Goal: Communication & Community: Answer question/provide support

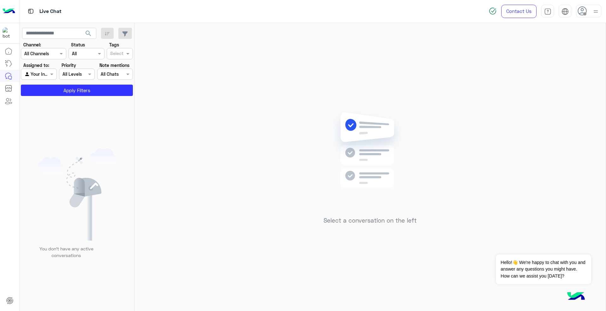
click at [584, 14] on span at bounding box center [584, 13] width 3 height 3
click at [583, 50] on label "Online" at bounding box center [561, 48] width 69 height 11
click at [344, 110] on img at bounding box center [369, 159] width 91 height 105
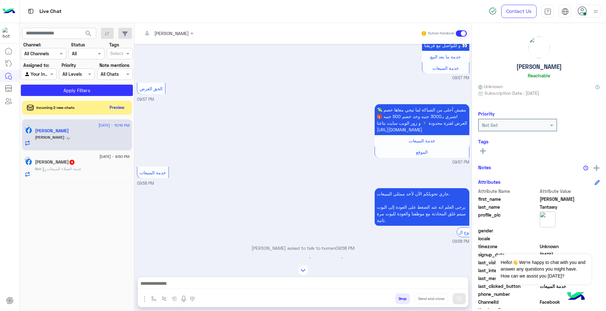
scroll to position [938, 0]
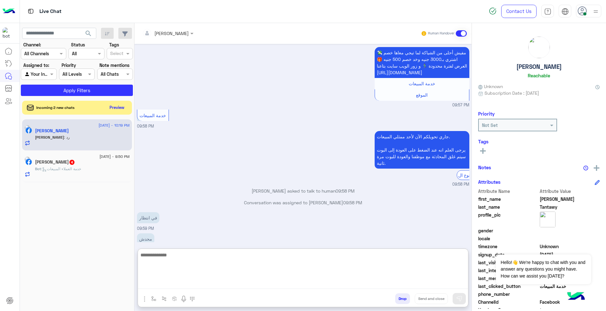
click at [336, 280] on textarea at bounding box center [303, 270] width 330 height 38
paste textarea "**********"
type textarea "**********"
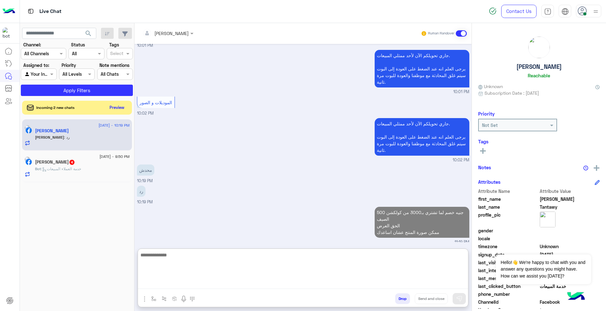
scroll to position [1154, 0]
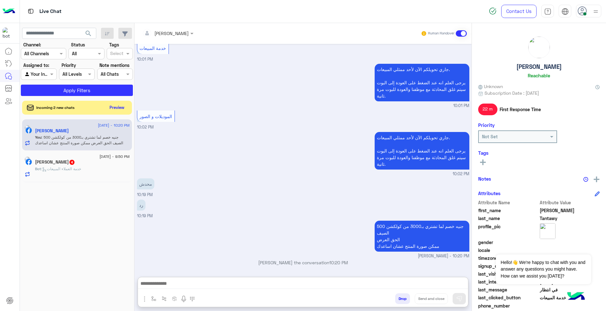
click at [106, 167] on div "Bot : خدمة العملاء المبيعات" at bounding box center [82, 171] width 95 height 11
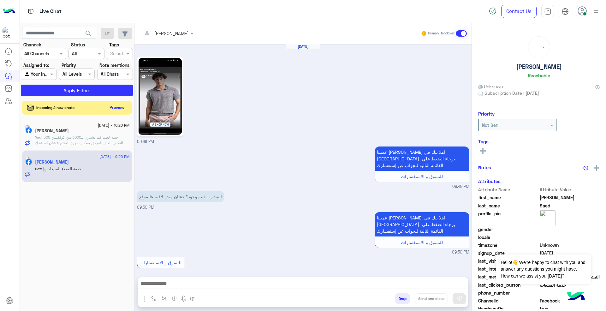
scroll to position [200, 0]
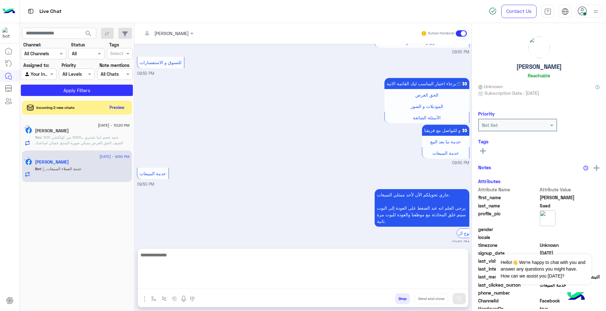
click at [278, 283] on textarea at bounding box center [303, 270] width 330 height 38
paste textarea "**********"
type textarea "**********"
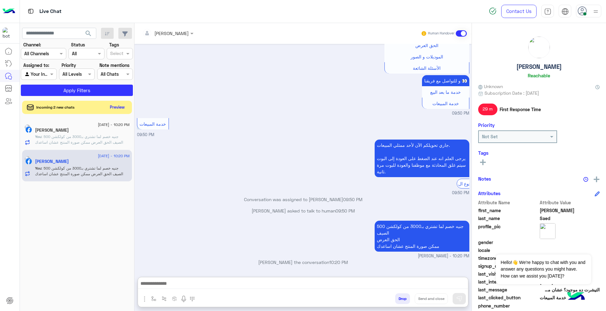
click at [121, 110] on button "Preview" at bounding box center [118, 107] width 20 height 9
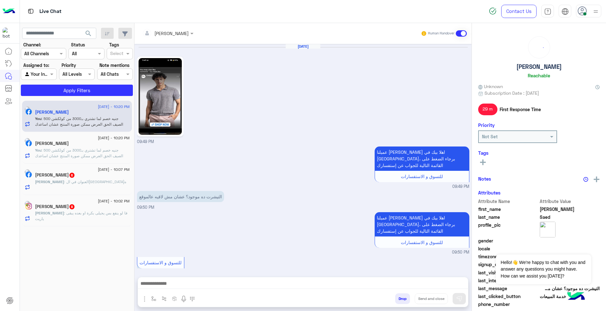
scroll to position [252, 0]
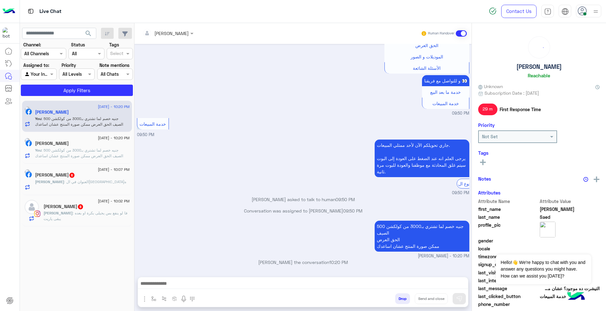
click at [98, 179] on div "[PERSON_NAME] 6" at bounding box center [82, 175] width 95 height 7
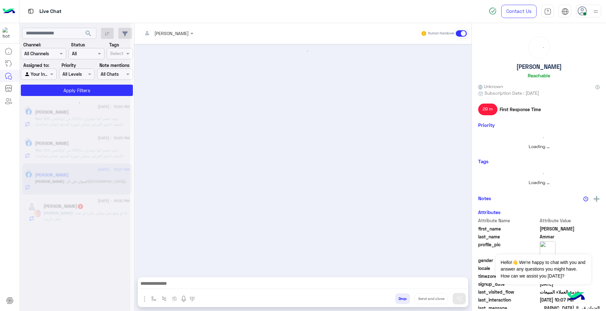
scroll to position [290, 0]
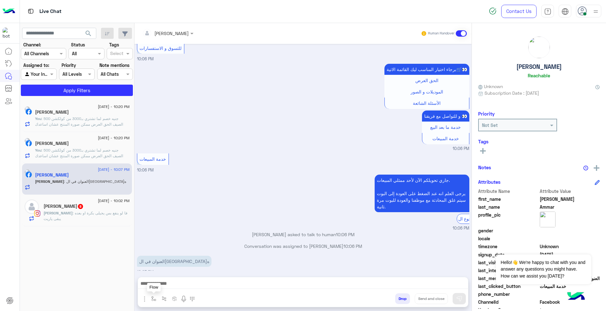
click at [151, 299] on img "button" at bounding box center [153, 298] width 5 height 5
click at [172, 286] on input "text" at bounding box center [165, 284] width 26 height 7
type input "*"
type input "*****"
click at [177, 263] on span "فروع ال[GEOGRAPHIC_DATA]" at bounding box center [182, 261] width 61 height 6
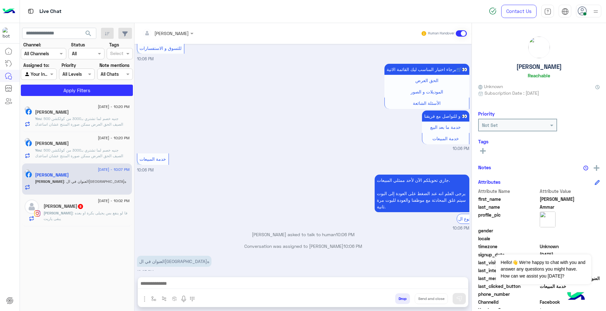
type textarea "**********"
click at [432, 298] on button "Send and close" at bounding box center [431, 298] width 33 height 11
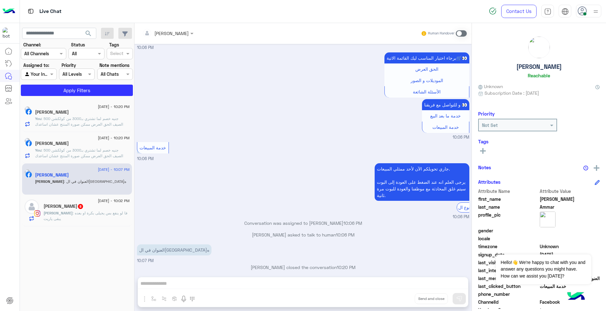
click at [95, 210] on div "[PERSON_NAME] 8" at bounding box center [87, 207] width 86 height 7
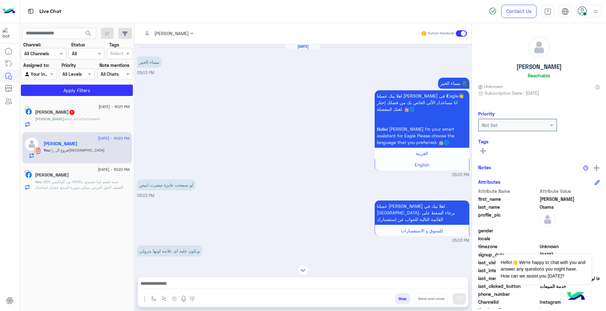
scroll to position [109, 0]
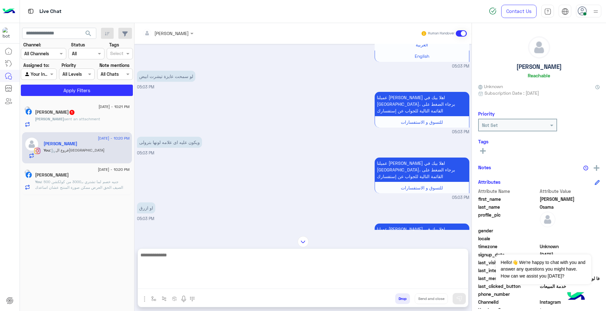
click at [311, 285] on textarea at bounding box center [303, 270] width 330 height 38
type textarea "**********"
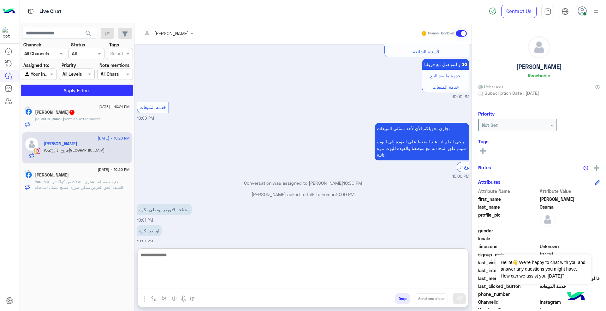
scroll to position [1810, 0]
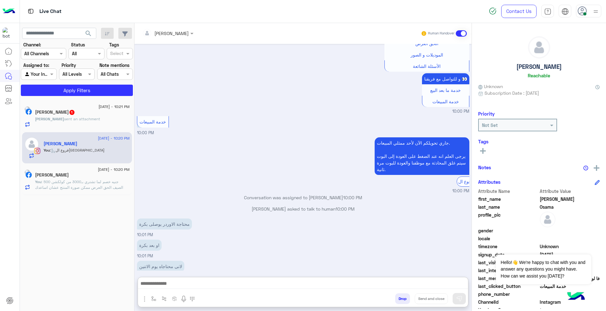
click at [87, 115] on div "Abdelrhman Saed 1" at bounding box center [82, 113] width 95 height 7
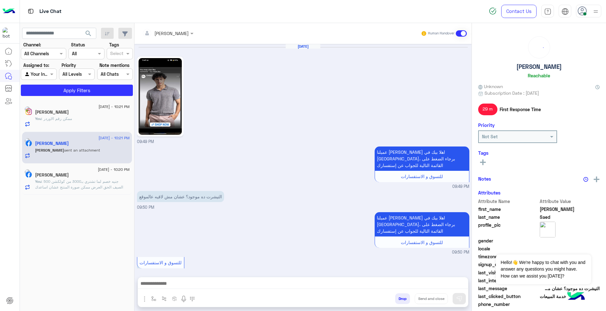
scroll to position [341, 0]
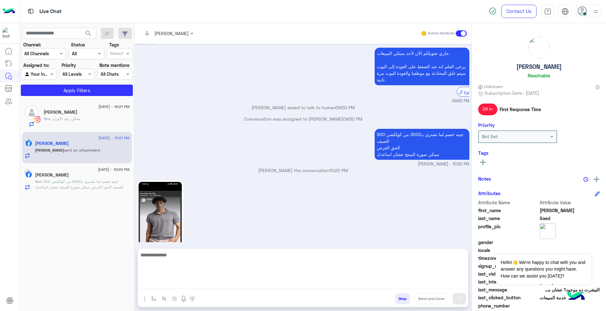
click at [281, 284] on textarea at bounding box center [303, 270] width 330 height 38
type textarea "*****"
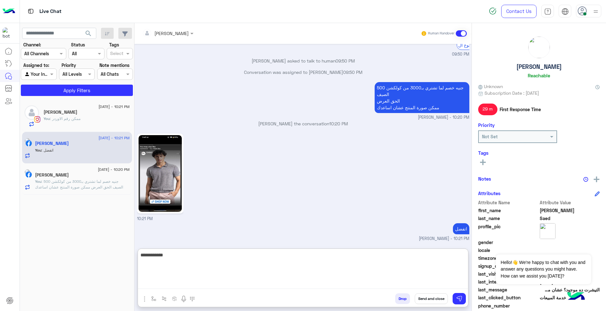
type textarea "**********"
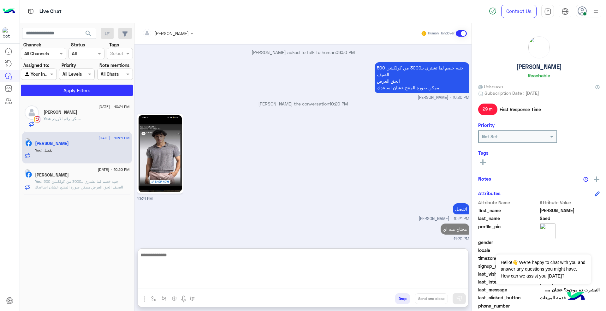
type textarea "*"
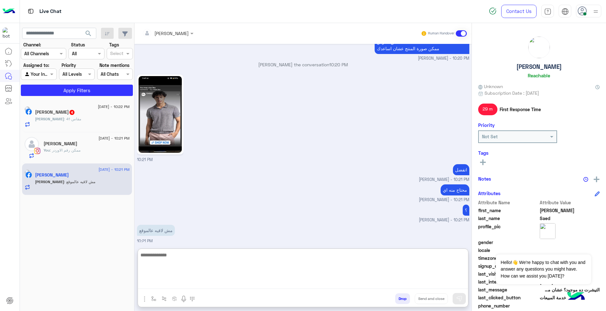
scroll to position [451, 0]
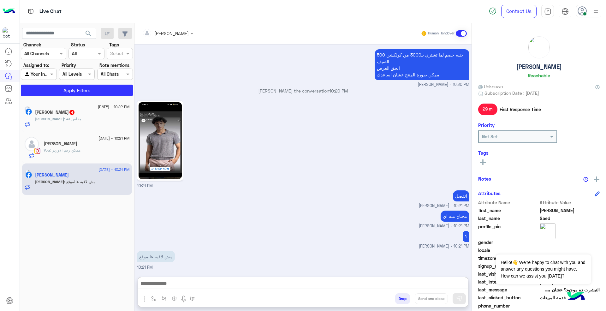
click at [151, 106] on img at bounding box center [160, 140] width 43 height 77
click at [166, 137] on img at bounding box center [160, 140] width 43 height 77
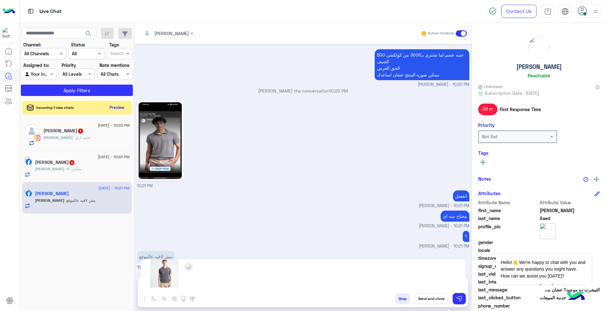
click at [169, 148] on img at bounding box center [160, 140] width 43 height 77
click at [460, 296] on img at bounding box center [459, 298] width 6 height 6
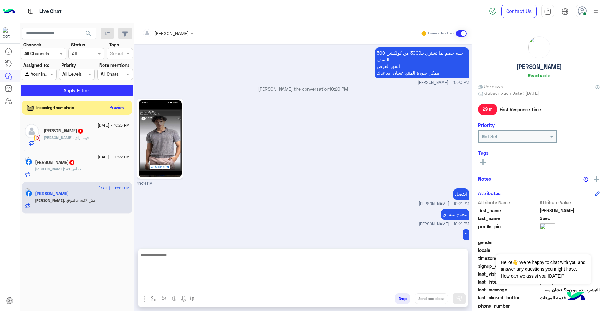
click at [386, 286] on textarea at bounding box center [303, 270] width 330 height 38
type textarea "**********"
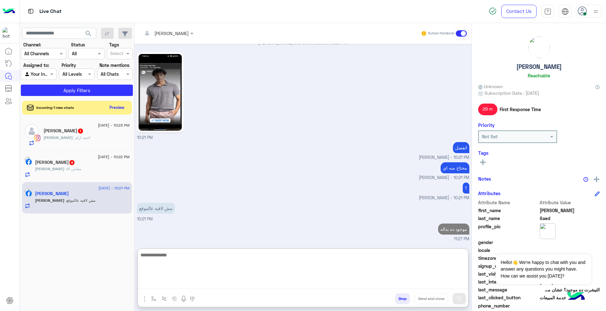
scroll to position [557, 0]
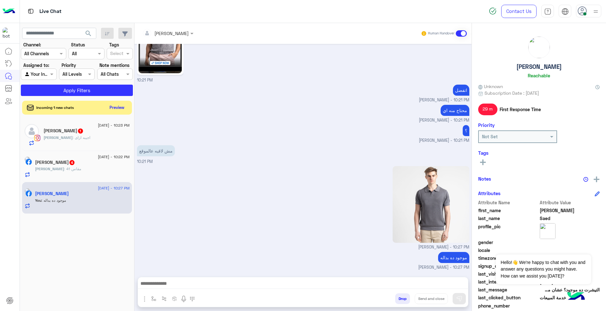
click at [99, 171] on div "[DEMOGRAPHIC_DATA] : مقاس 41" at bounding box center [82, 171] width 95 height 11
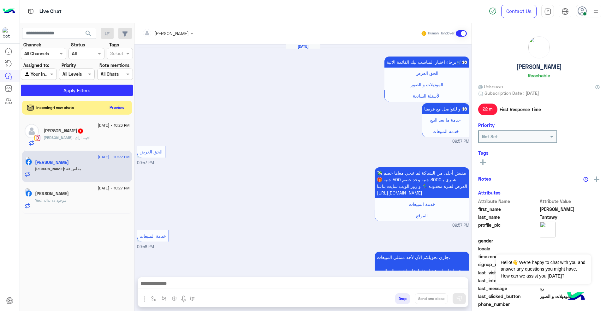
scroll to position [424, 0]
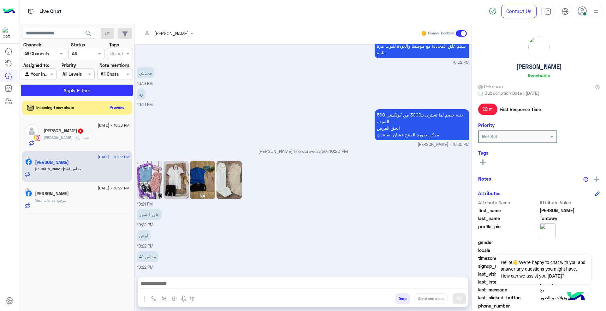
click at [156, 185] on img at bounding box center [149, 180] width 25 height 38
click at [178, 189] on img at bounding box center [175, 180] width 25 height 38
click at [201, 191] on img at bounding box center [202, 180] width 25 height 38
click at [234, 187] on img at bounding box center [228, 180] width 25 height 38
click at [146, 178] on img at bounding box center [149, 180] width 25 height 38
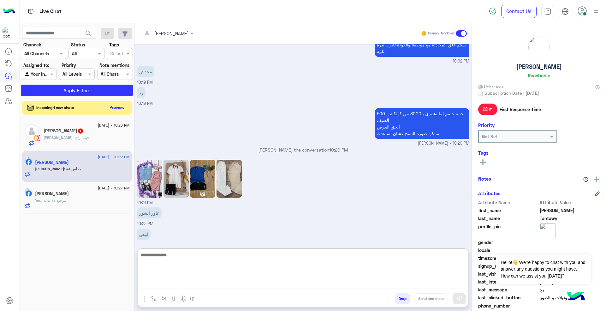
click at [277, 286] on textarea at bounding box center [303, 270] width 330 height 38
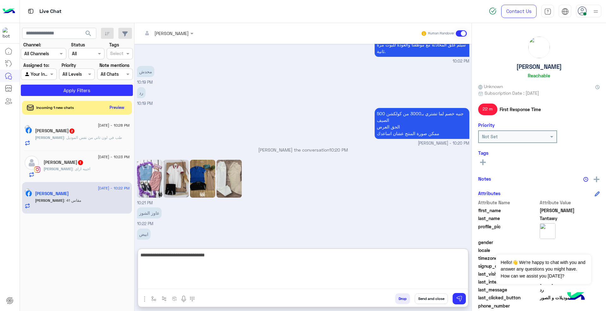
type textarea "**********"
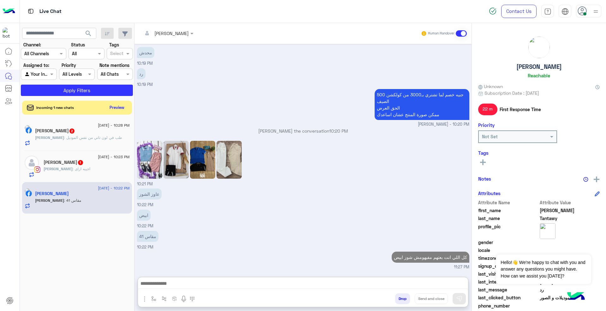
click at [72, 175] on div "[PERSON_NAME] : اجيبه ازاى" at bounding box center [87, 171] width 86 height 11
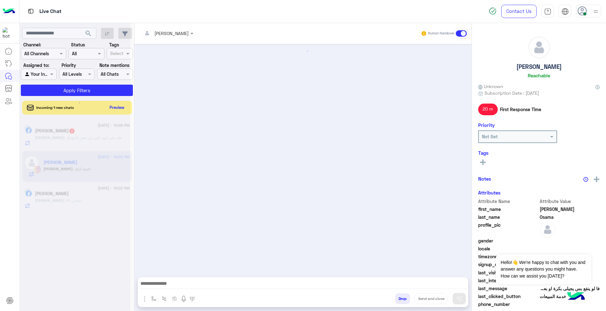
scroll to position [298, 0]
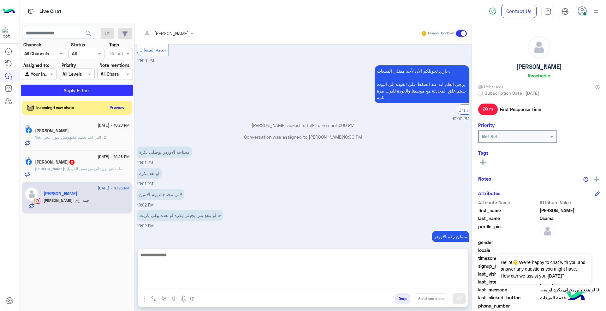
click at [327, 280] on textarea at bounding box center [303, 270] width 330 height 38
type textarea "*"
type textarea "**********"
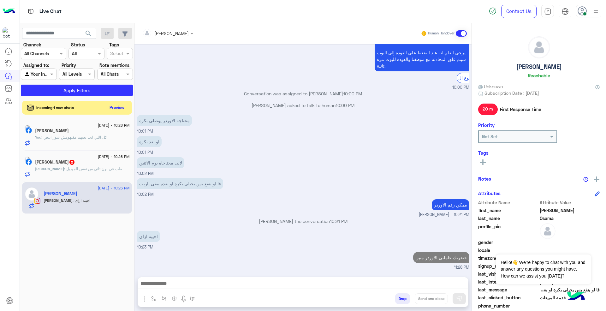
click at [96, 169] on span ": طب في لون تاني من نفس الموديل" at bounding box center [93, 168] width 58 height 5
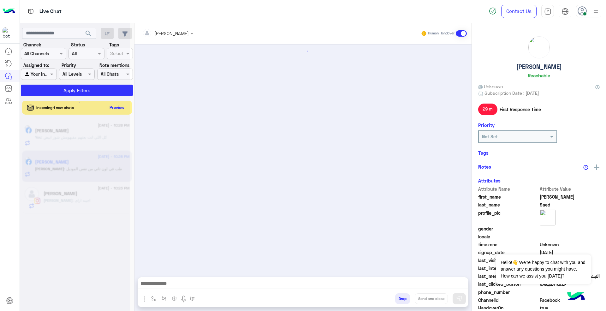
scroll to position [481, 0]
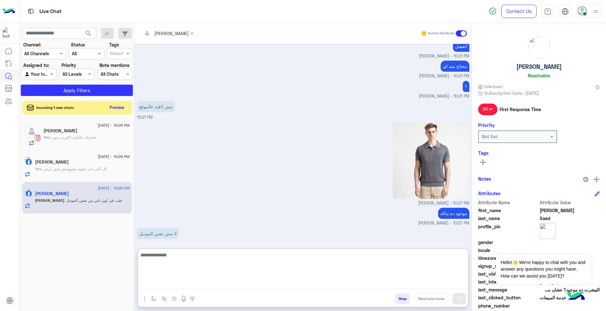
click at [246, 281] on textarea at bounding box center [303, 270] width 330 height 38
type textarea "********"
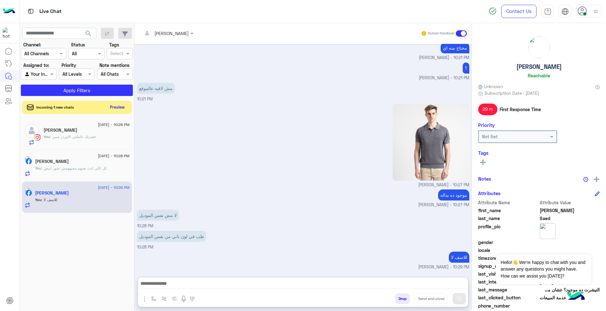
click at [120, 107] on button "Preview" at bounding box center [118, 107] width 20 height 9
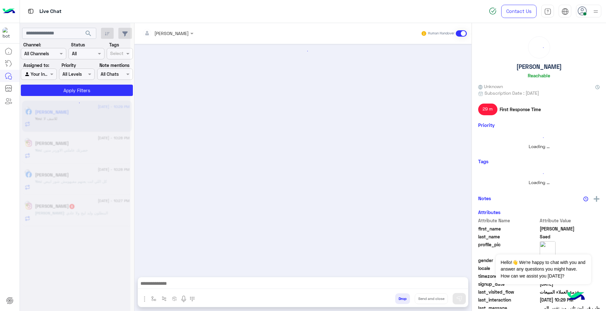
scroll to position [456, 0]
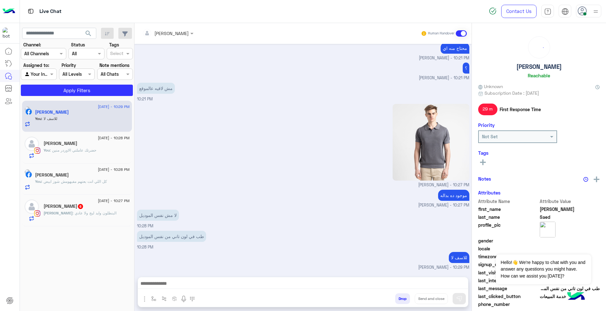
click at [105, 209] on div "[PERSON_NAME] 6" at bounding box center [87, 207] width 86 height 7
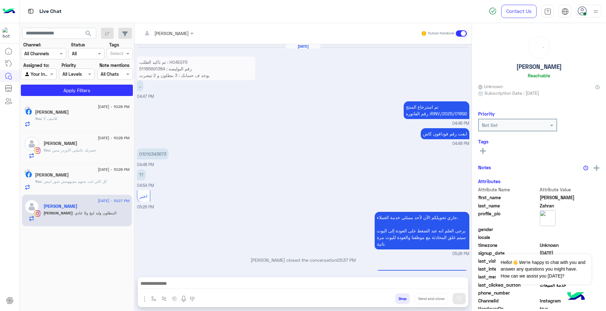
scroll to position [482, 0]
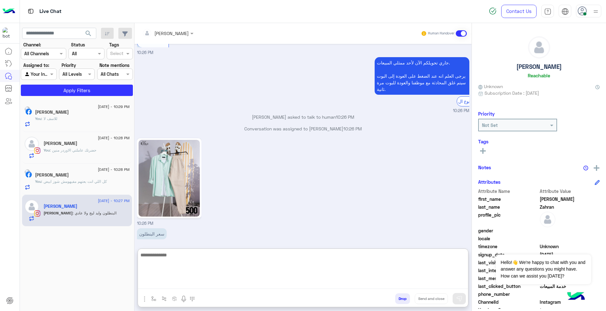
click at [236, 280] on textarea at bounding box center [303, 270] width 330 height 38
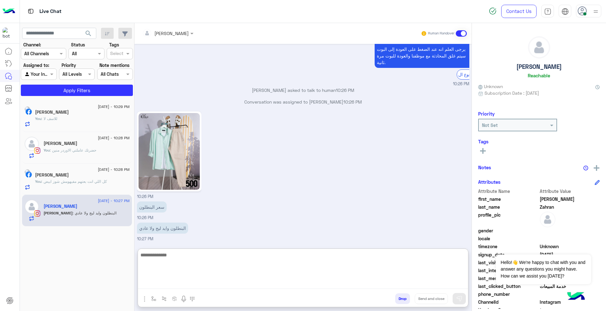
click at [236, 280] on textarea at bounding box center [303, 270] width 330 height 38
type textarea "**********"
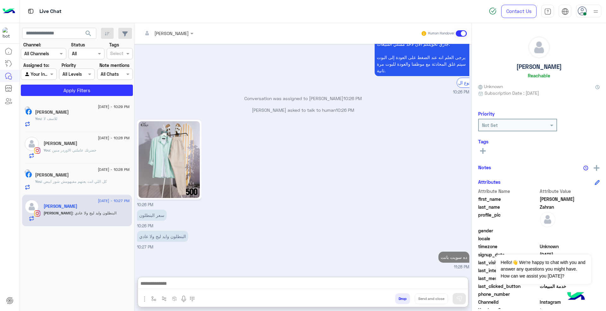
click at [187, 141] on img at bounding box center [169, 159] width 61 height 77
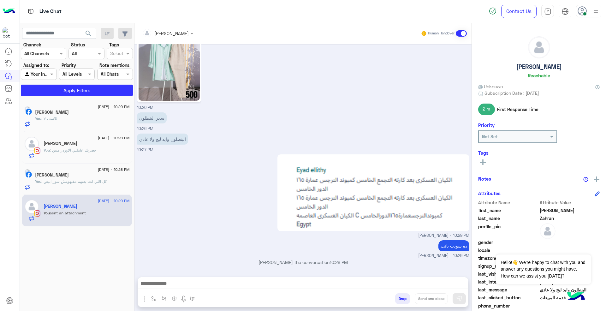
scroll to position [599, 0]
click at [98, 110] on div "Abdelrhman Saed 1" at bounding box center [82, 113] width 95 height 7
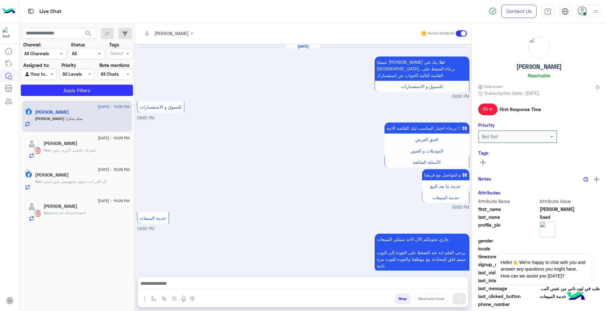
scroll to position [456, 0]
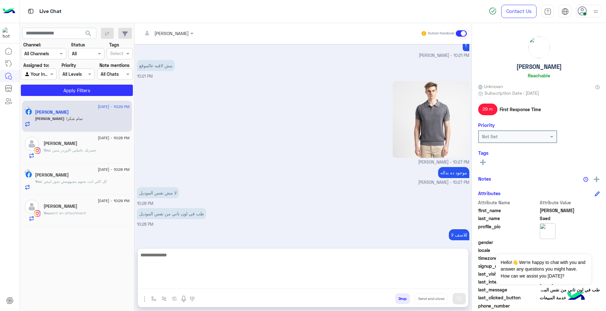
click at [277, 281] on textarea at bounding box center [303, 270] width 330 height 38
type textarea "*****"
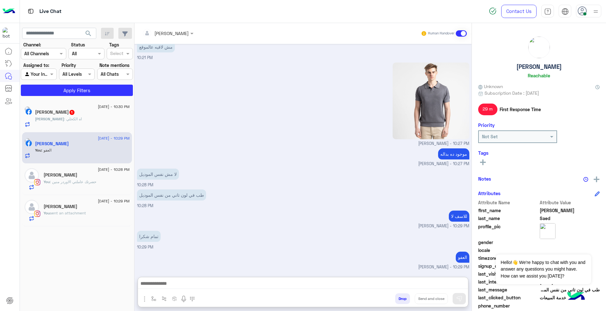
click at [93, 125] on div "[PERSON_NAME] : [PERSON_NAME]" at bounding box center [82, 121] width 95 height 11
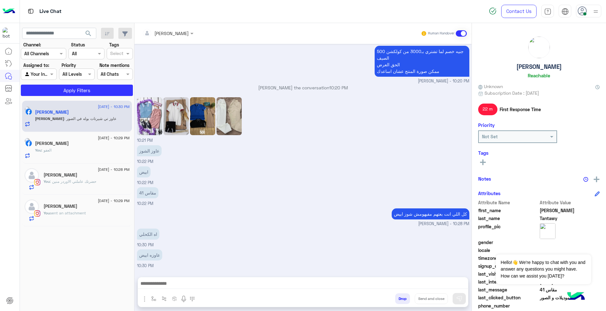
scroll to position [396, 0]
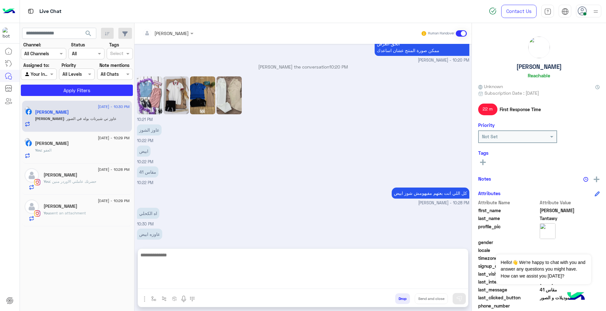
click at [282, 281] on textarea at bounding box center [303, 270] width 330 height 38
type textarea "**********"
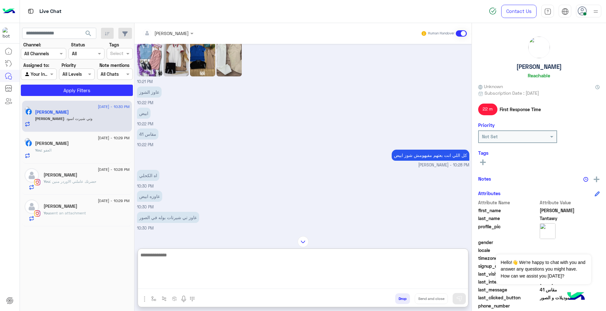
scroll to position [318, 0]
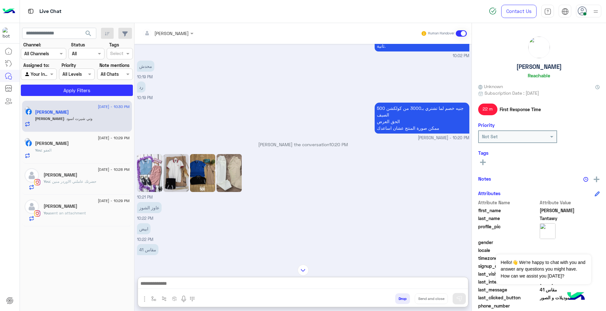
click at [174, 165] on img at bounding box center [175, 173] width 25 height 38
click at [205, 175] on img at bounding box center [202, 173] width 25 height 38
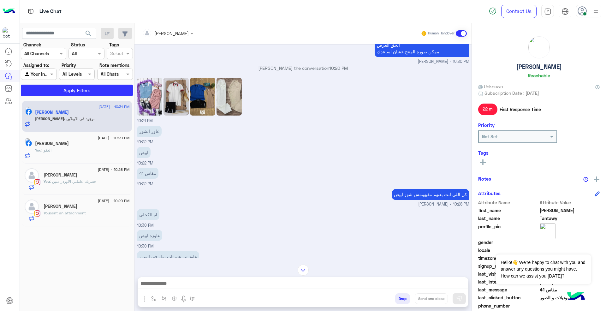
scroll to position [500, 0]
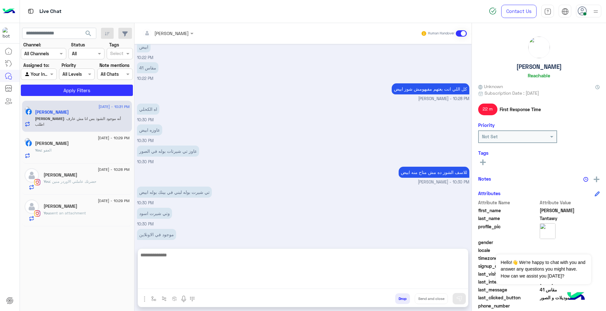
click at [310, 283] on textarea at bounding box center [303, 270] width 330 height 38
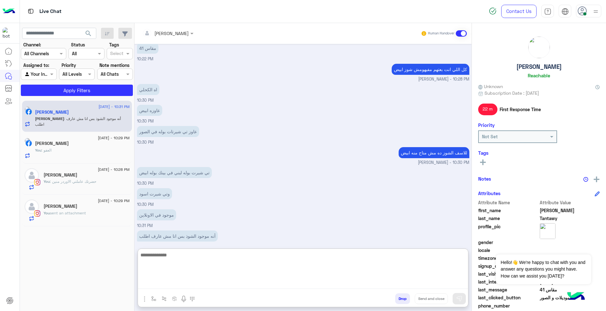
scroll to position [528, 0]
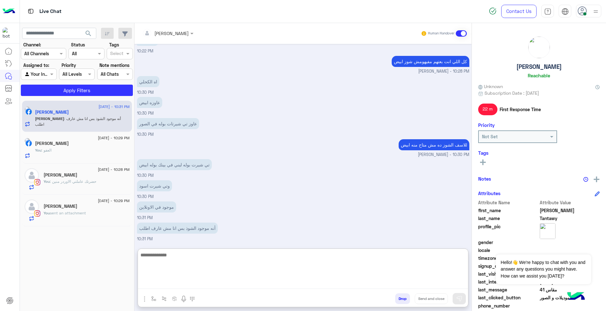
click at [299, 266] on textarea at bounding box center [303, 270] width 330 height 38
click at [279, 260] on textarea at bounding box center [303, 270] width 330 height 38
type textarea "**********"
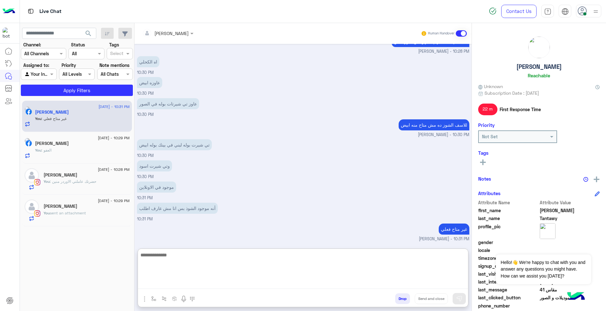
click at [329, 267] on textarea at bounding box center [303, 270] width 330 height 38
type textarea "**********"
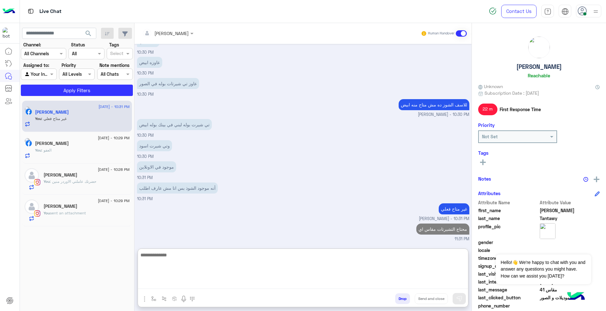
type textarea "*"
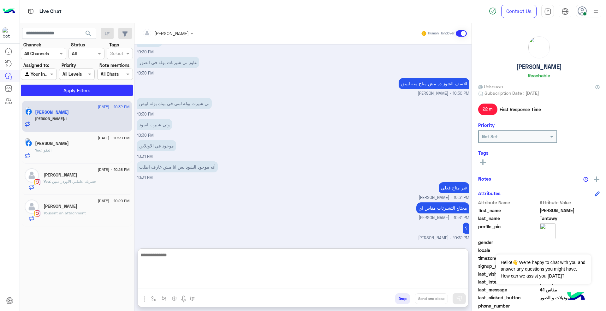
scroll to position [610, 0]
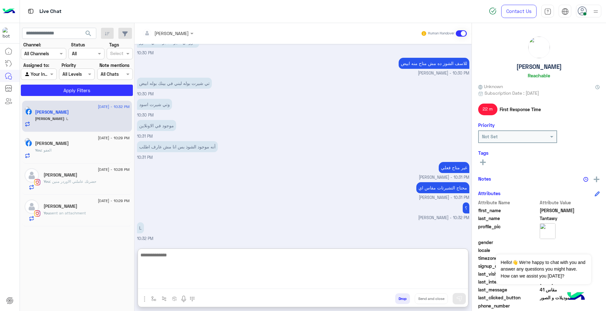
click at [323, 264] on textarea at bounding box center [303, 270] width 330 height 38
type textarea "**********"
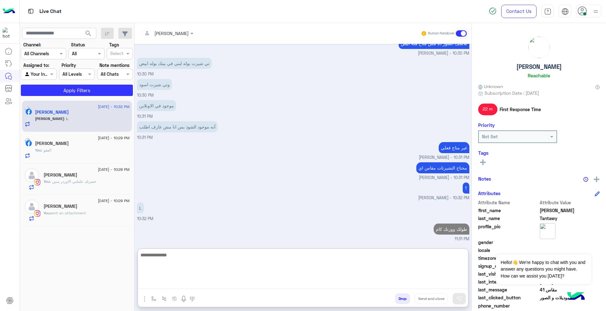
type textarea "*"
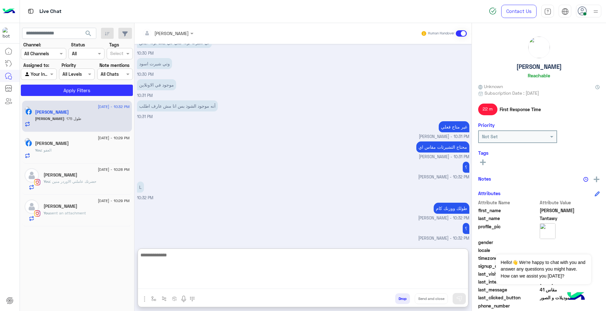
scroll to position [692, 0]
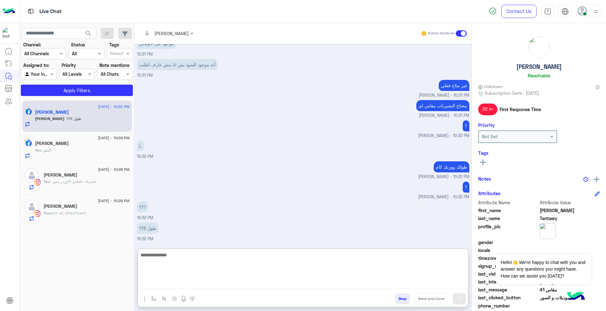
click at [268, 270] on textarea at bounding box center [303, 270] width 330 height 38
type textarea "***"
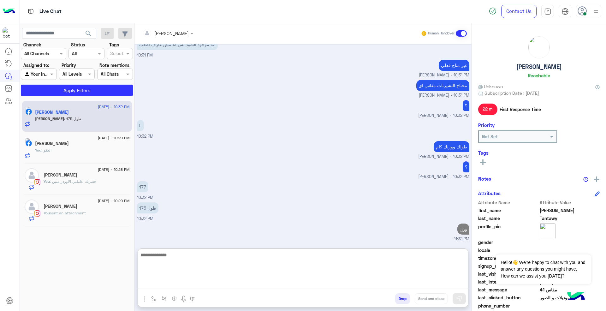
type textarea "*"
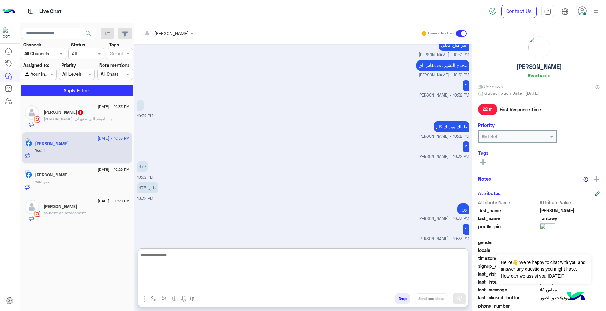
scroll to position [732, 0]
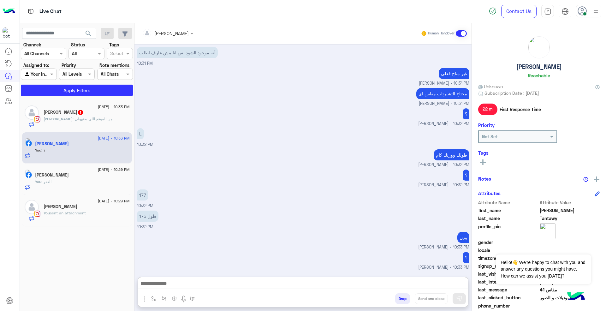
click at [84, 116] on span ": من الموقع اللى بعتهولى" at bounding box center [93, 118] width 40 height 5
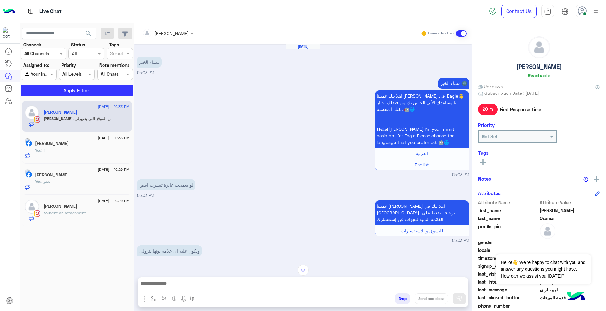
click at [168, 35] on input "text" at bounding box center [159, 33] width 34 height 7
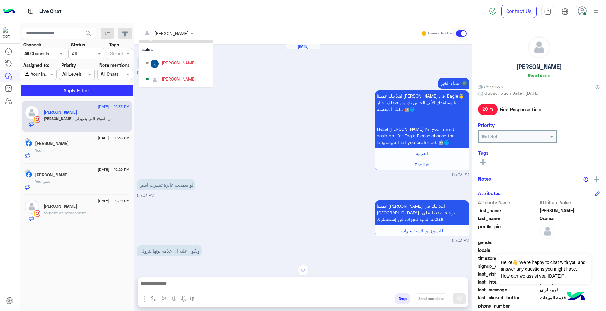
scroll to position [72, 0]
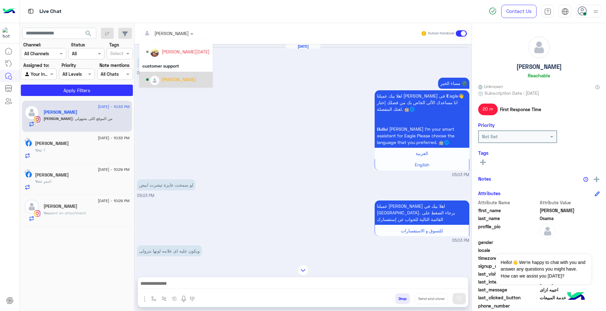
click at [177, 82] on div "[PERSON_NAME]" at bounding box center [179, 79] width 34 height 7
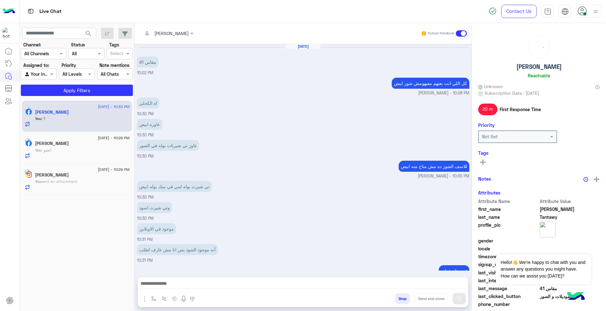
scroll to position [196, 0]
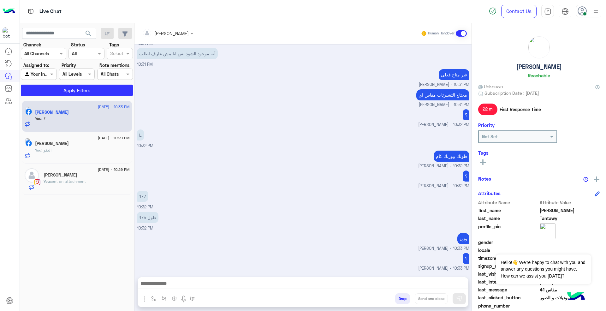
click at [71, 178] on h5 "[PERSON_NAME]" at bounding box center [61, 174] width 34 height 5
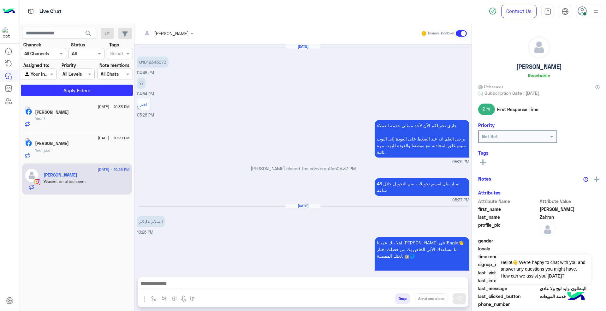
scroll to position [507, 0]
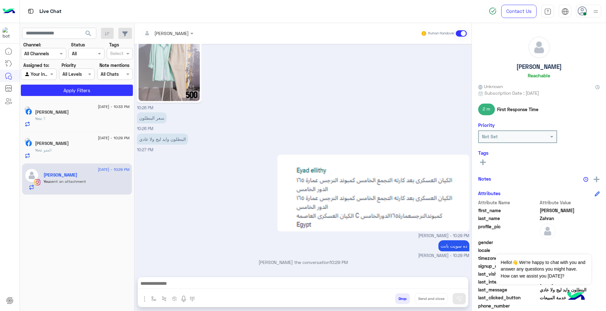
click at [69, 112] on h5 "[PERSON_NAME]" at bounding box center [52, 112] width 34 height 5
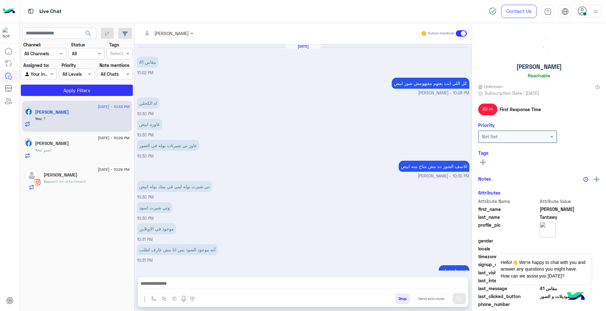
scroll to position [196, 0]
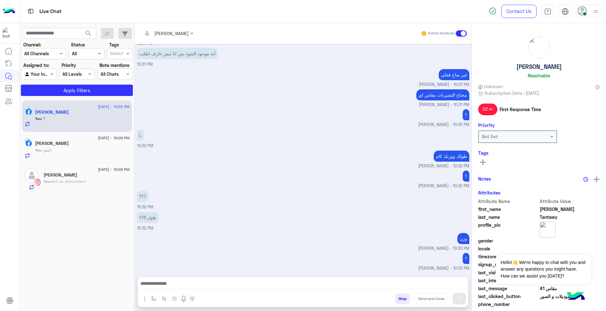
click at [97, 154] on div "You : العفو" at bounding box center [82, 152] width 95 height 11
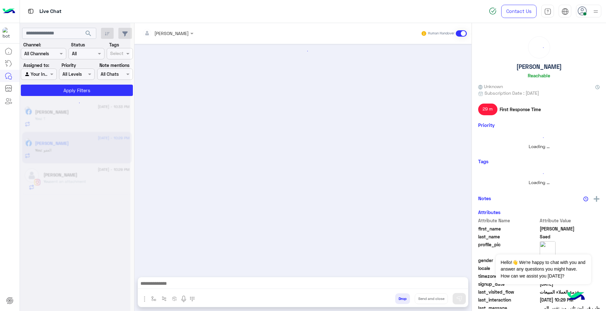
scroll to position [432, 0]
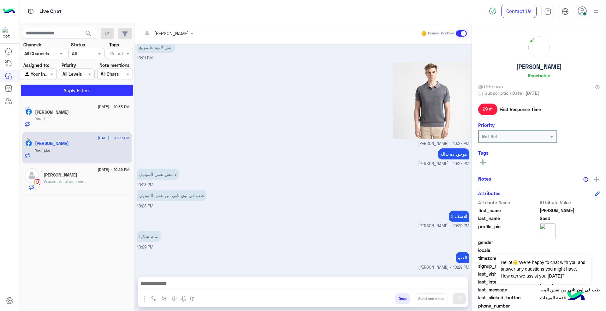
click at [93, 118] on div "You : ؟" at bounding box center [82, 121] width 95 height 11
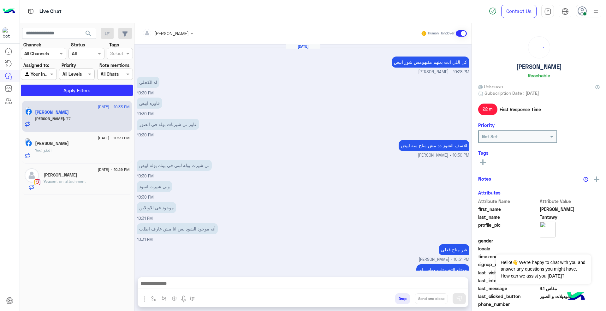
scroll to position [196, 0]
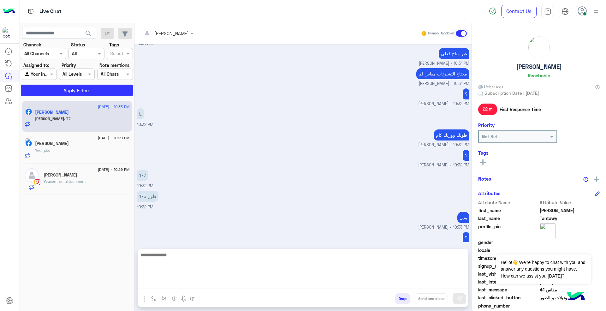
click at [401, 283] on textarea at bounding box center [303, 270] width 330 height 38
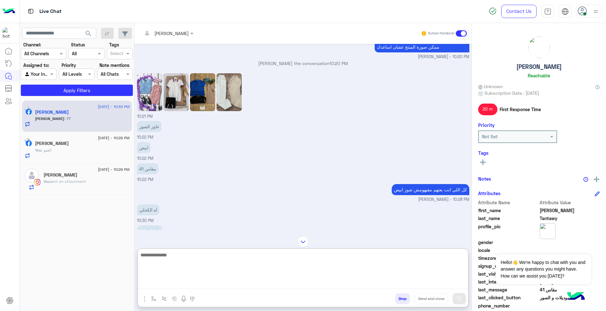
scroll to position [498, 0]
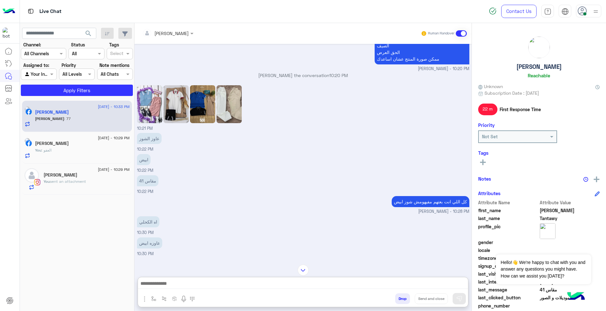
click at [151, 114] on img at bounding box center [149, 104] width 25 height 38
click at [172, 109] on img at bounding box center [175, 104] width 25 height 38
click at [199, 106] on img at bounding box center [202, 104] width 25 height 38
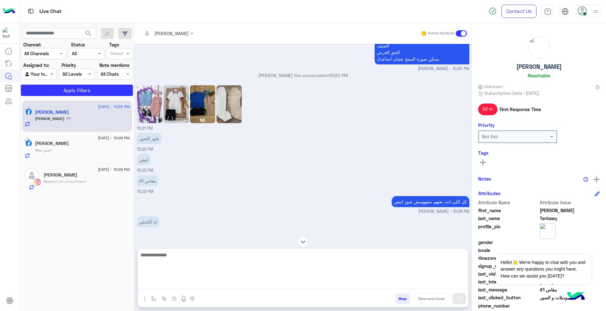
click at [310, 283] on textarea at bounding box center [303, 270] width 330 height 38
type textarea "*"
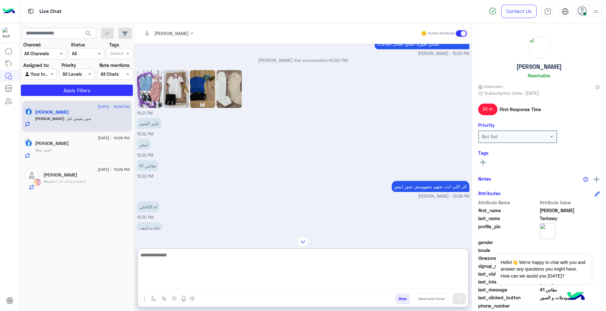
scroll to position [506, 0]
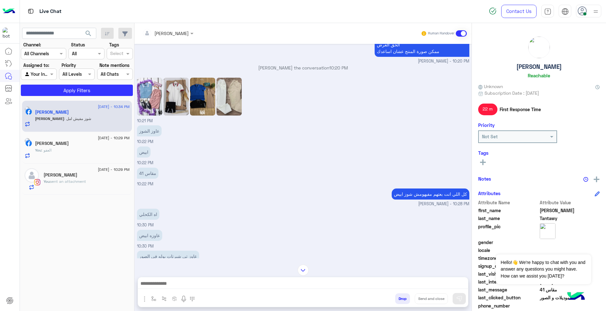
click at [143, 86] on img at bounding box center [149, 97] width 25 height 38
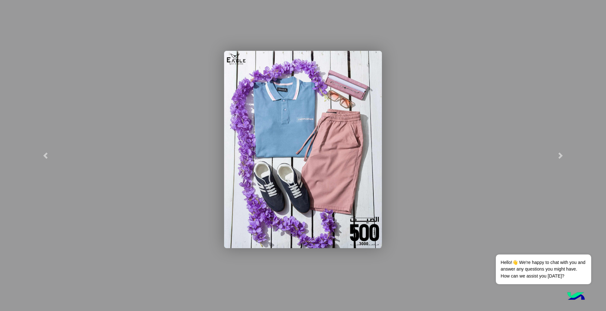
scroll to position [877, 0]
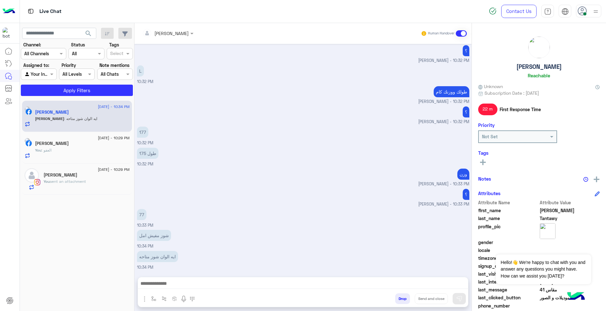
click at [145, 297] on img "button" at bounding box center [145, 299] width 8 height 8
click at [155, 287] on span "Images" at bounding box center [159, 284] width 16 height 7
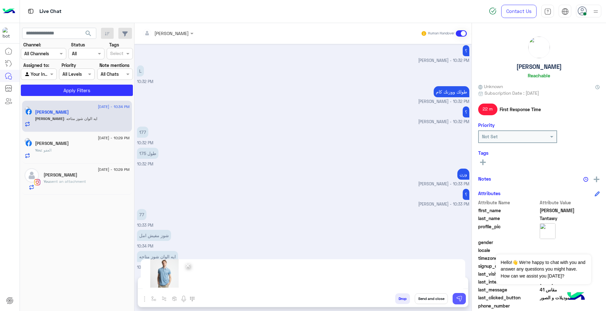
click at [459, 297] on img at bounding box center [459, 298] width 6 height 6
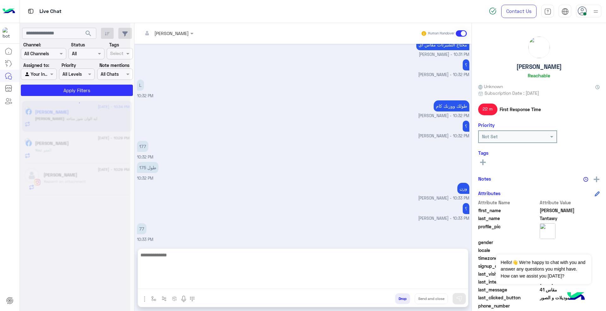
click at [396, 284] on textarea at bounding box center [303, 270] width 330 height 38
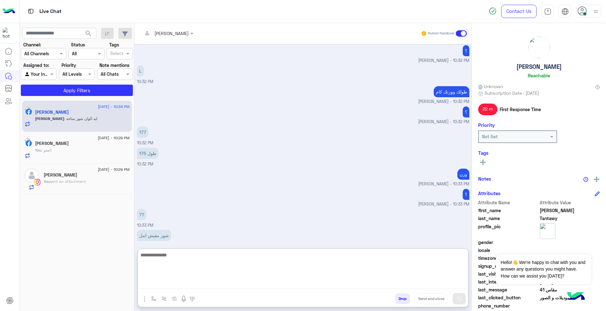
scroll to position [901, 0]
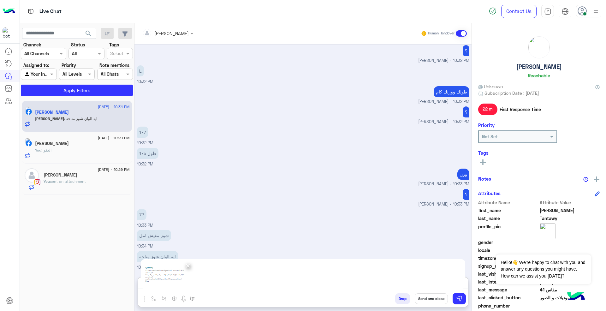
click at [188, 263] on span "×" at bounding box center [188, 265] width 6 height 14
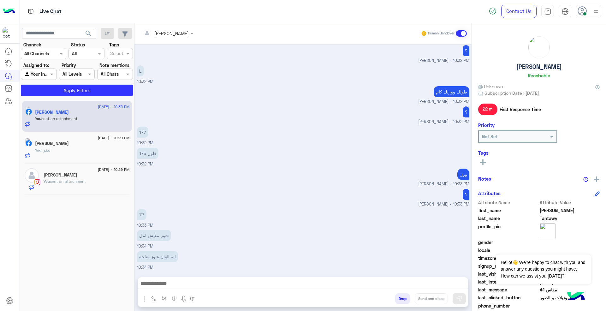
scroll to position [963, 0]
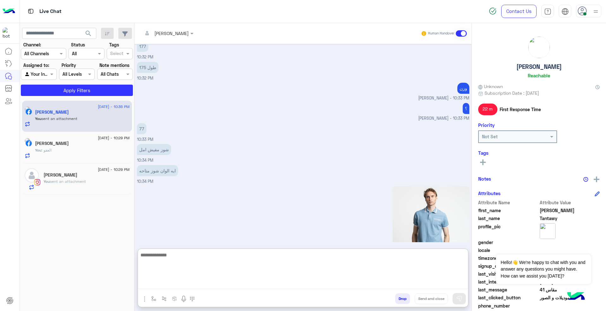
click at [170, 283] on textarea at bounding box center [303, 270] width 330 height 38
paste textarea "**********"
type textarea "**********"
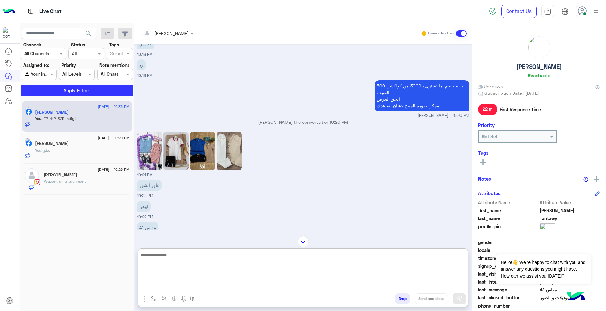
scroll to position [451, 0]
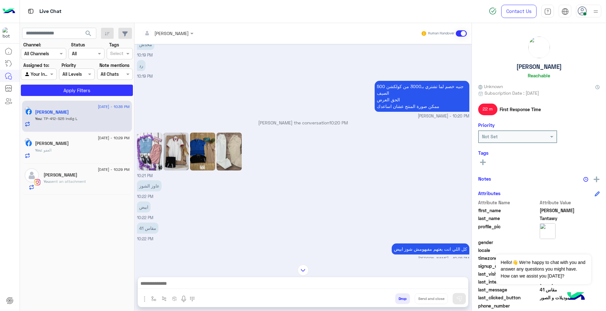
click at [144, 298] on img "button" at bounding box center [145, 299] width 8 height 8
click at [151, 285] on span "Images" at bounding box center [159, 284] width 16 height 7
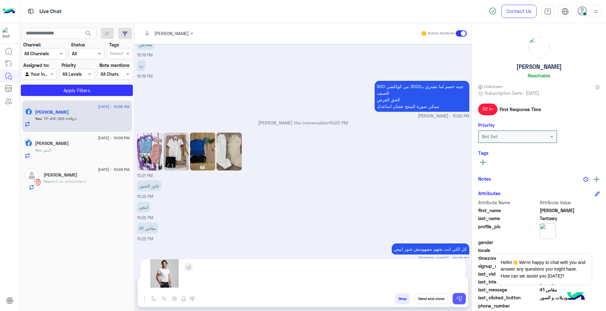
click at [458, 296] on img at bounding box center [459, 298] width 6 height 6
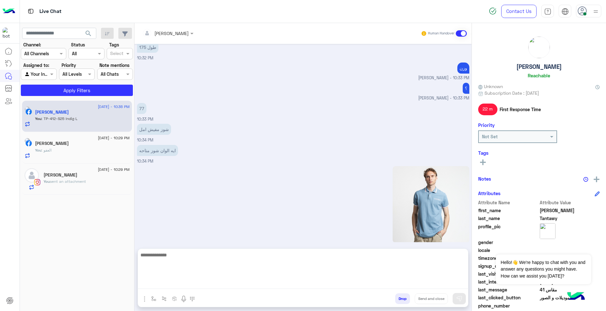
click at [246, 284] on textarea at bounding box center [303, 270] width 330 height 38
paste textarea "**********"
type textarea "**********"
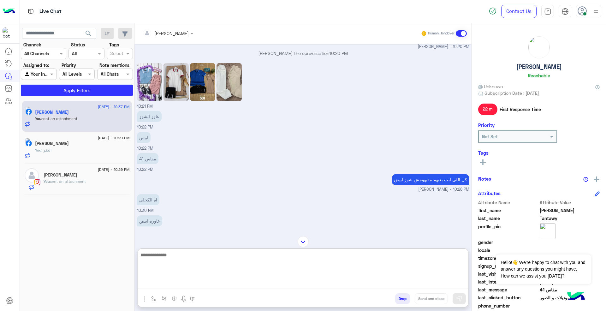
scroll to position [444, 0]
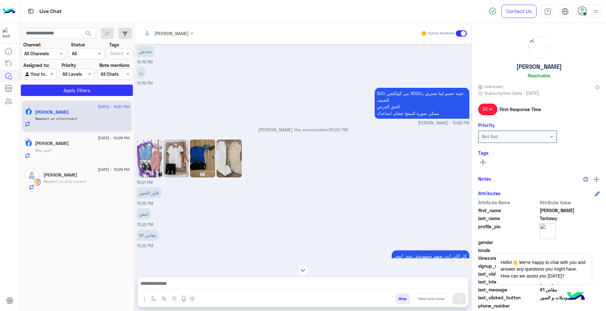
click at [145, 299] on img "button" at bounding box center [145, 299] width 8 height 8
click at [159, 287] on span "Images" at bounding box center [159, 284] width 16 height 7
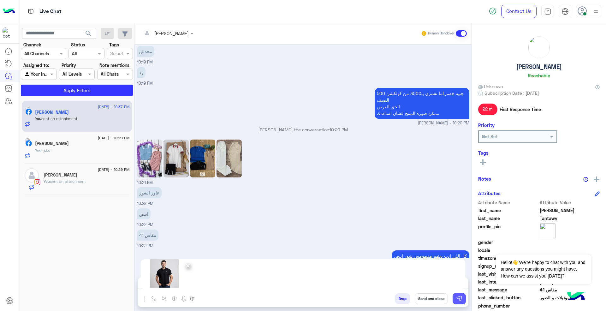
click at [458, 295] on img at bounding box center [459, 298] width 6 height 6
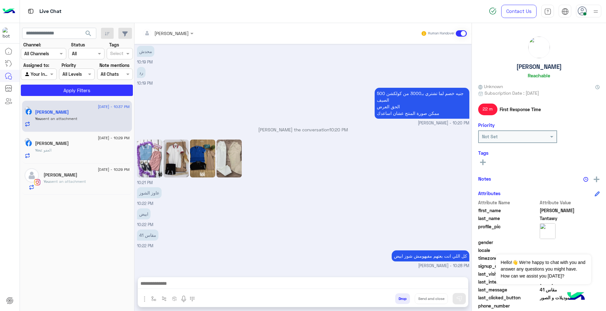
scroll to position [1088, 0]
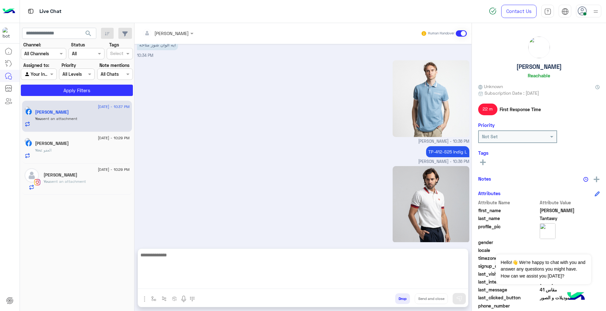
click at [396, 288] on textarea at bounding box center [303, 270] width 330 height 38
paste textarea "**********"
type textarea "**********"
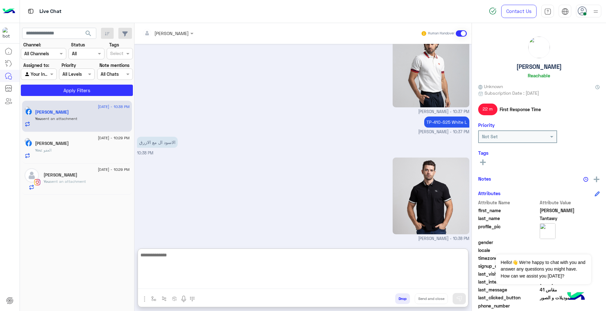
scroll to position [1244, 0]
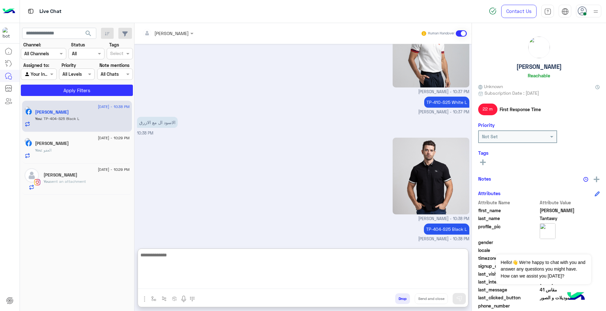
click at [413, 265] on textarea at bounding box center [303, 270] width 330 height 38
type textarea "**********"
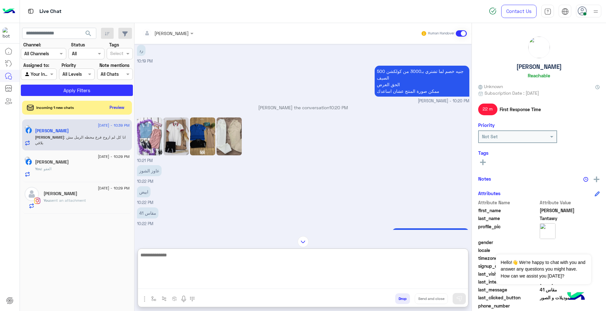
scroll to position [471, 0]
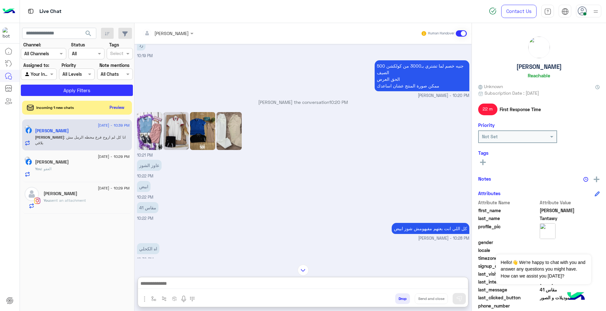
click at [170, 132] on img at bounding box center [175, 131] width 25 height 38
click at [145, 299] on img "button" at bounding box center [145, 299] width 8 height 8
click at [159, 284] on span "Images" at bounding box center [159, 284] width 16 height 7
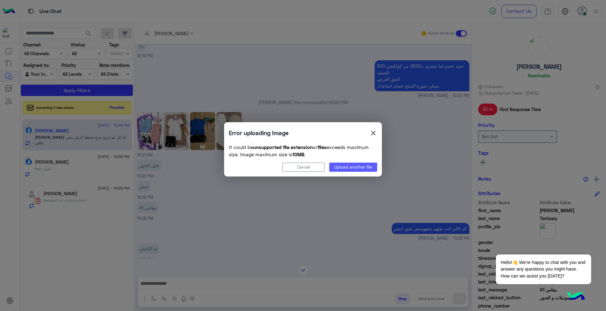
click at [352, 163] on button "Upload another file" at bounding box center [353, 167] width 48 height 9
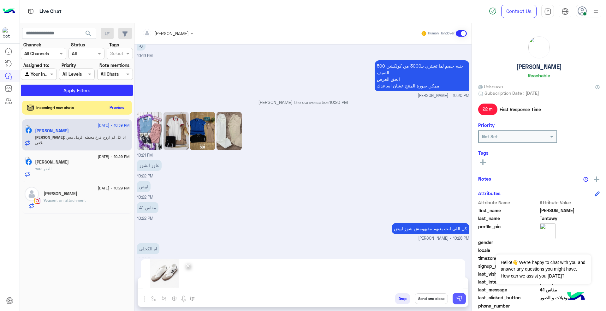
click at [458, 296] on img at bounding box center [459, 298] width 6 height 6
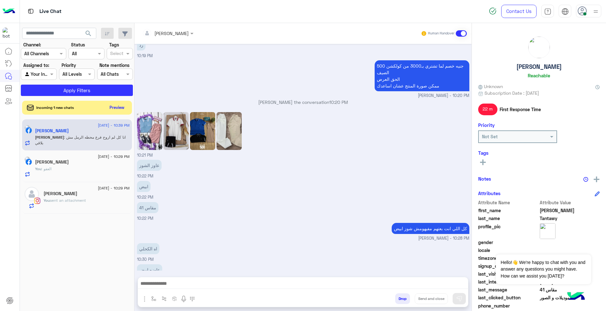
scroll to position [1284, 0]
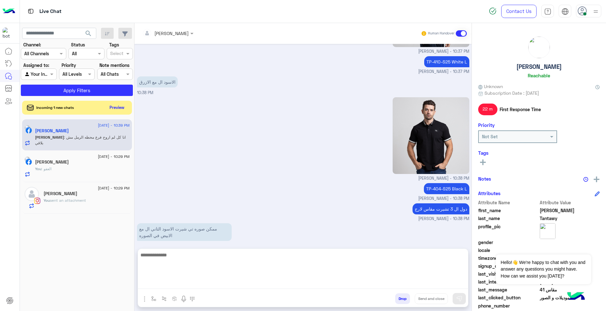
click at [329, 281] on textarea at bounding box center [303, 270] width 330 height 38
paste textarea "**********"
type textarea "**********"
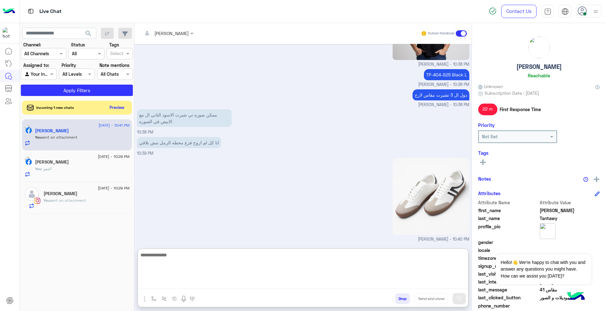
scroll to position [1418, 0]
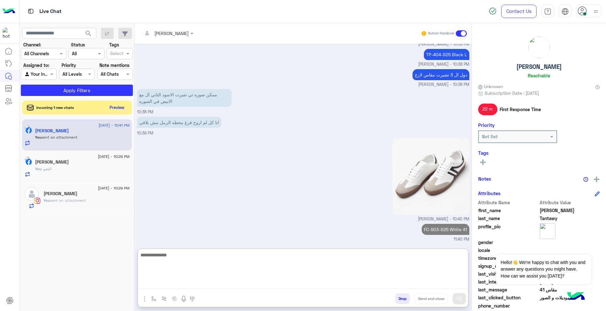
click at [342, 264] on textarea at bounding box center [303, 270] width 330 height 38
type textarea "**********"
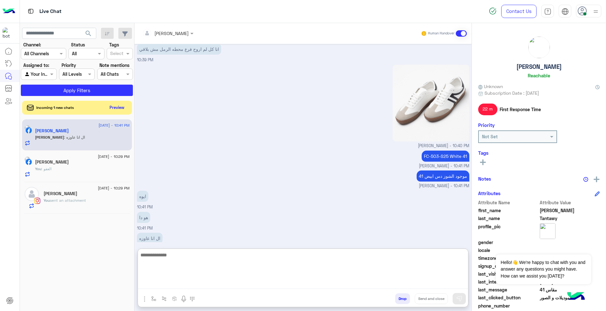
scroll to position [1501, 0]
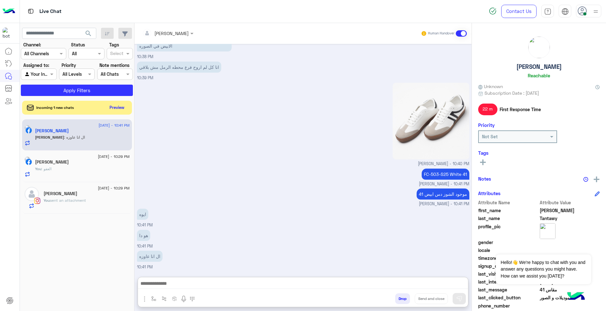
click at [143, 302] on img "button" at bounding box center [145, 299] width 8 height 8
click at [155, 288] on button "Images" at bounding box center [156, 285] width 31 height 13
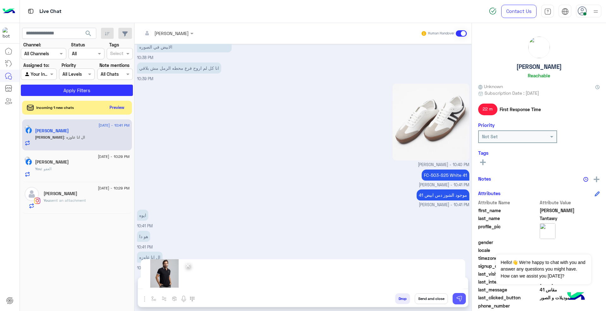
click at [456, 301] on img at bounding box center [459, 298] width 6 height 6
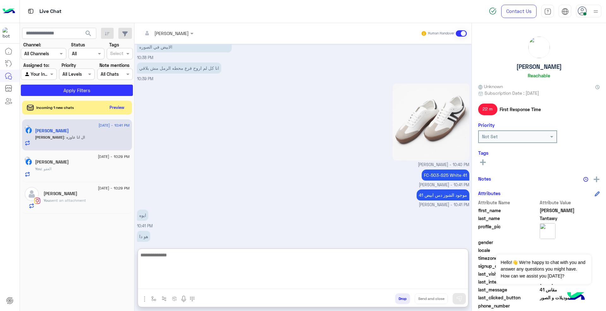
click at [365, 283] on textarea at bounding box center [303, 270] width 330 height 38
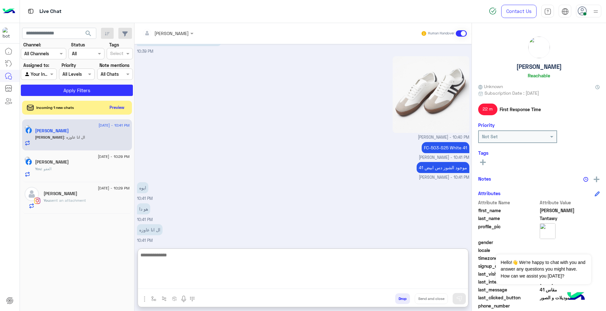
scroll to position [1501, 0]
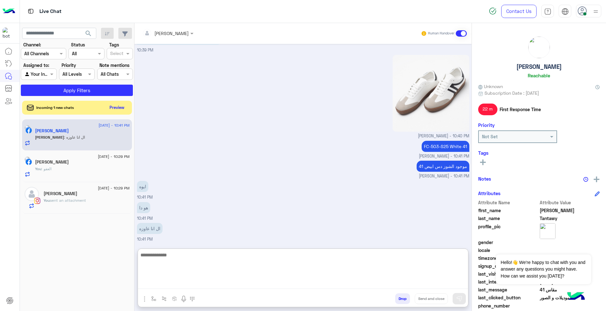
paste textarea "**********"
type textarea "**********"
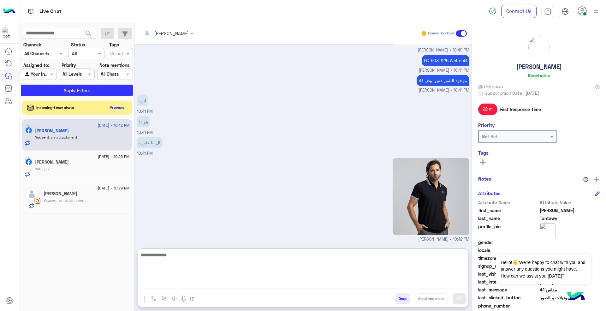
scroll to position [1607, 0]
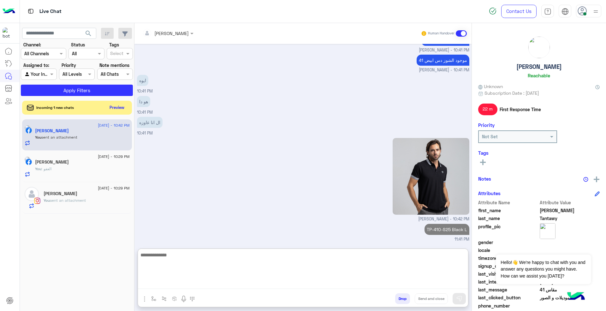
click at [380, 267] on textarea at bounding box center [303, 270] width 330 height 38
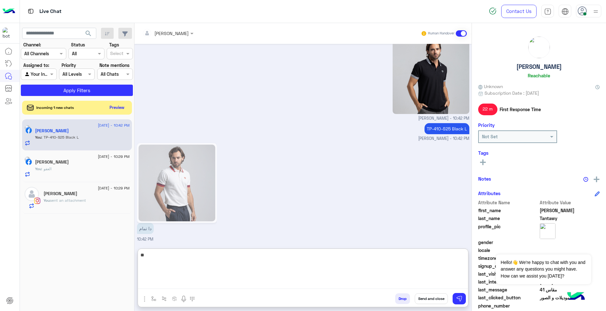
type textarea "*"
type textarea "**********"
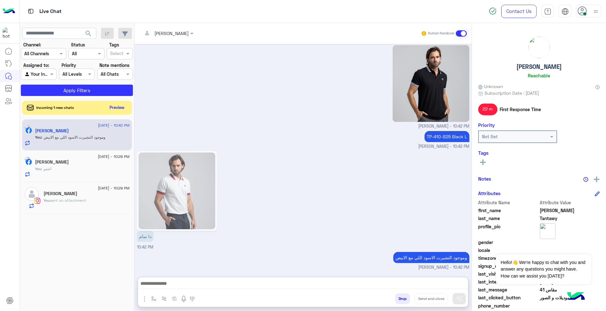
click at [115, 103] on div "Incoming 1 new chats Preview" at bounding box center [77, 108] width 110 height 14
click at [116, 105] on button "Preview" at bounding box center [118, 107] width 20 height 9
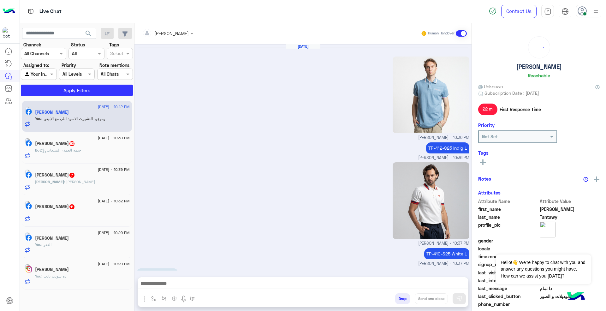
scroll to position [607, 0]
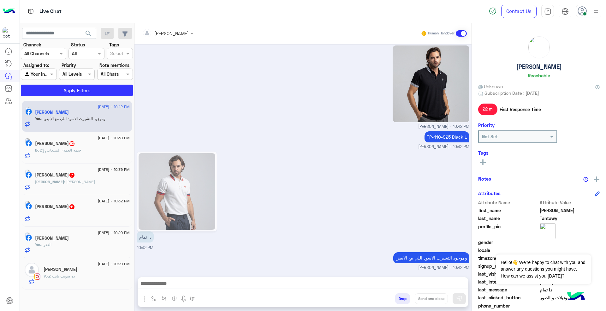
click at [81, 145] on div "[PERSON_NAME] 53" at bounding box center [82, 144] width 95 height 7
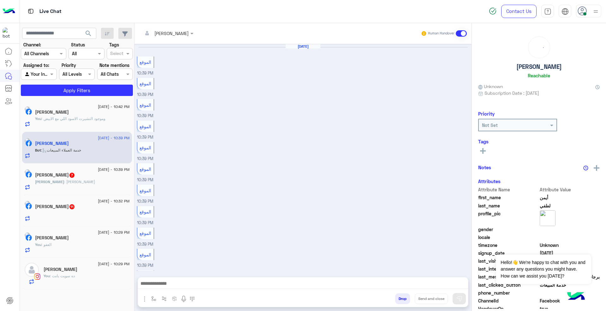
scroll to position [230, 0]
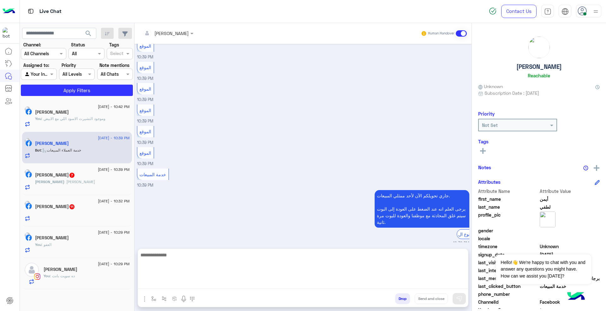
click at [333, 287] on textarea at bounding box center [303, 270] width 330 height 38
paste textarea "**********"
type textarea "**********"
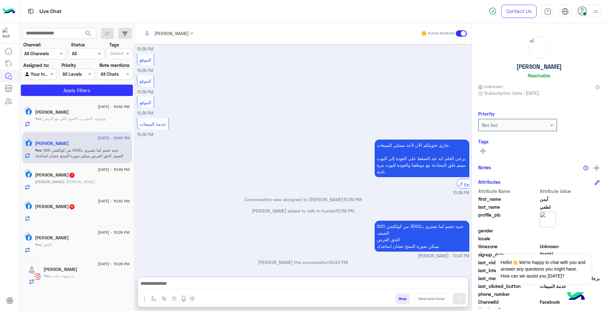
scroll to position [308, 0]
click at [79, 212] on div at bounding box center [82, 215] width 95 height 11
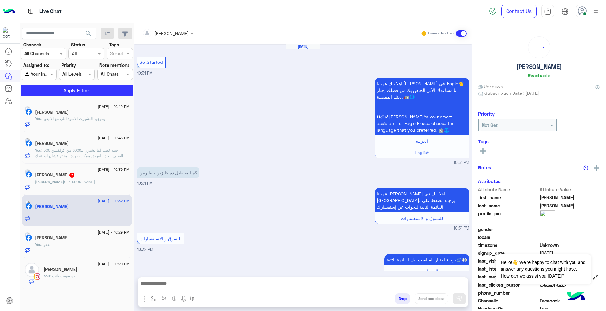
scroll to position [471, 0]
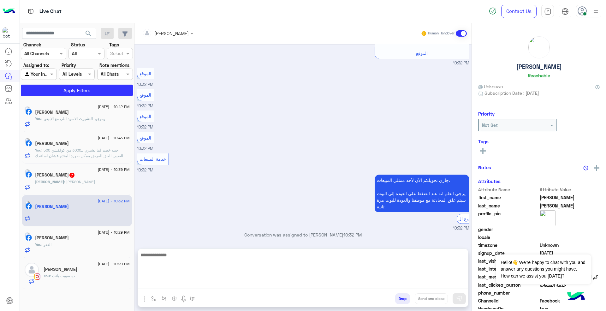
click at [234, 279] on textarea at bounding box center [303, 270] width 330 height 38
paste textarea "**********"
type textarea "**********"
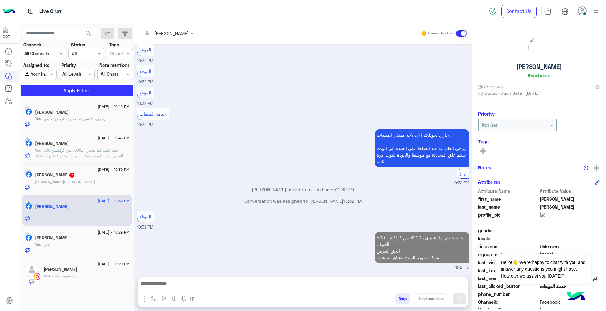
click at [92, 190] on div "Mahmoud : [PERSON_NAME]" at bounding box center [82, 184] width 95 height 11
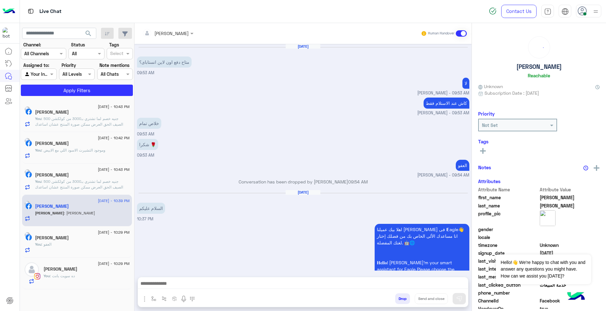
scroll to position [405, 0]
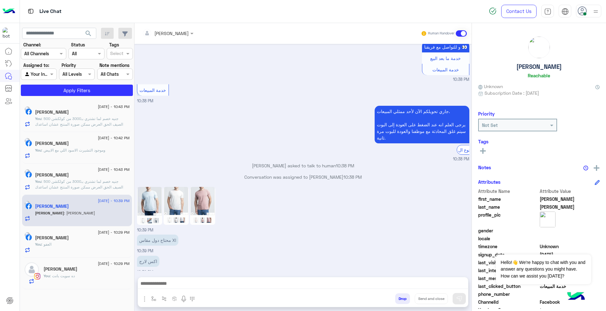
click at [150, 193] on img at bounding box center [149, 206] width 25 height 38
click at [175, 201] on img at bounding box center [175, 206] width 25 height 38
click at [200, 201] on img at bounding box center [202, 206] width 25 height 38
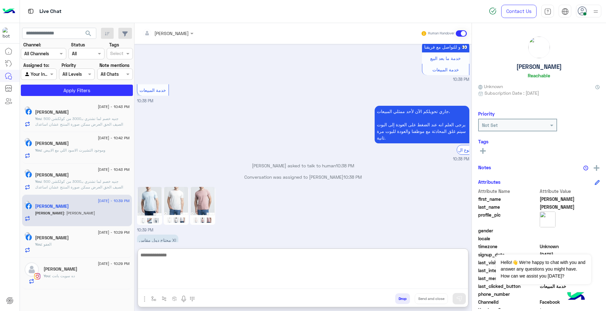
click at [322, 288] on textarea at bounding box center [303, 270] width 330 height 38
type textarea "**********"
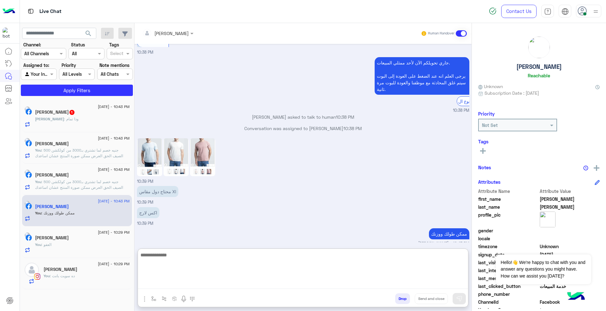
scroll to position [465, 0]
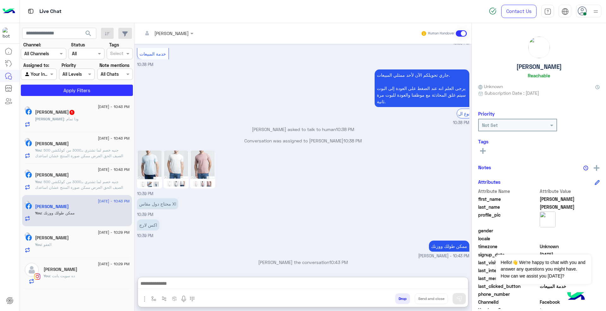
click at [75, 114] on span "1" at bounding box center [72, 111] width 6 height 5
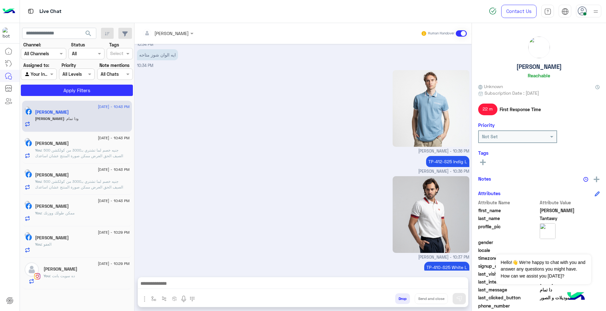
scroll to position [1200, 0]
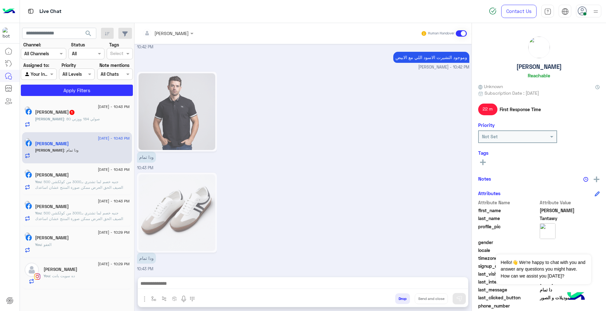
click at [79, 116] on div "[PERSON_NAME] 1" at bounding box center [82, 113] width 95 height 7
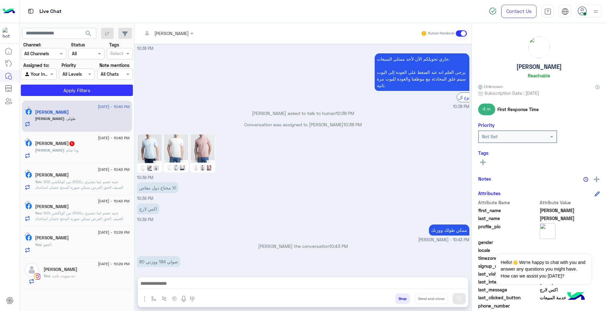
scroll to position [417, 0]
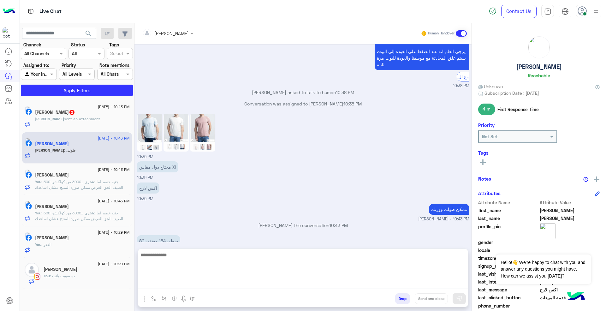
click at [321, 282] on textarea at bounding box center [303, 270] width 330 height 38
type textarea "****"
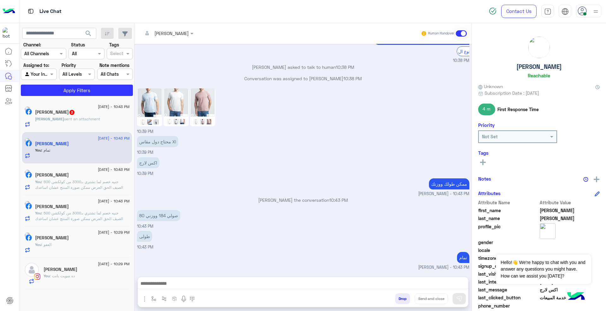
click at [143, 88] on img at bounding box center [149, 107] width 25 height 38
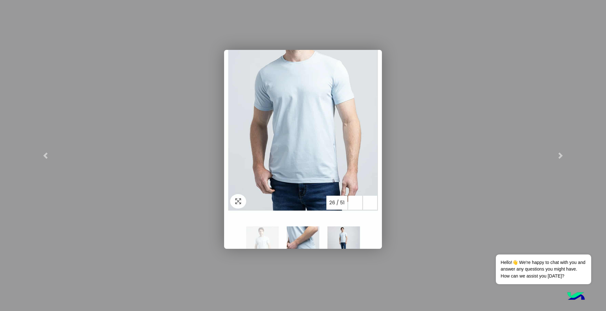
click at [335, 238] on img at bounding box center [303, 149] width 158 height 199
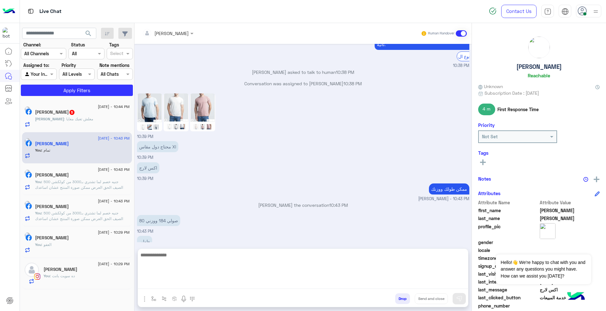
click at [241, 279] on textarea at bounding box center [303, 270] width 330 height 38
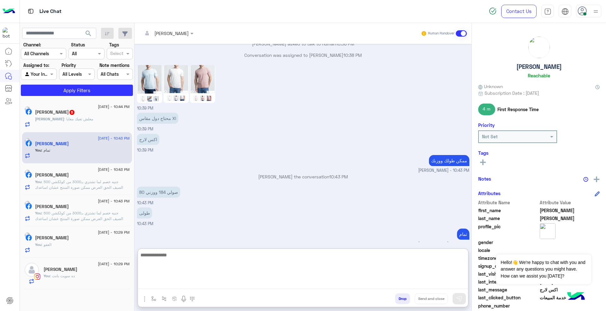
scroll to position [466, 0]
paste textarea "**********"
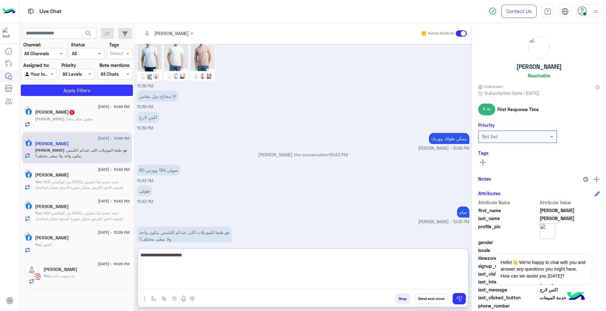
scroll to position [494, 0]
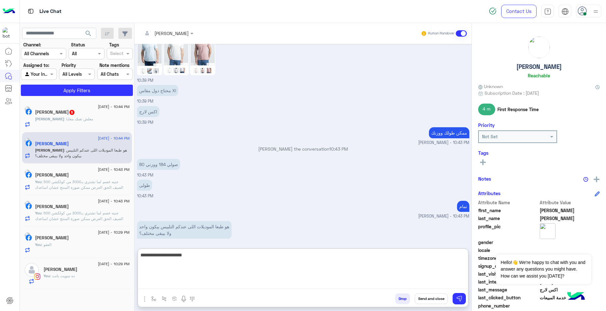
click at [217, 268] on textarea "**********" at bounding box center [303, 270] width 330 height 38
paste textarea "**********"
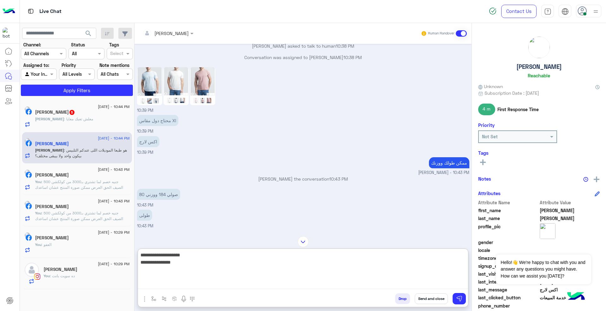
scroll to position [451, 0]
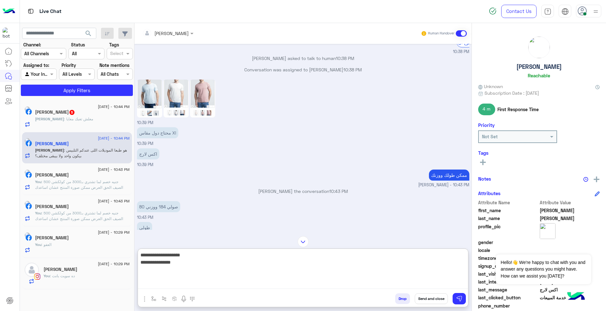
click at [194, 274] on textarea "**********" at bounding box center [303, 270] width 330 height 38
paste textarea "**********"
type textarea "**********"
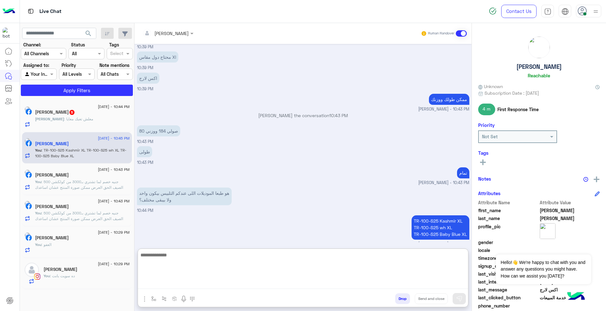
click at [303, 261] on textarea at bounding box center [303, 270] width 330 height 38
type textarea "*"
type textarea "**********"
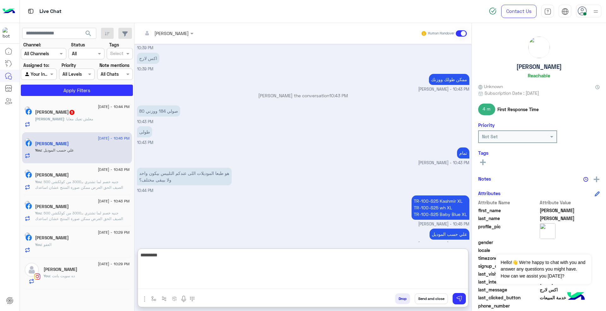
type textarea "*********"
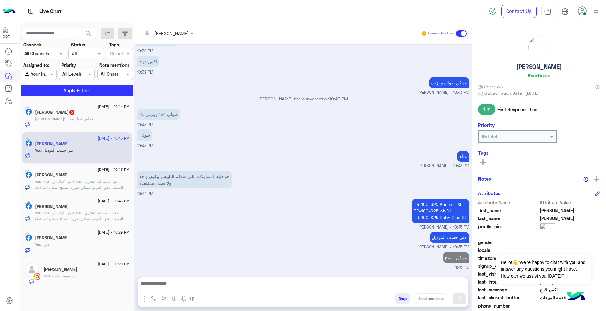
click at [75, 115] on h5 "[PERSON_NAME] 5" at bounding box center [55, 112] width 40 height 5
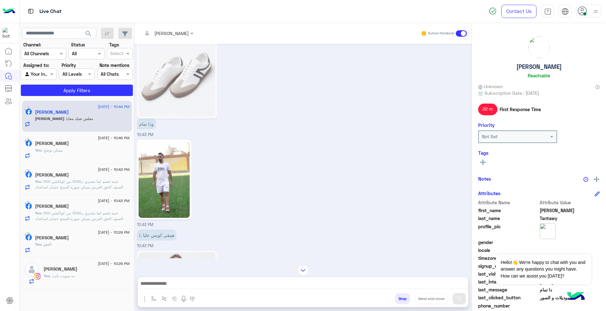
scroll to position [597, 0]
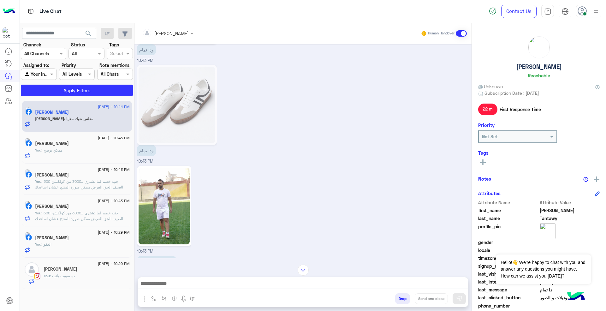
click at [157, 193] on img at bounding box center [164, 206] width 51 height 77
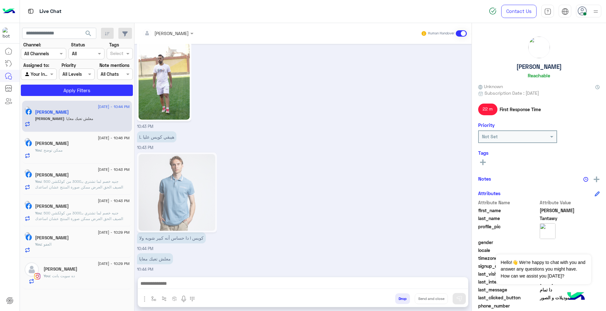
scroll to position [1329, 0]
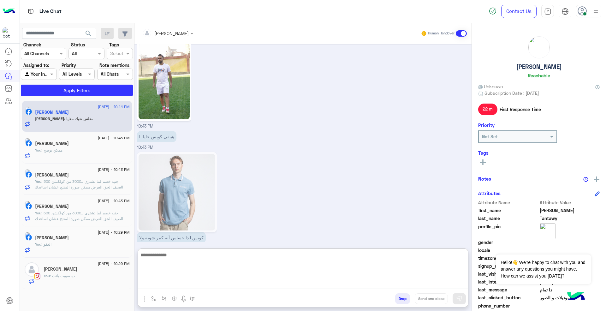
click at [291, 285] on textarea at bounding box center [303, 270] width 330 height 38
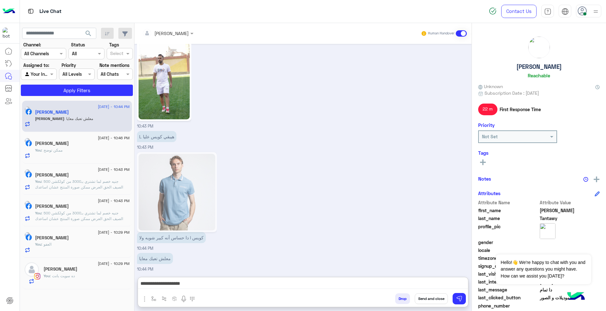
click at [182, 80] on img at bounding box center [164, 81] width 51 height 77
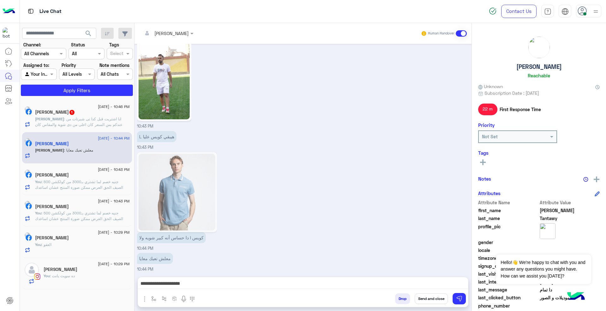
click at [174, 86] on img at bounding box center [164, 81] width 51 height 77
click at [393, 277] on div "**********" at bounding box center [303, 285] width 330 height 16
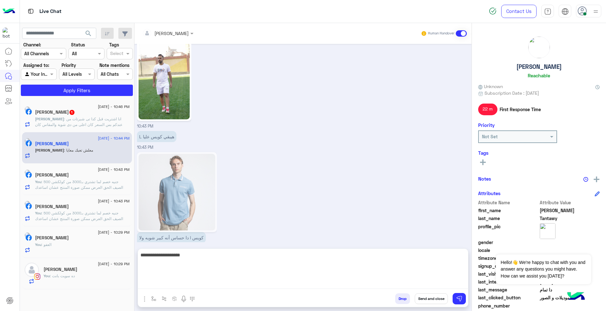
click at [395, 281] on textarea "**********" at bounding box center [303, 270] width 330 height 38
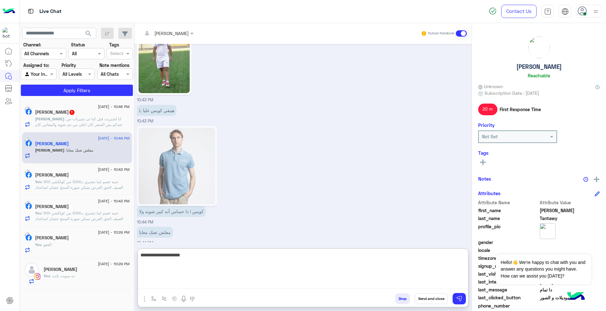
scroll to position [1357, 0]
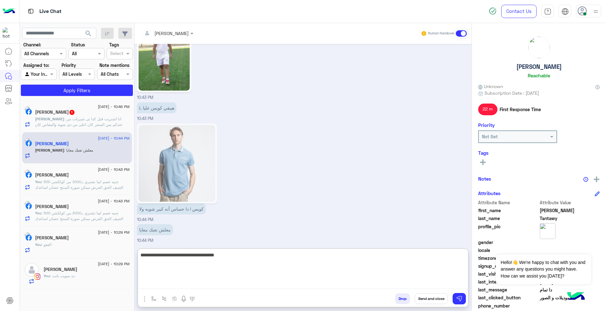
type textarea "**********"
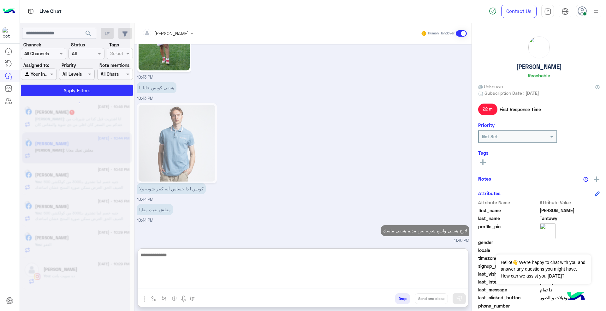
scroll to position [1377, 0]
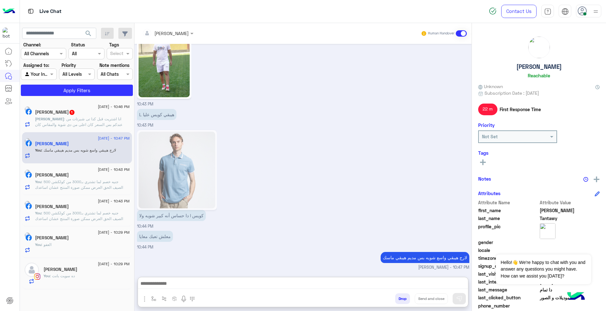
click at [108, 114] on div "[PERSON_NAME] 1" at bounding box center [82, 113] width 95 height 7
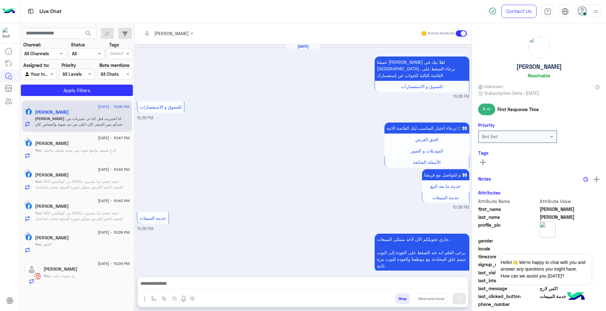
scroll to position [357, 0]
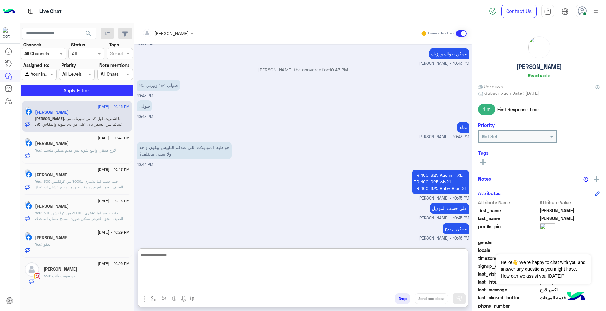
click at [307, 280] on textarea at bounding box center [303, 270] width 330 height 38
type textarea "****"
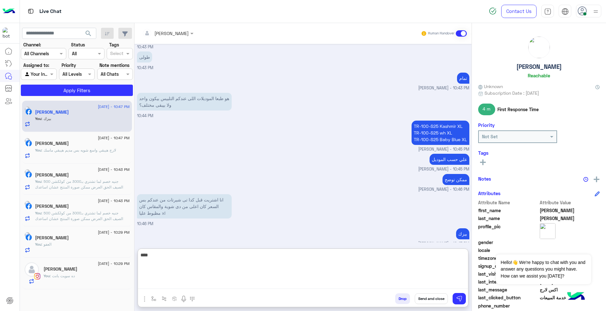
type textarea "****"
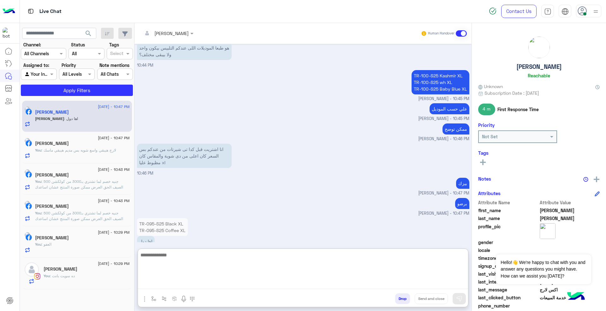
scroll to position [465, 0]
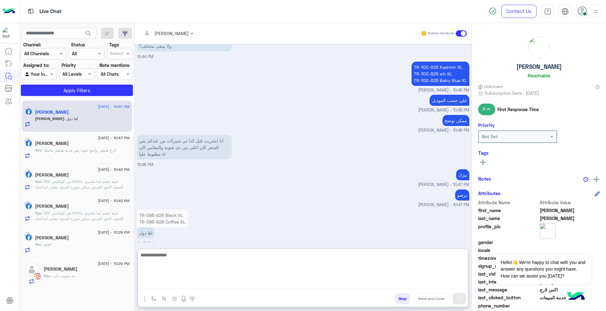
click at [268, 274] on textarea at bounding box center [303, 270] width 330 height 38
type textarea "**********"
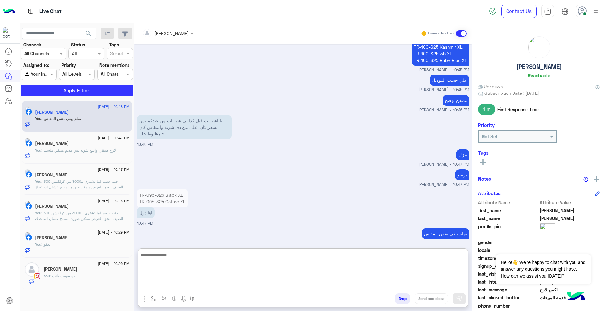
click at [262, 270] on textarea at bounding box center [303, 270] width 330 height 38
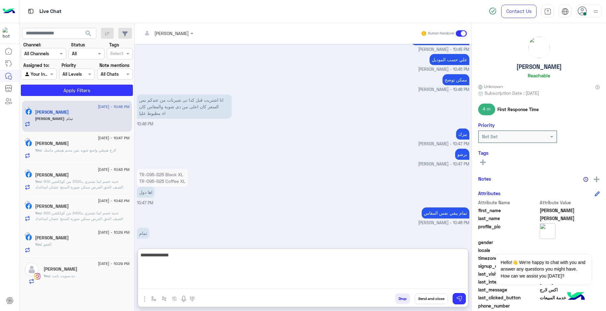
type textarea "**********"
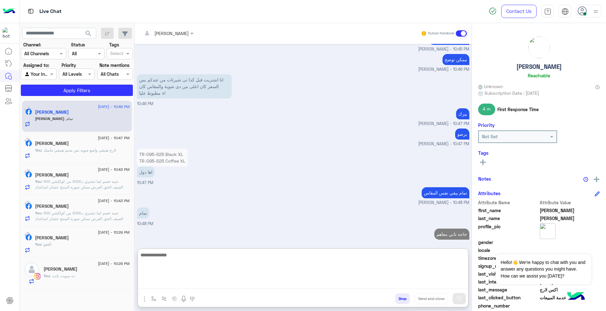
type textarea "*"
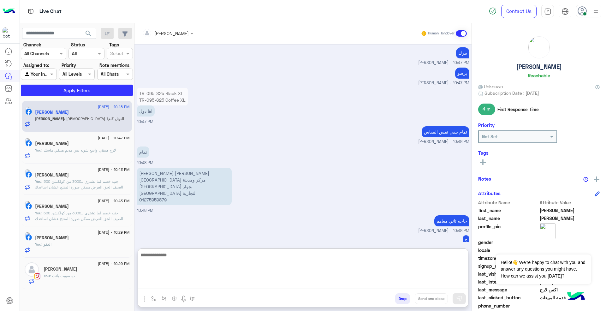
scroll to position [607, 0]
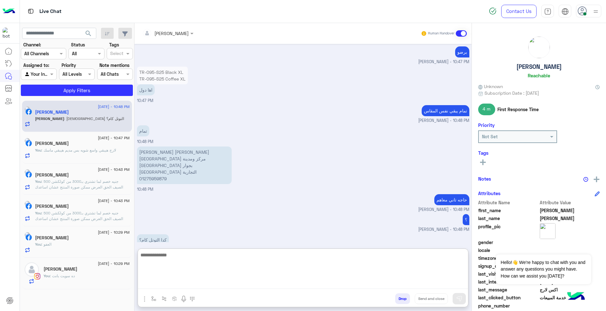
click at [307, 266] on textarea at bounding box center [303, 270] width 330 height 38
paste textarea "**********"
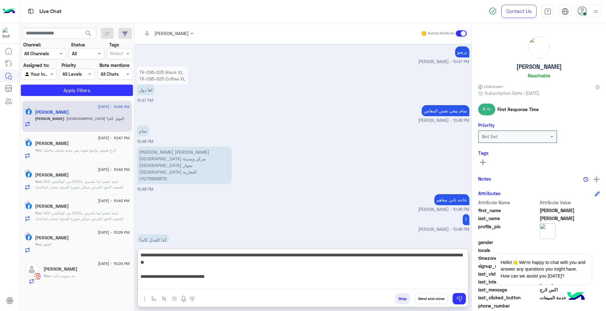
click at [449, 253] on textarea "**********" at bounding box center [303, 270] width 330 height 38
type textarea "**********"
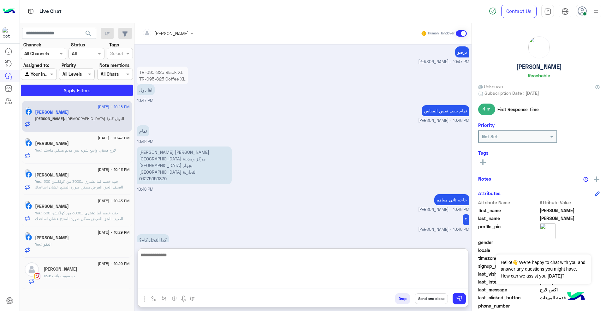
scroll to position [667, 0]
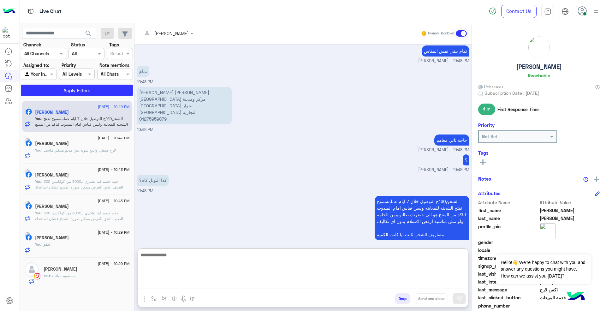
click at [400, 255] on textarea at bounding box center [303, 270] width 330 height 38
type textarea "**********"
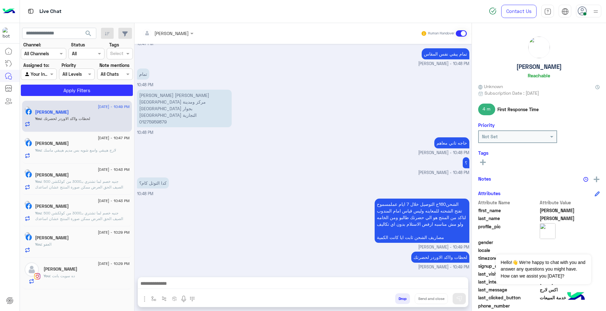
click at [155, 90] on p "[PERSON_NAME] [PERSON_NAME][GEOGRAPHIC_DATA] مركز ومدينة [GEOGRAPHIC_DATA] بجوا…" at bounding box center [184, 109] width 95 height 38
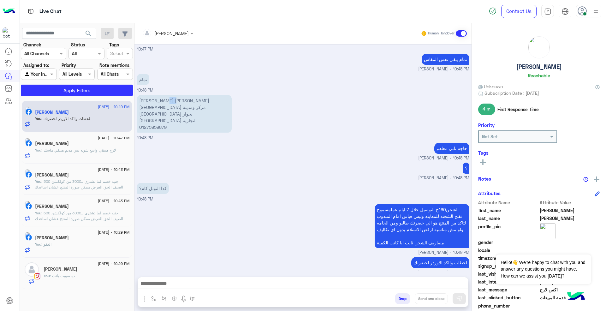
click at [155, 85] on div "[DATE] عميلنا [PERSON_NAME] اهلا بيك في [GEOGRAPHIC_DATA]، برجاء الضغط على القا…" at bounding box center [302, 157] width 337 height 227
click at [153, 114] on p "[PERSON_NAME] [PERSON_NAME][GEOGRAPHIC_DATA] مركز ومدينة [GEOGRAPHIC_DATA] بجوا…" at bounding box center [184, 114] width 95 height 38
copy app-message "01275959879"
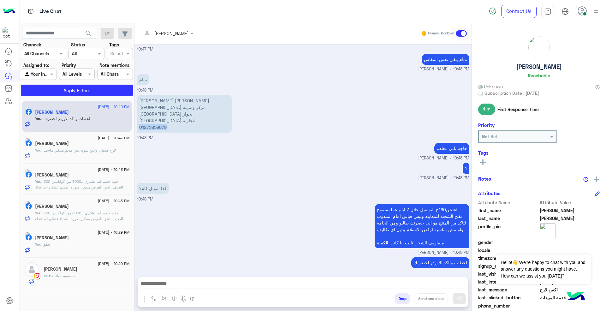
copy app-message "01275959879"
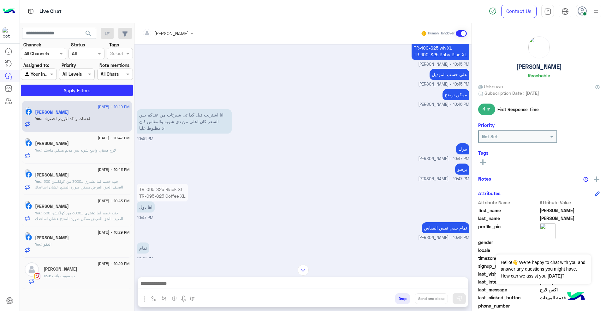
scroll to position [322, 0]
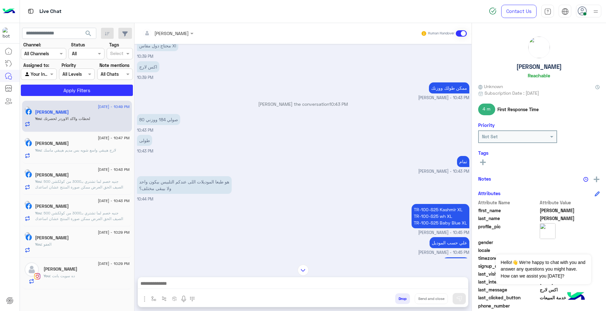
click at [435, 204] on p "TR-100-S25 Kashmir XL TR-100-S25 wh XL TR-100-S25 Baby Blue XL" at bounding box center [441, 216] width 58 height 24
copy p "TR-100-S25 Kashmir XL"
click at [422, 210] on p "TR-100-S25 Kashmir XL TR-100-S25 wh XL TR-100-S25 Baby Blue XL" at bounding box center [441, 216] width 58 height 24
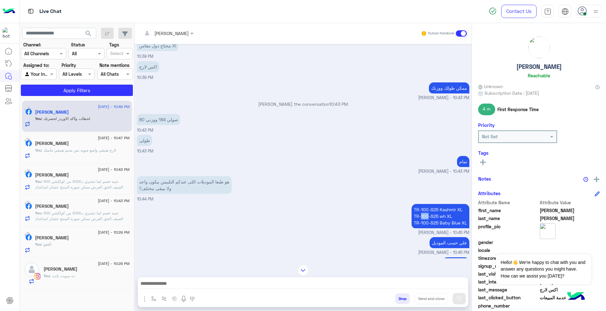
click at [422, 210] on p "TR-100-S25 Kashmir XL TR-100-S25 wh XL TR-100-S25 Baby Blue XL" at bounding box center [441, 216] width 58 height 24
copy p "TR-100-S25 wh XL"
click at [439, 216] on p "TR-100-S25 Kashmir XL TR-100-S25 wh XL TR-100-S25 Baby Blue XL" at bounding box center [441, 216] width 58 height 24
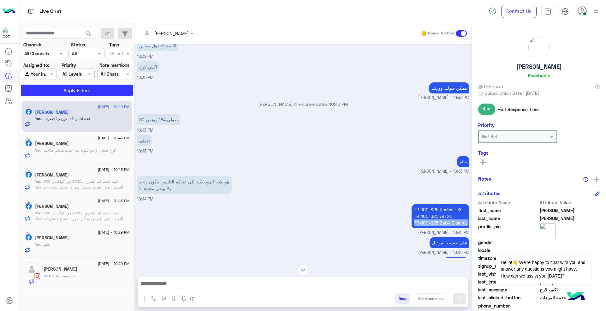
click at [439, 216] on p "TR-100-S25 Kashmir XL TR-100-S25 wh XL TR-100-S25 Baby Blue XL" at bounding box center [441, 216] width 58 height 24
copy app-message "TR-100-S25 Baby Blue XL"
click at [580, 246] on button "Dismiss ✕" at bounding box center [572, 246] width 38 height 13
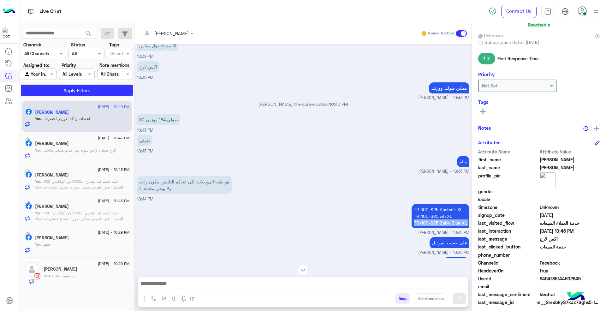
scroll to position [55, 0]
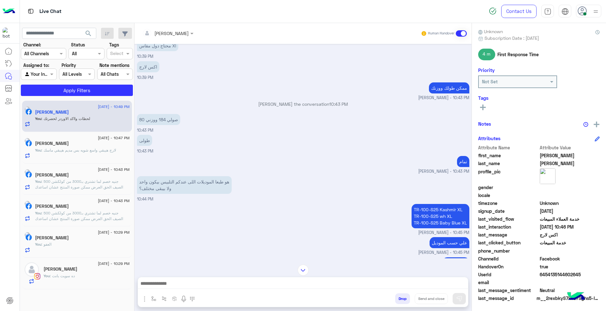
click at [555, 272] on span "6454135144602645" at bounding box center [570, 274] width 60 height 7
copy span "6454135144602645"
click at [263, 278] on div at bounding box center [303, 285] width 330 height 16
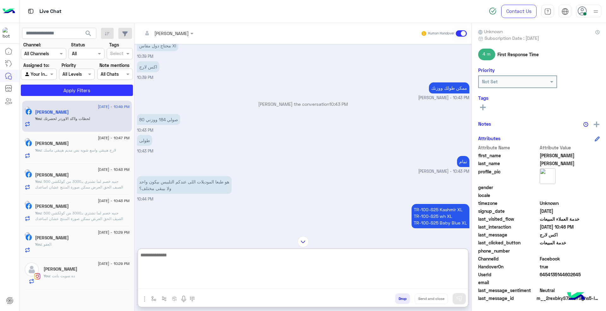
click at [262, 281] on textarea at bounding box center [303, 270] width 330 height 38
paste textarea "**********"
type textarea "**********"
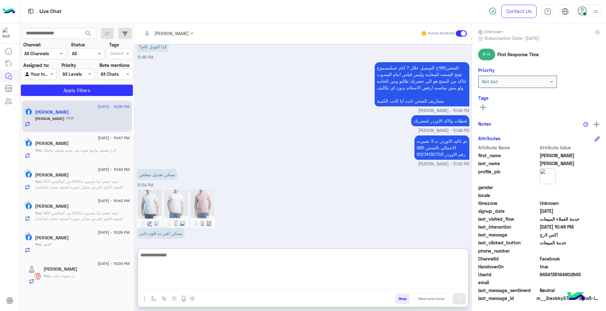
scroll to position [821, 0]
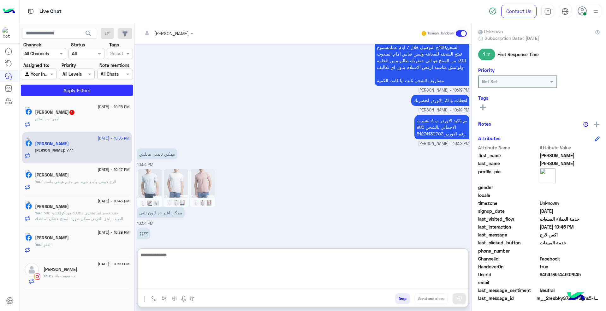
click at [263, 261] on textarea at bounding box center [303, 270] width 330 height 38
type textarea "*******"
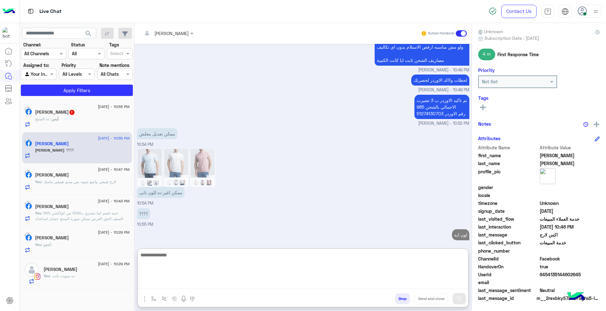
type textarea "*"
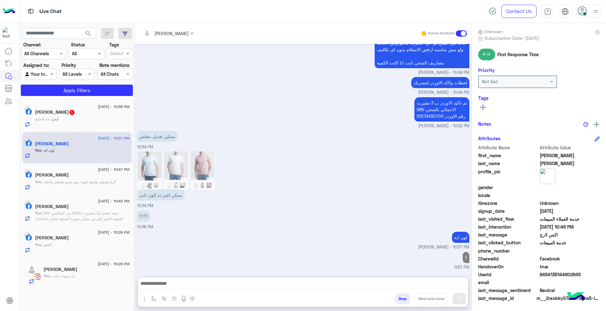
click at [98, 119] on div "أيمن : ده المنتج" at bounding box center [82, 121] width 95 height 11
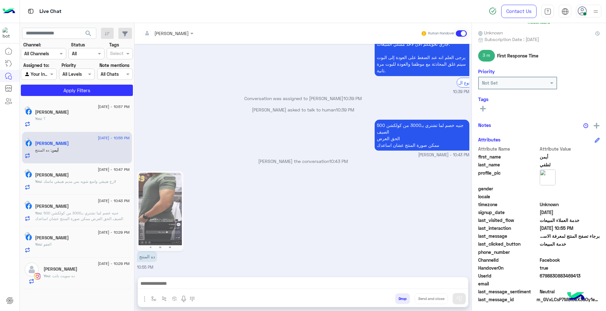
scroll to position [55, 0]
click at [174, 205] on img at bounding box center [160, 211] width 43 height 77
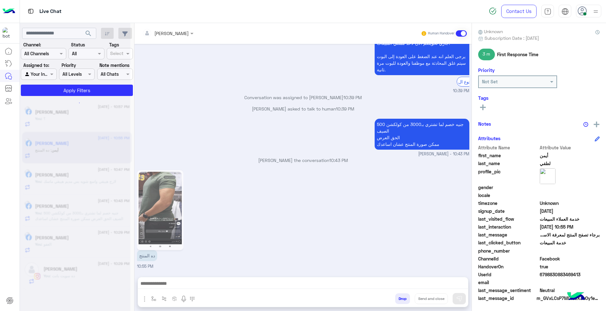
scroll to position [0, 0]
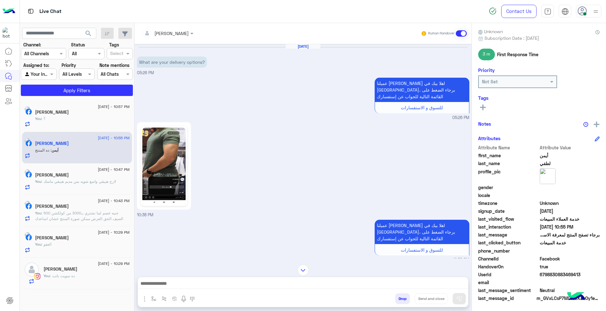
click at [169, 164] on img at bounding box center [163, 165] width 43 height 77
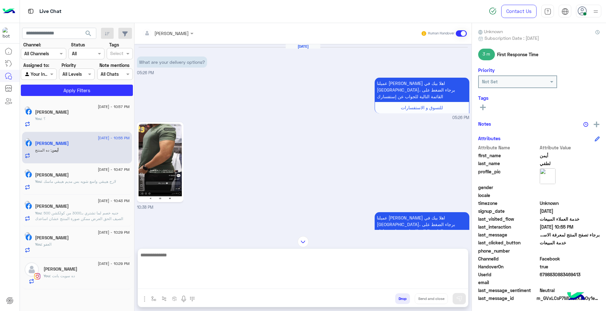
click at [279, 281] on textarea at bounding box center [303, 270] width 330 height 38
type textarea "*****"
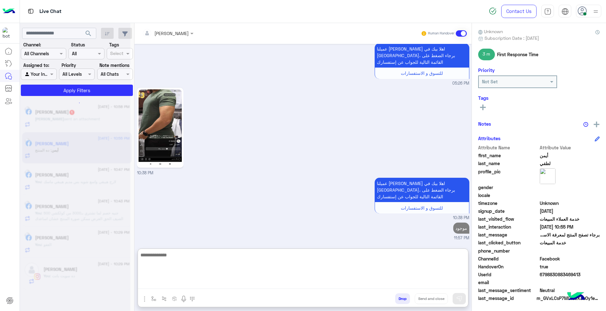
scroll to position [554, 0]
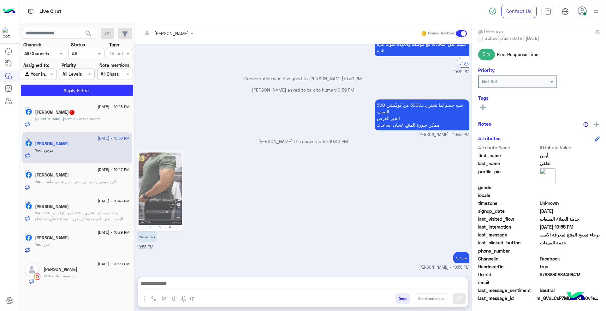
click at [75, 112] on h5 "[PERSON_NAME] 1" at bounding box center [55, 112] width 40 height 5
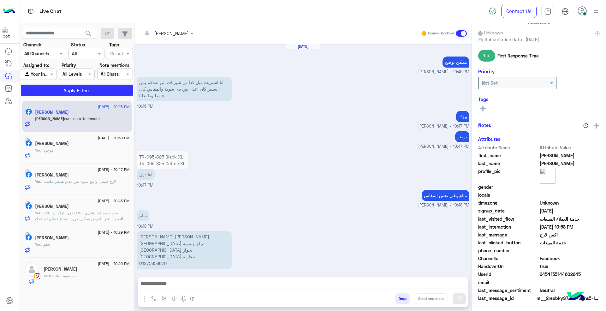
scroll to position [405, 0]
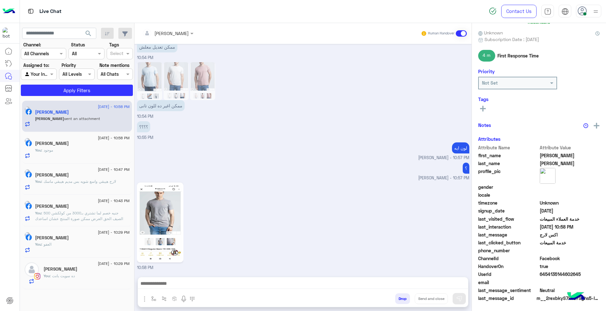
click at [166, 209] on img at bounding box center [160, 222] width 43 height 77
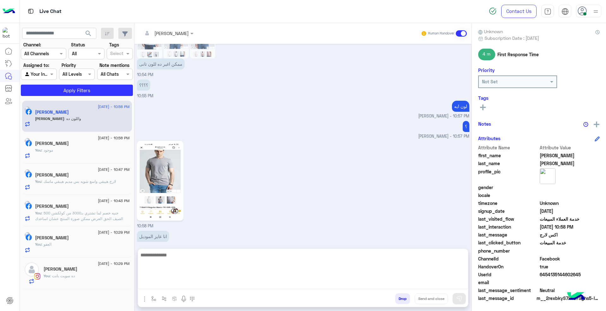
click at [313, 281] on textarea at bounding box center [303, 270] width 330 height 38
type textarea "*"
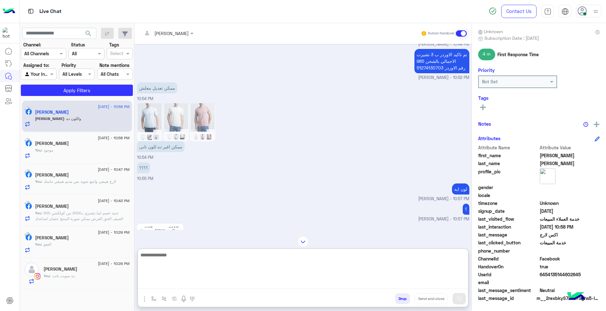
scroll to position [363, 0]
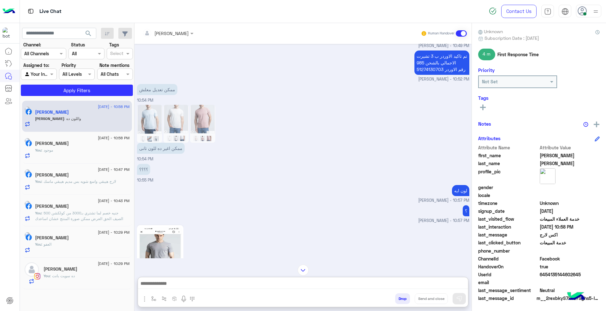
click at [169, 120] on img at bounding box center [175, 124] width 25 height 38
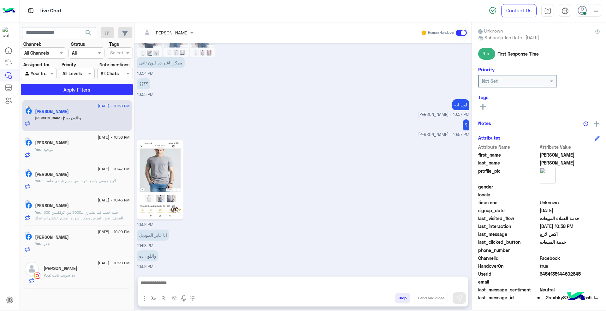
scroll to position [393, 0]
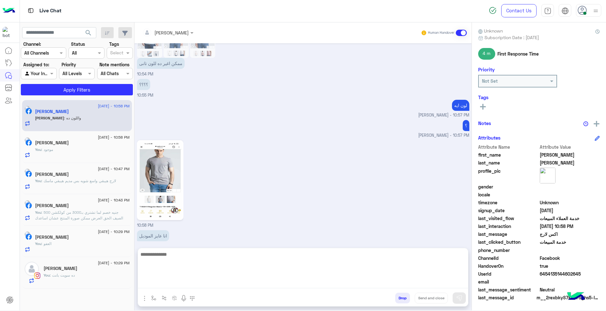
click at [238, 280] on textarea at bounding box center [303, 269] width 330 height 38
type textarea "*"
type textarea "**********"
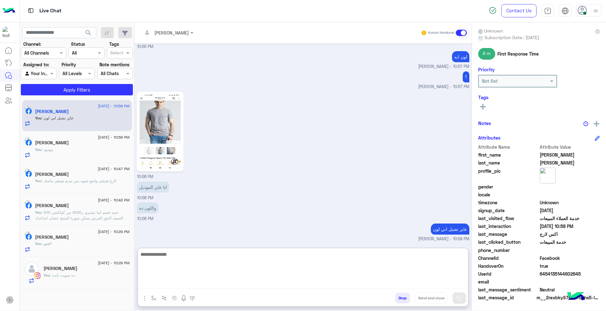
click at [203, 263] on textarea at bounding box center [303, 269] width 330 height 38
type textarea "**********"
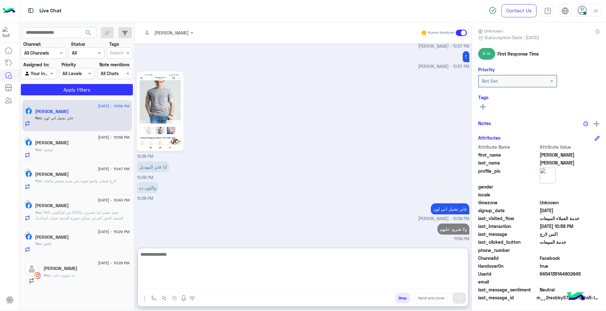
type textarea "*"
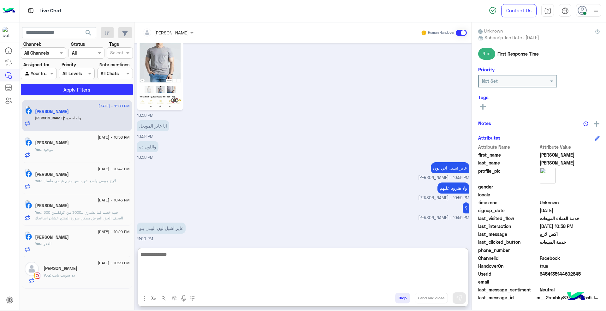
scroll to position [523, 0]
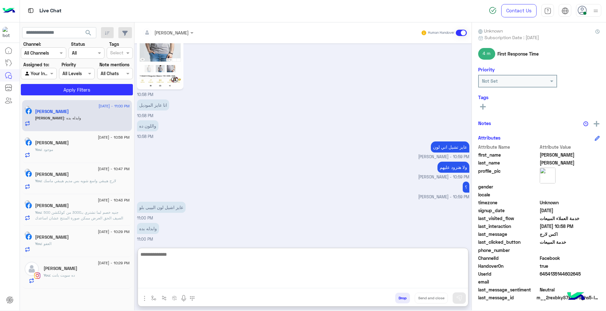
click at [247, 263] on textarea at bounding box center [303, 269] width 330 height 38
type textarea "**********"
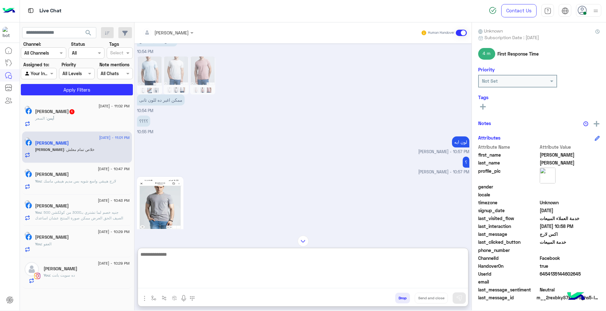
scroll to position [312, 0]
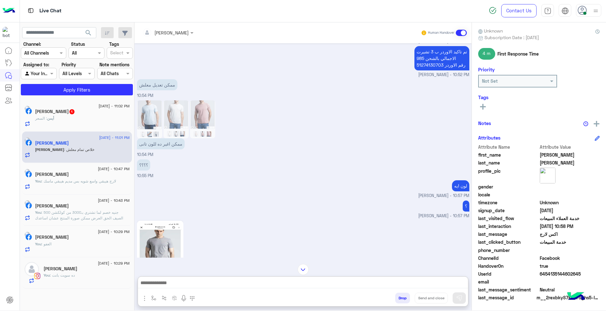
click at [438, 52] on p "تم تاكيد الاوردر ب 3 تشيرت الاجمالي بالشحن 985 رقم الاوردر 51274130703" at bounding box center [441, 58] width 55 height 24
drag, startPoint x: 438, startPoint y: 52, endPoint x: 442, endPoint y: 68, distance: 16.0
click at [442, 68] on p "تم تاكيد الاوردر ب 3 تشيرت الاجمالي بالشحن 985 رقم الاوردر 51274130703" at bounding box center [441, 58] width 55 height 24
copy app-message "تم تاكيد الاوردر ب 3 تشيرت الاجمالي بالشحن 985 رقم الاوردر 51274130703"
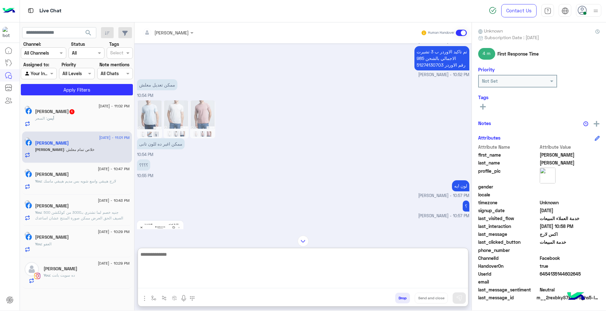
click at [342, 283] on textarea at bounding box center [303, 269] width 330 height 38
paste textarea "**********"
click at [428, 262] on textarea "**********" at bounding box center [303, 269] width 330 height 38
type textarea "**********"
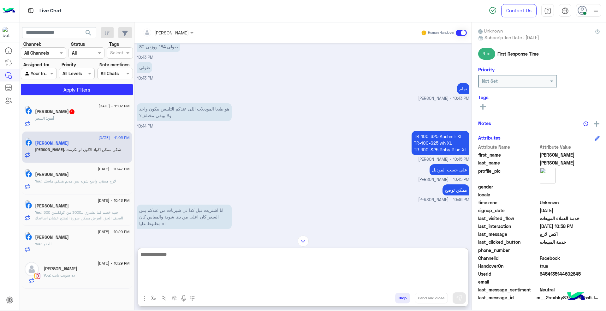
scroll to position [67, 0]
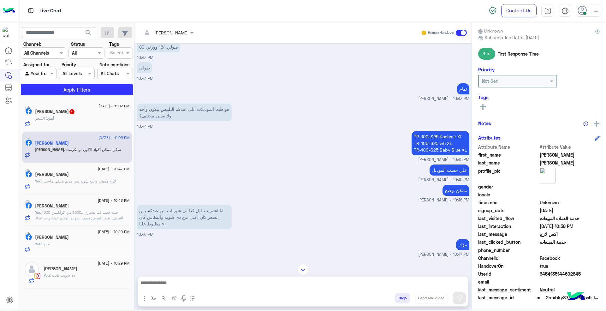
click at [441, 135] on p "TR-100-S25 Kashmir XL TR-100-S25 wh XL TR-100-S25 Baby Blue XL" at bounding box center [441, 143] width 58 height 24
drag, startPoint x: 441, startPoint y: 135, endPoint x: 449, endPoint y: 144, distance: 12.3
click at [449, 144] on p "TR-100-S25 Kashmir XL TR-100-S25 wh XL TR-100-S25 Baby Blue XL" at bounding box center [441, 143] width 58 height 24
copy p "TR-100-S25 Kashmir XL TR-100-S25 wh XL"
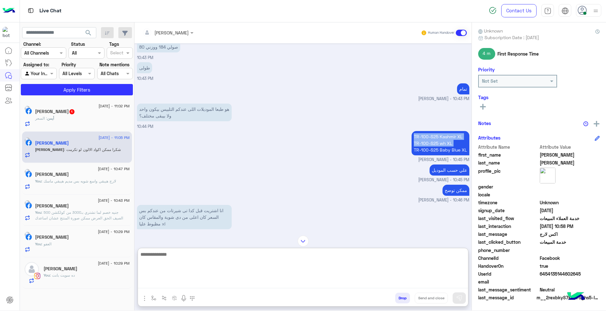
click at [341, 286] on textarea at bounding box center [303, 269] width 330 height 38
paste textarea "**********"
type textarea "**********"
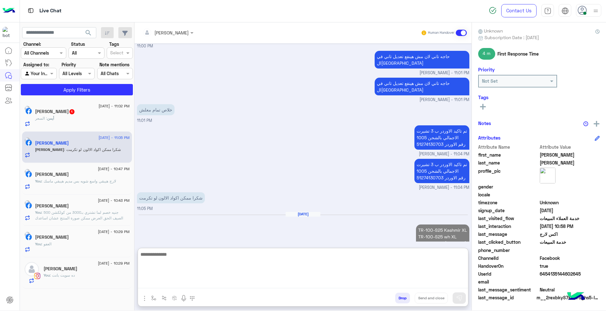
scroll to position [1016, 0]
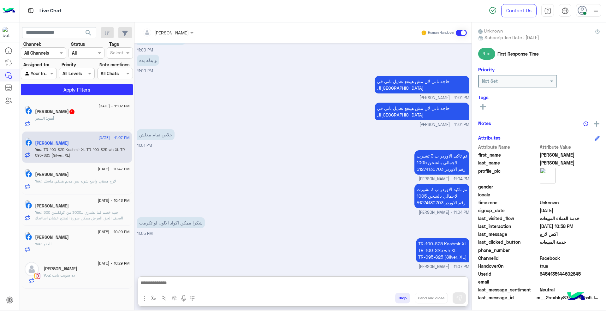
click at [60, 112] on h5 "[PERSON_NAME] 1" at bounding box center [55, 111] width 40 height 5
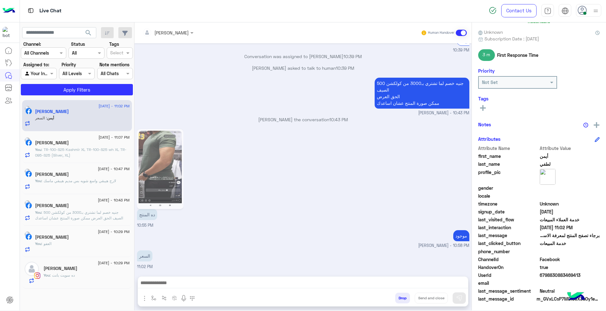
scroll to position [55, 0]
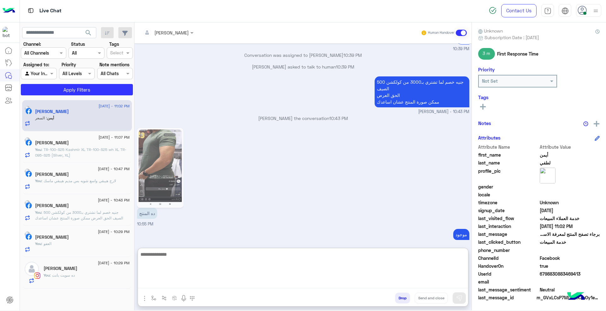
click at [239, 279] on textarea at bounding box center [303, 269] width 330 height 38
type textarea "***"
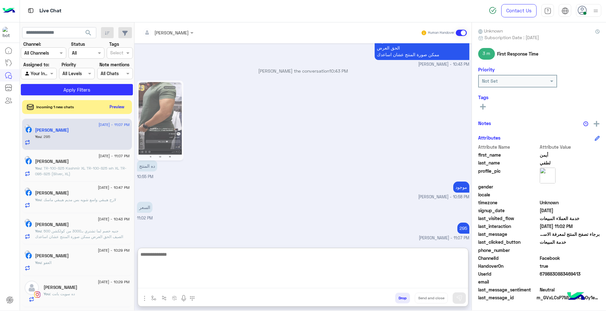
scroll to position [365, 0]
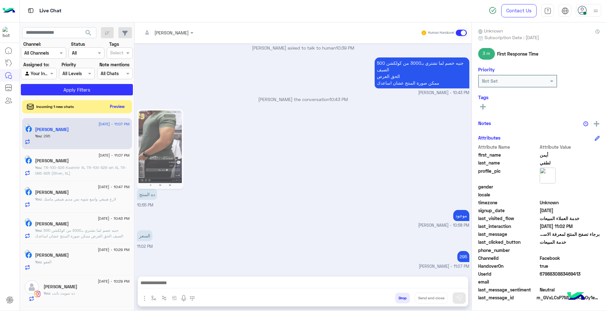
click at [111, 104] on button "Preview" at bounding box center [118, 106] width 20 height 9
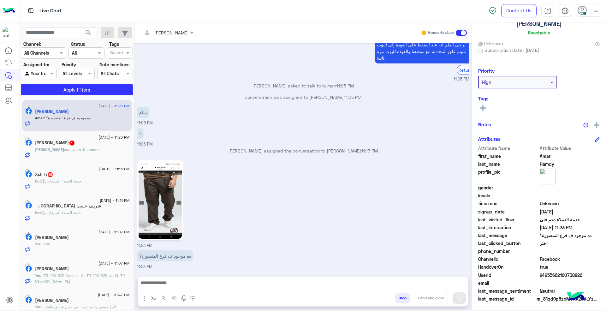
scroll to position [44, 0]
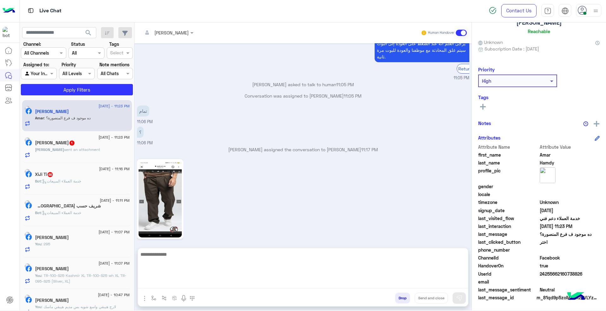
click at [321, 279] on textarea at bounding box center [303, 269] width 330 height 38
paste textarea "**********"
type textarea "**********"
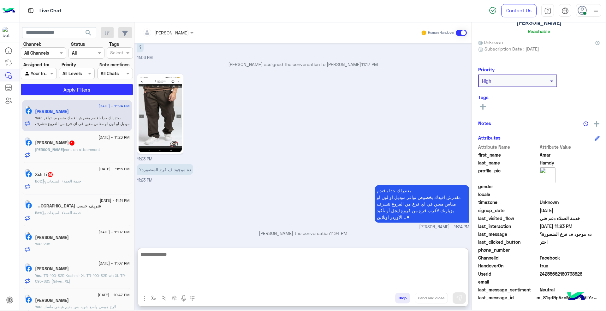
scroll to position [55, 0]
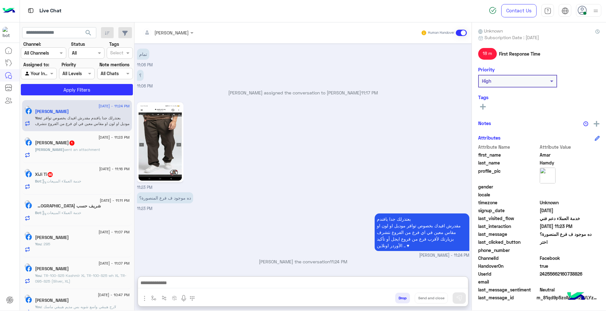
click at [72, 145] on h5 "[PERSON_NAME] 1" at bounding box center [55, 142] width 40 height 5
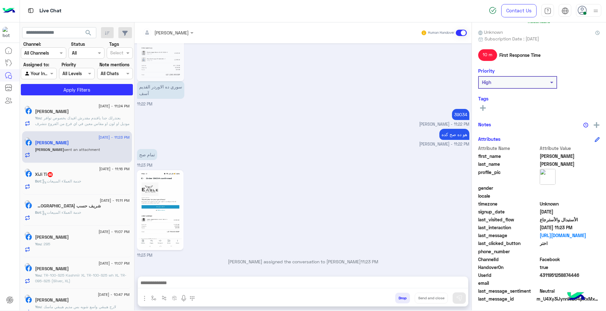
scroll to position [55, 0]
click at [81, 215] on p "Bot : خدمة العملاء المبيعات" at bounding box center [58, 213] width 46 height 6
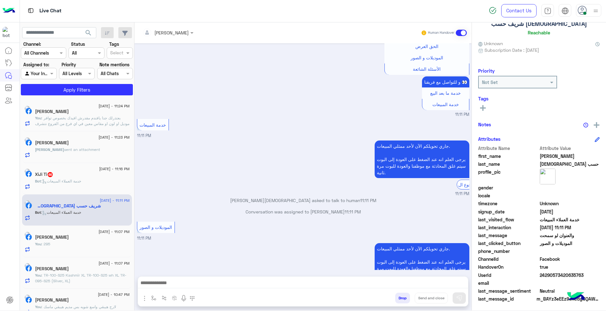
scroll to position [44, 0]
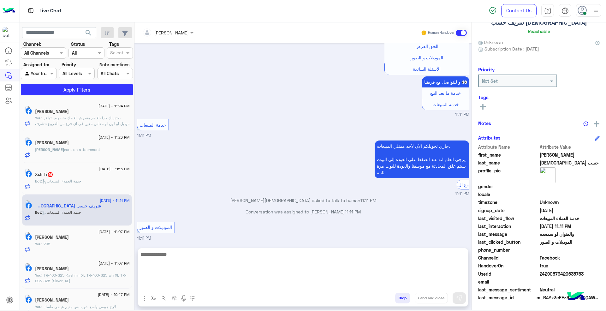
click at [342, 283] on textarea at bounding box center [303, 269] width 330 height 38
paste textarea "**********"
type textarea "**********"
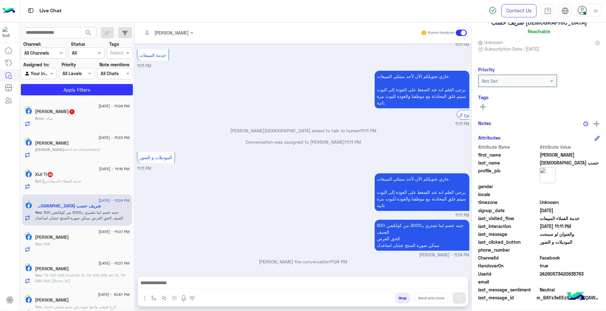
click at [79, 179] on p "Bot : خدمة العملاء المبيعات" at bounding box center [58, 181] width 46 height 6
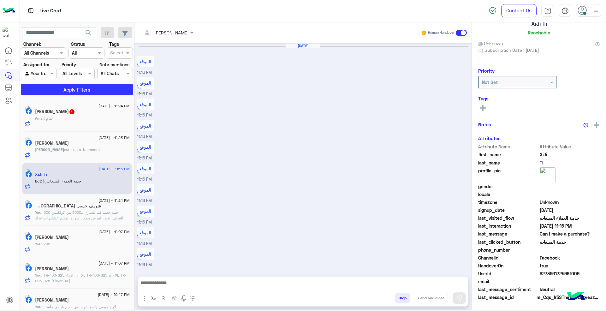
scroll to position [230, 0]
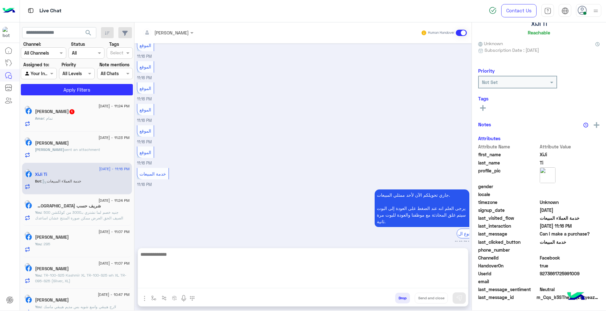
click at [259, 280] on textarea at bounding box center [303, 269] width 330 height 38
paste textarea "**********"
type textarea "**********"
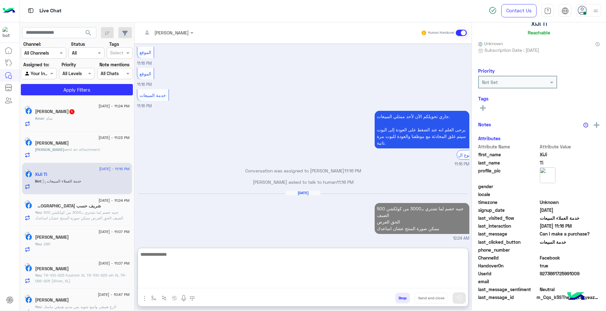
scroll to position [44, 0]
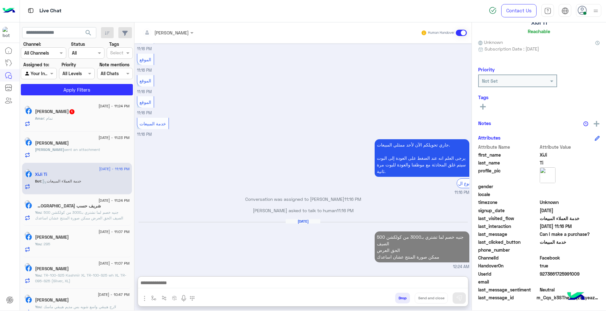
click at [82, 117] on div "Amar : تمام" at bounding box center [82, 121] width 95 height 11
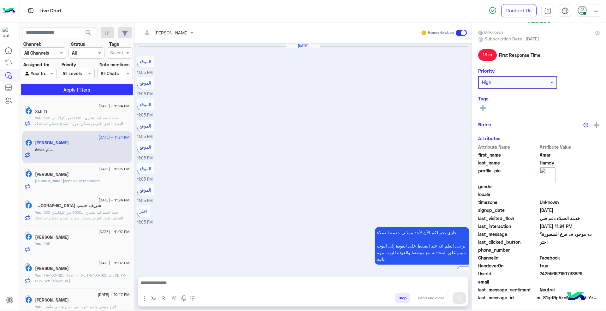
scroll to position [281, 0]
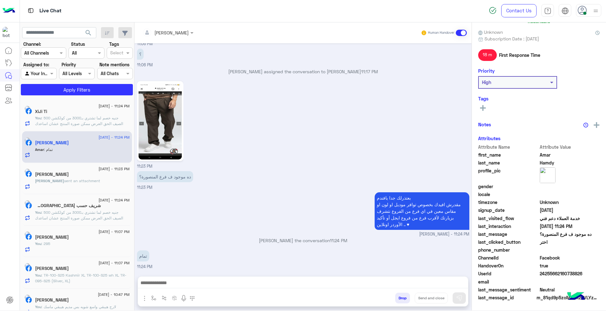
click at [94, 182] on div "[PERSON_NAME] sent an attachment" at bounding box center [82, 183] width 95 height 11
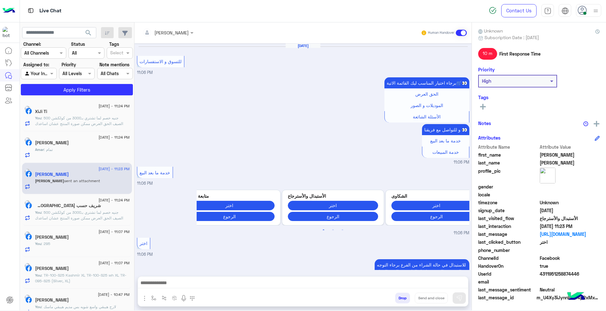
scroll to position [728, 0]
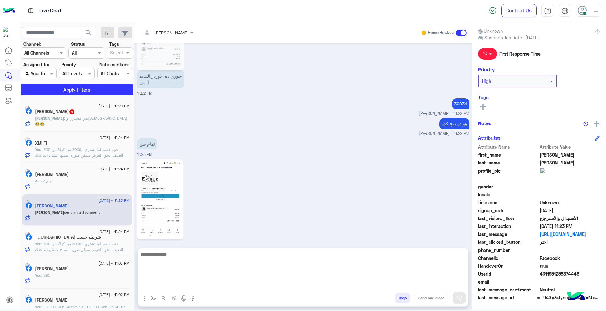
click at [301, 281] on textarea at bounding box center [303, 269] width 330 height 38
paste textarea "**********"
type textarea "**********"
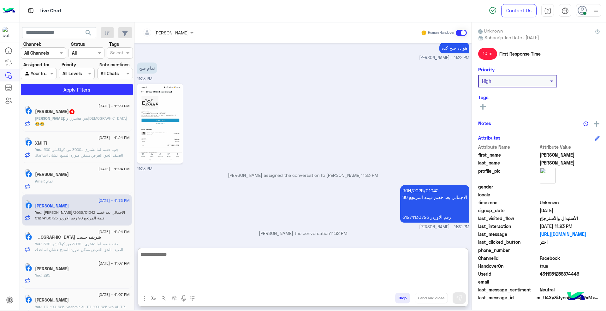
scroll to position [814, 0]
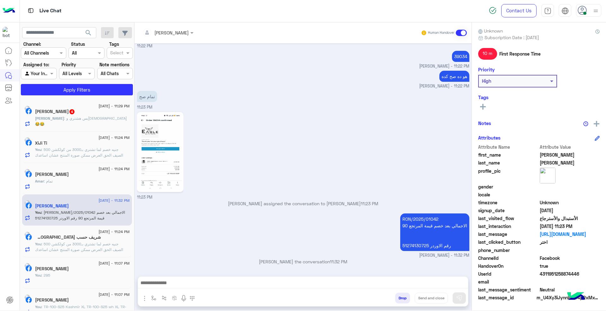
click at [91, 109] on div "[PERSON_NAME] 4" at bounding box center [82, 112] width 95 height 7
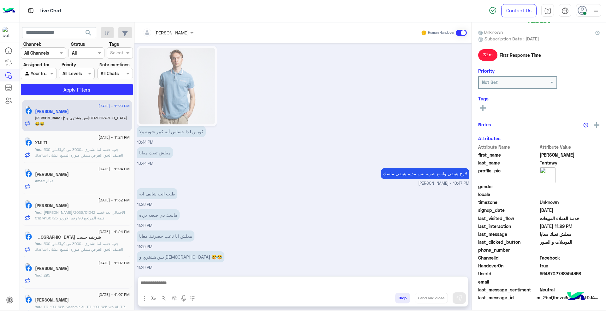
scroll to position [55, 0]
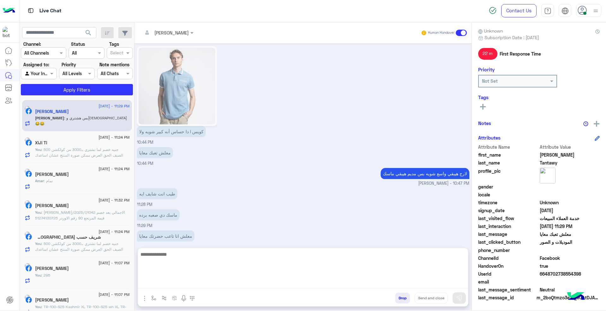
click at [328, 281] on textarea at bounding box center [303, 269] width 330 height 38
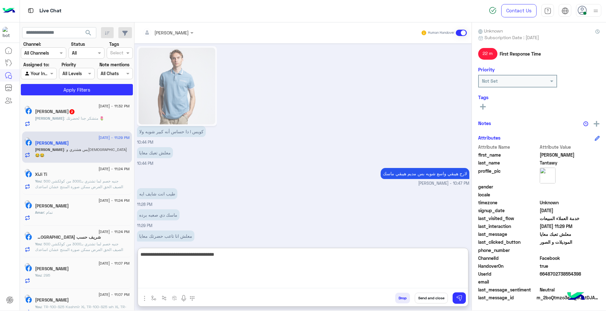
type textarea "**********"
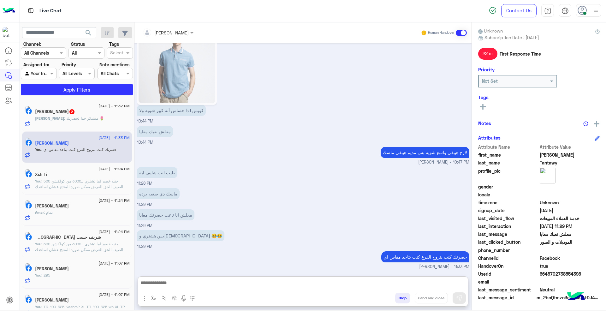
click at [88, 103] on div "[DATE] - 11:32 PM [PERSON_NAME] 2 [PERSON_NAME] : متشكر جدا لحضرتك 🌷" at bounding box center [77, 116] width 110 height 32
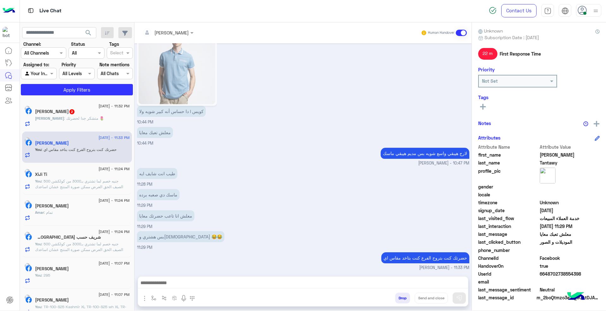
click at [83, 118] on span ": متشكر جدا لحضرتك 🌷" at bounding box center [84, 118] width 40 height 5
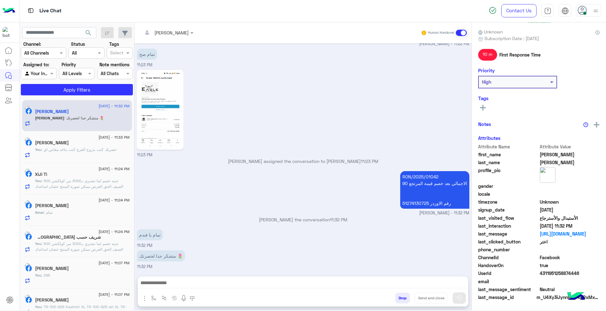
scroll to position [54, 0]
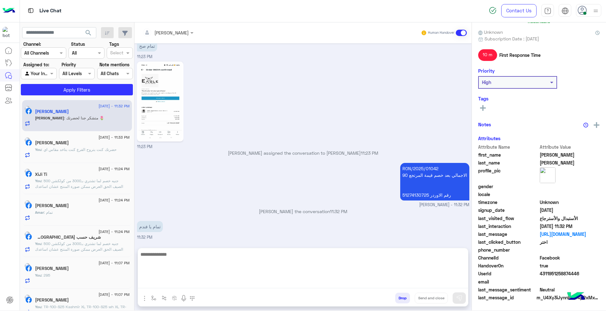
click at [299, 283] on textarea at bounding box center [303, 269] width 330 height 38
type textarea "*****"
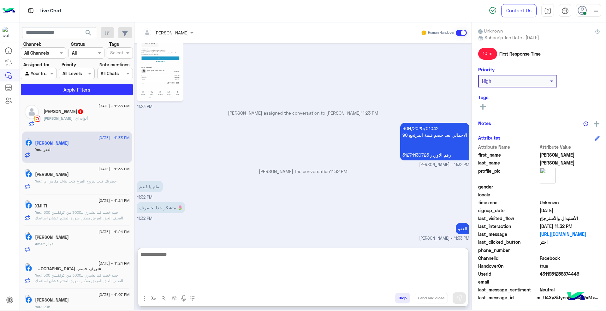
scroll to position [692, 0]
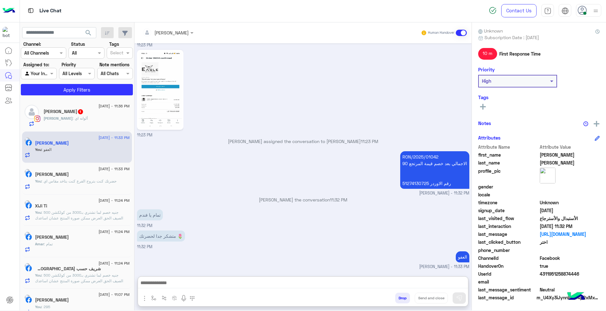
click at [100, 109] on span "[DATE] - 11:36 PM" at bounding box center [113, 106] width 31 height 6
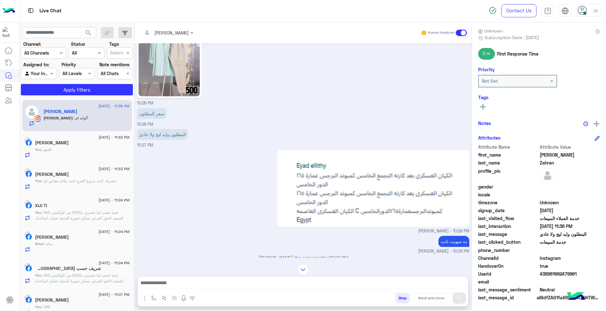
scroll to position [476, 0]
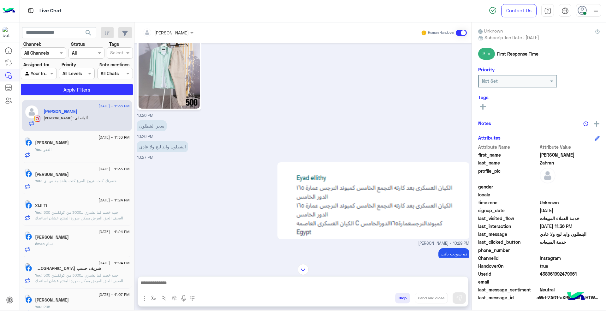
click at [144, 299] on img "button" at bounding box center [145, 298] width 8 height 8
click at [158, 285] on span "Images" at bounding box center [159, 284] width 16 height 7
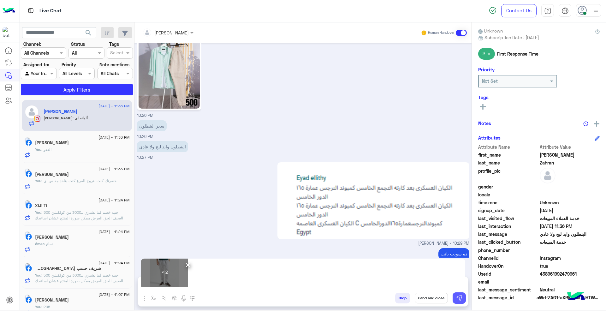
click at [461, 295] on img at bounding box center [459, 298] width 6 height 6
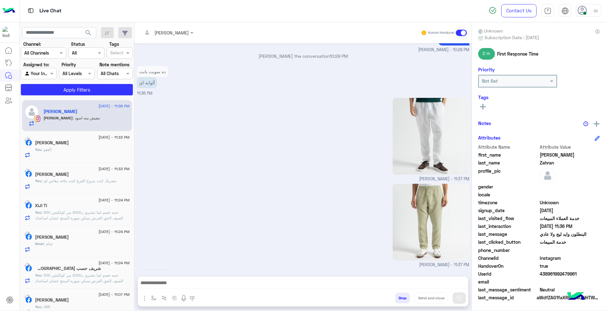
scroll to position [732, 0]
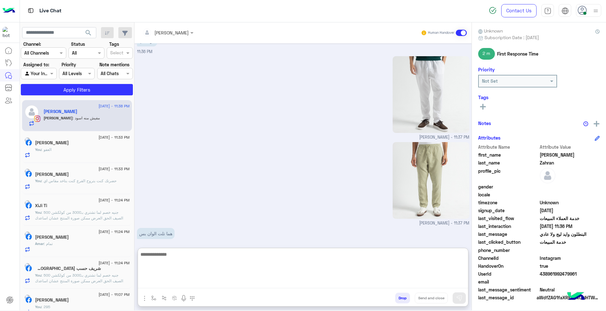
click at [281, 287] on textarea at bounding box center [303, 269] width 330 height 38
type textarea "**"
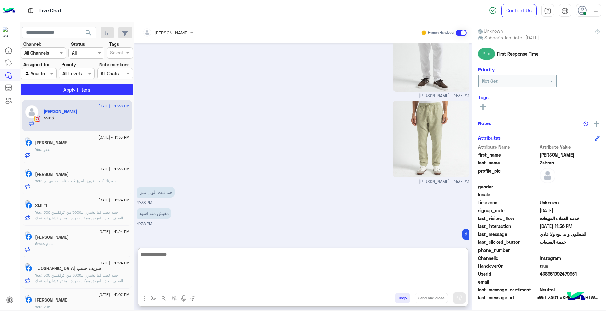
scroll to position [780, 0]
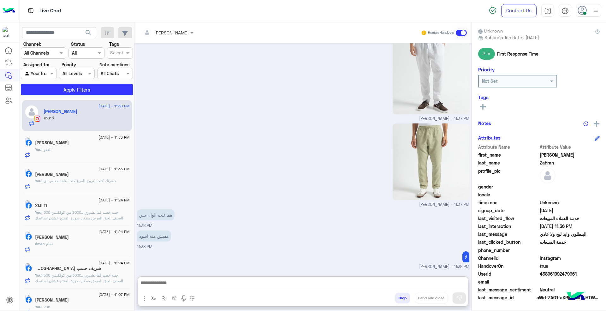
click at [427, 139] on img at bounding box center [431, 161] width 77 height 77
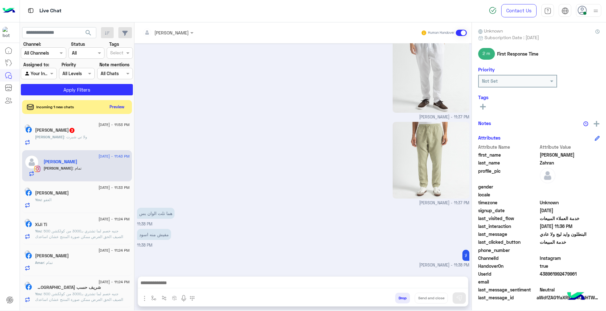
scroll to position [773, 0]
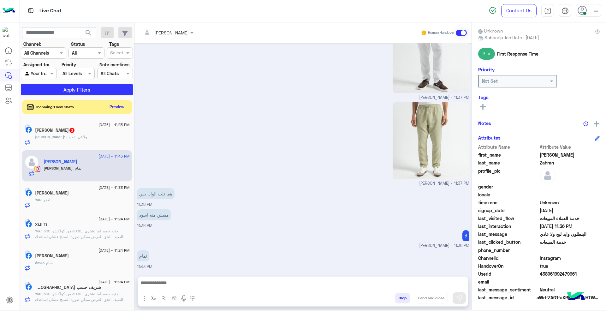
click at [52, 131] on h5 "[PERSON_NAME] 3" at bounding box center [55, 129] width 40 height 5
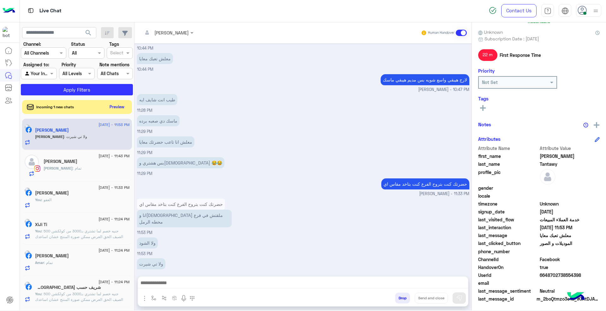
scroll to position [55, 0]
click at [263, 277] on div at bounding box center [303, 284] width 330 height 16
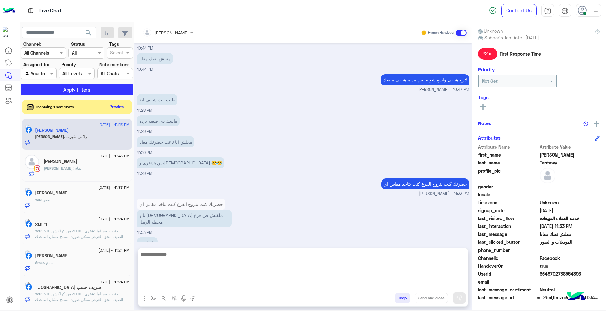
click at [263, 280] on textarea at bounding box center [303, 269] width 330 height 38
type textarea "*"
type textarea "**********"
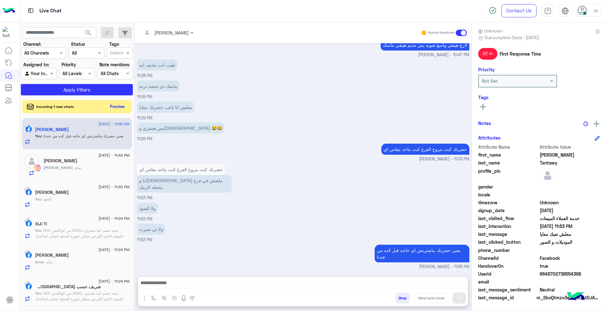
click at [114, 108] on button "Preview" at bounding box center [118, 106] width 20 height 9
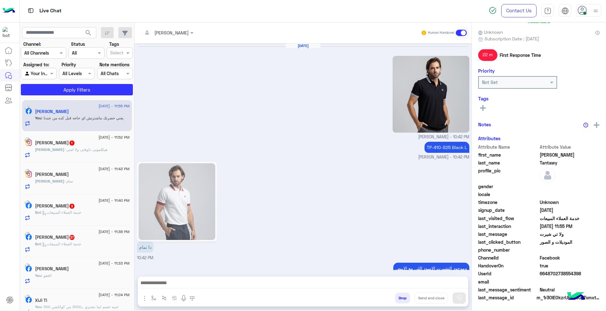
scroll to position [670, 0]
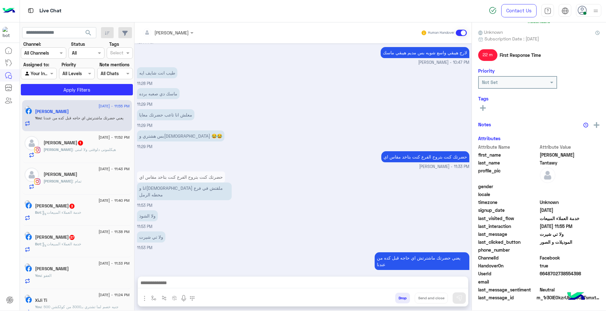
click at [104, 147] on div "[PERSON_NAME] : هيكلمونى دلوقتى ولا امتى" at bounding box center [87, 152] width 86 height 11
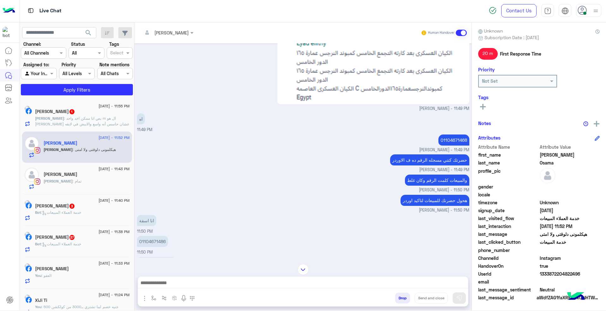
scroll to position [1197, 0]
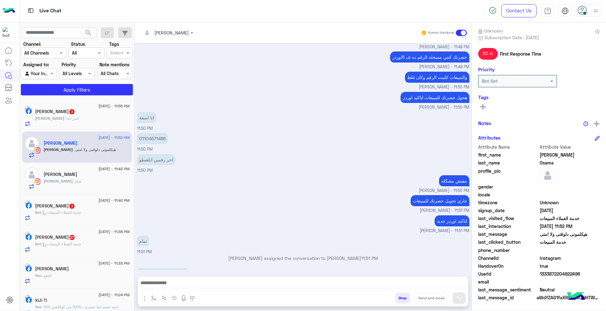
click at [152, 133] on p "01104671486" at bounding box center [152, 138] width 31 height 11
copy app-message "01104671486"
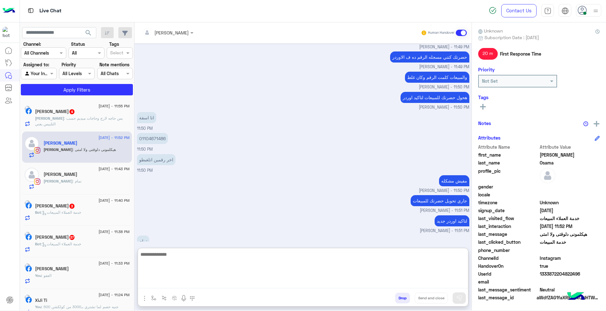
click at [302, 287] on textarea at bounding box center [303, 269] width 330 height 38
type textarea "**********"
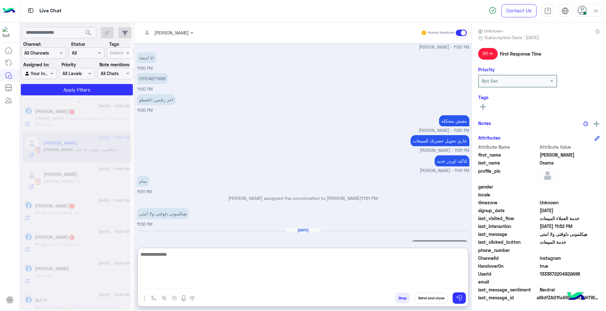
type textarea "*"
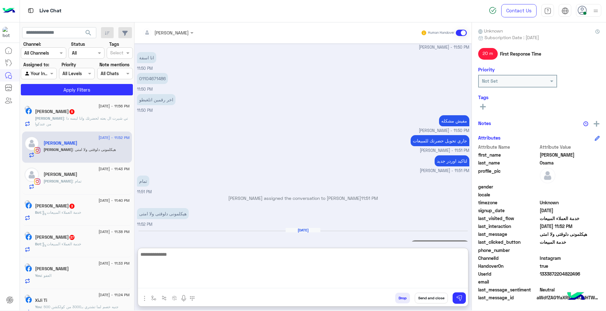
scroll to position [1277, 0]
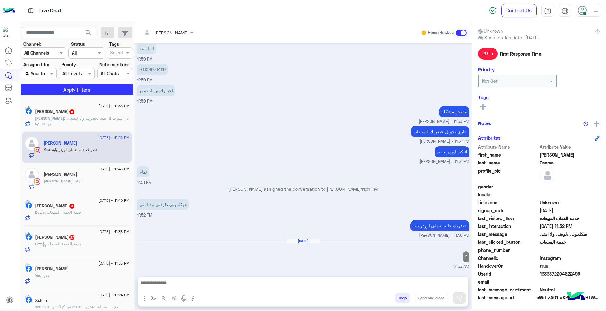
click at [84, 241] on div "[PERSON_NAME] 37" at bounding box center [82, 237] width 95 height 7
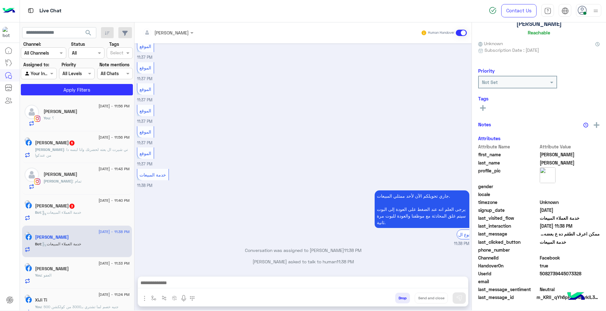
scroll to position [44, 0]
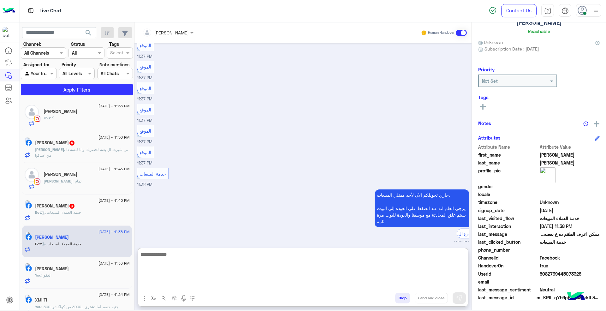
click at [370, 283] on textarea at bounding box center [303, 269] width 330 height 38
paste textarea "**********"
type textarea "**********"
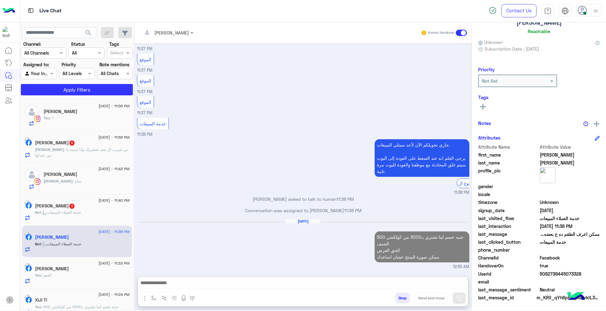
click at [86, 208] on div "[PERSON_NAME] 3" at bounding box center [82, 206] width 95 height 7
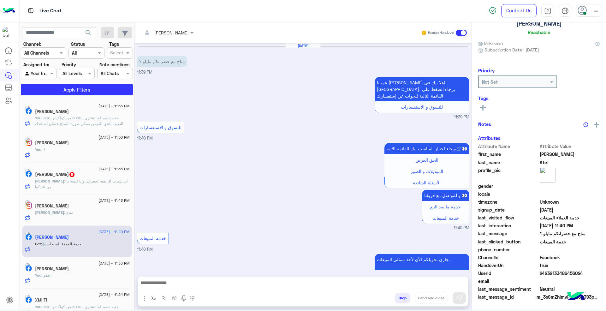
scroll to position [42, 0]
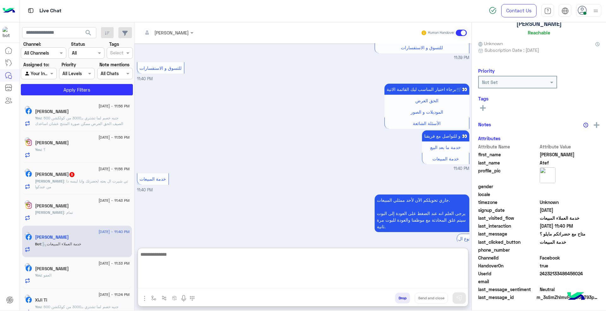
click at [258, 283] on textarea at bounding box center [303, 269] width 330 height 38
paste textarea "**********"
type textarea "**********"
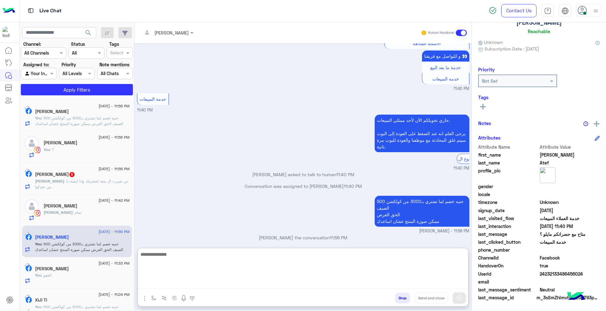
scroll to position [55, 0]
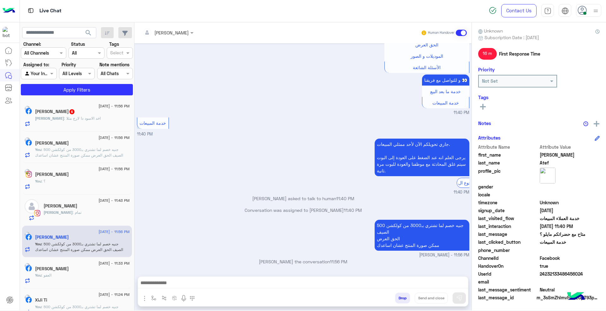
click at [118, 186] on div "You : ؟" at bounding box center [82, 183] width 95 height 11
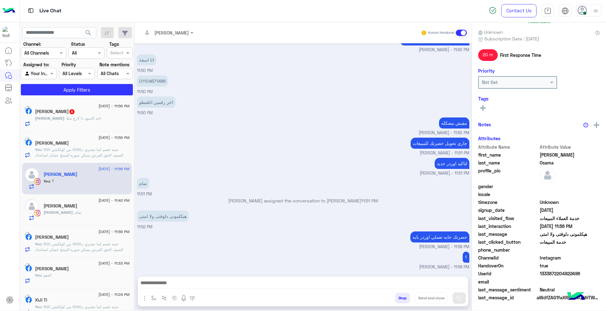
scroll to position [55, 0]
click at [100, 116] on div "[DEMOGRAPHIC_DATA] : اخد الاسود دا لارج مثلا" at bounding box center [82, 121] width 95 height 11
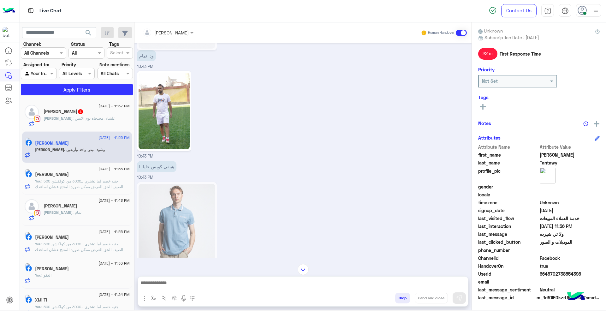
scroll to position [776, 0]
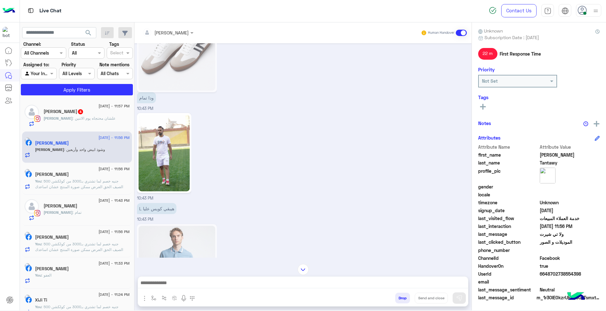
click at [173, 158] on img at bounding box center [164, 153] width 51 height 77
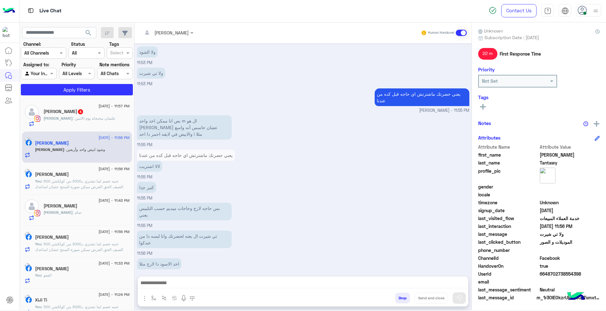
scroll to position [1245, 0]
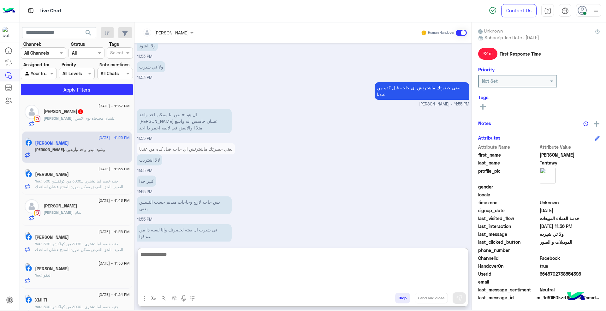
click at [285, 283] on textarea at bounding box center [303, 269] width 330 height 38
type textarea "**********"
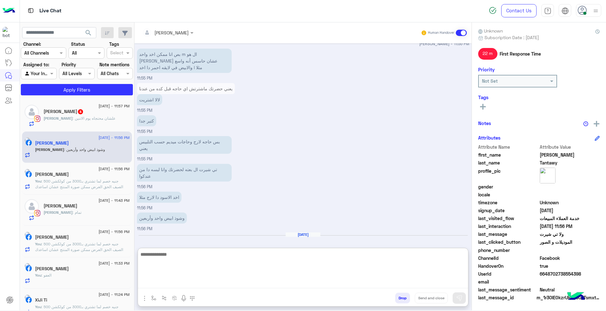
scroll to position [1294, 0]
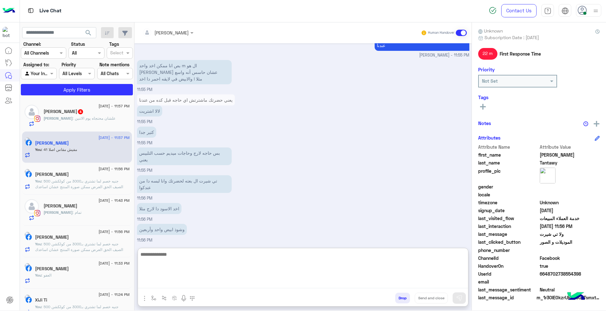
click at [288, 267] on textarea at bounding box center [303, 269] width 330 height 38
click at [434, 257] on textarea at bounding box center [303, 269] width 330 height 38
type textarea "**********"
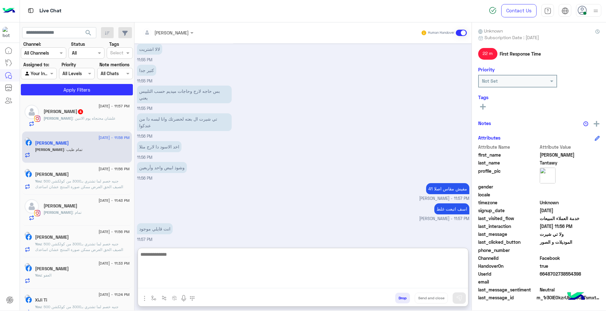
scroll to position [1377, 0]
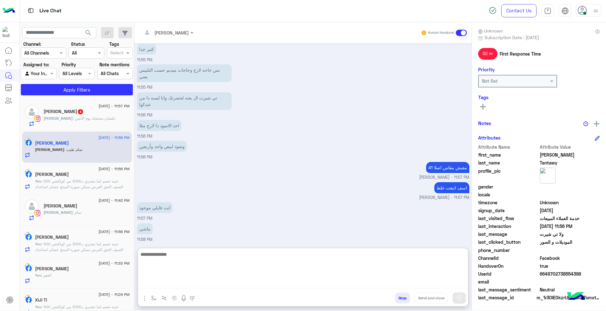
click at [327, 264] on textarea at bounding box center [303, 269] width 330 height 38
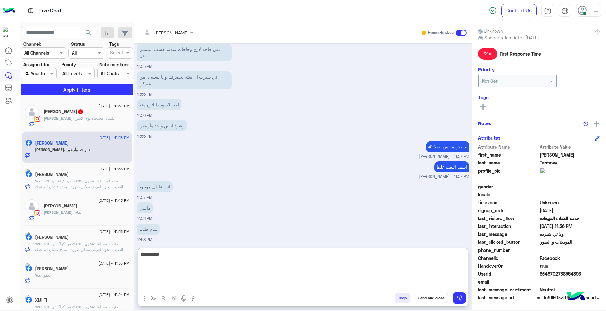
scroll to position [1430, 0]
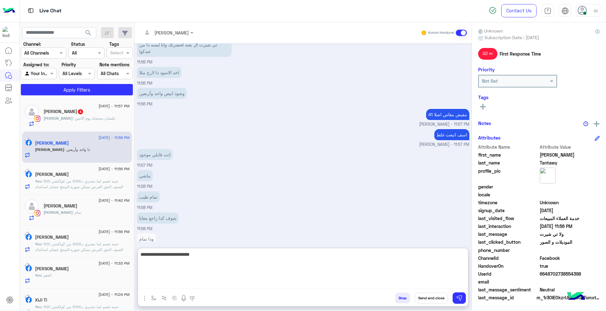
type textarea "**********"
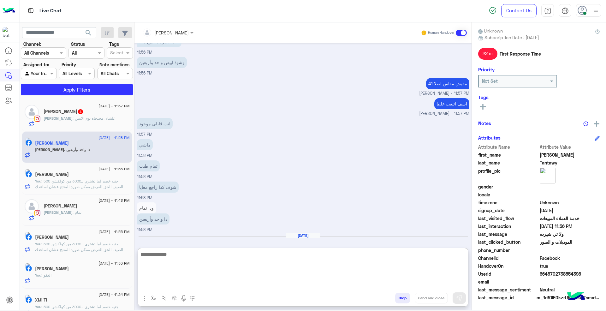
type textarea "*"
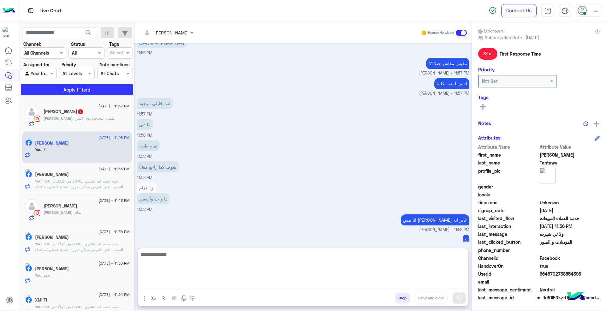
scroll to position [1470, 0]
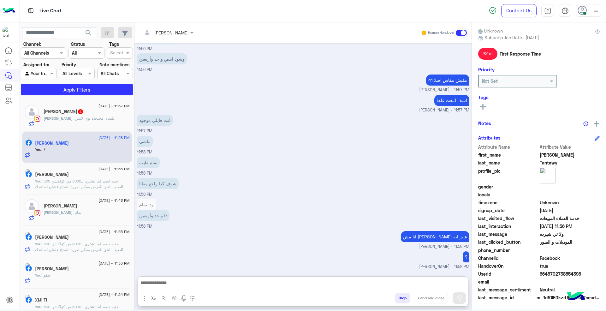
click at [104, 117] on div "[PERSON_NAME] : علشان محتجاه يوم الاتنين" at bounding box center [87, 121] width 86 height 11
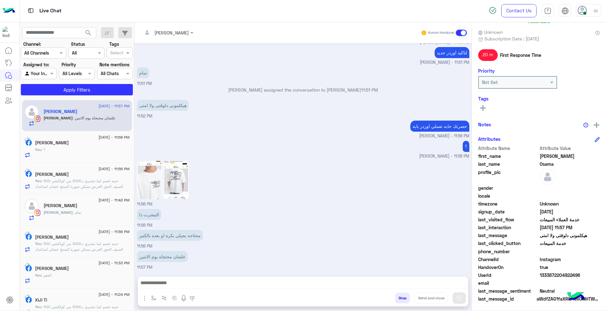
scroll to position [55, 0]
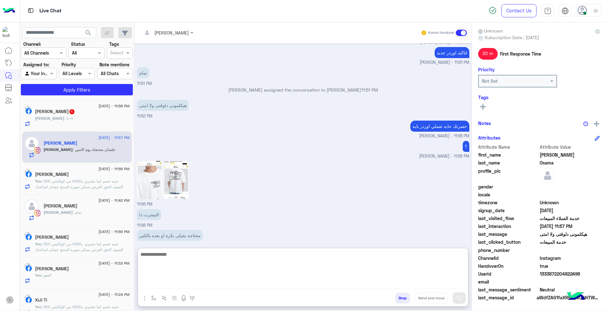
click at [242, 287] on textarea at bounding box center [303, 269] width 330 height 38
type textarea "**********"
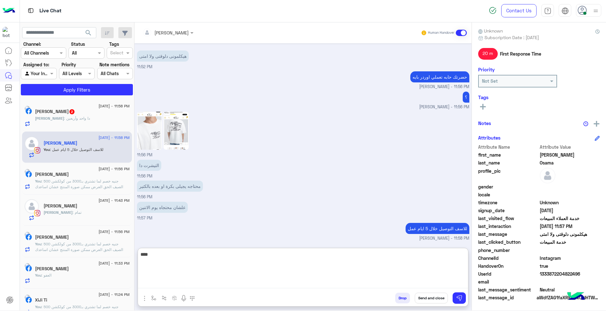
scroll to position [262, 0]
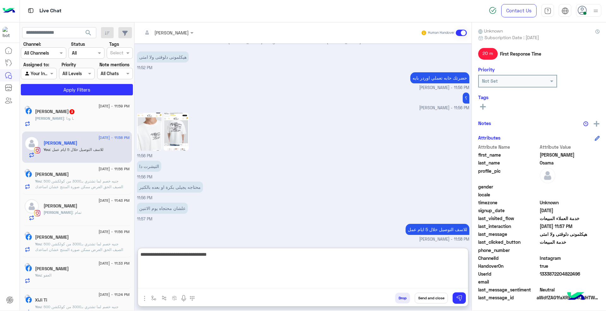
type textarea "**********"
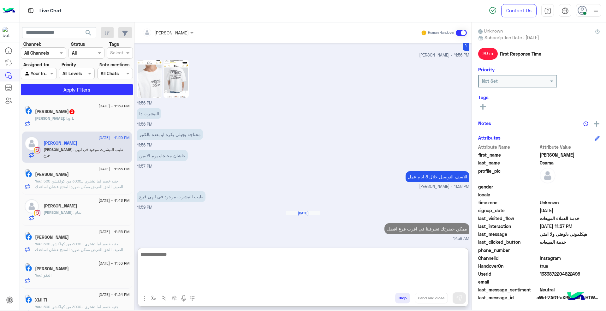
scroll to position [303, 0]
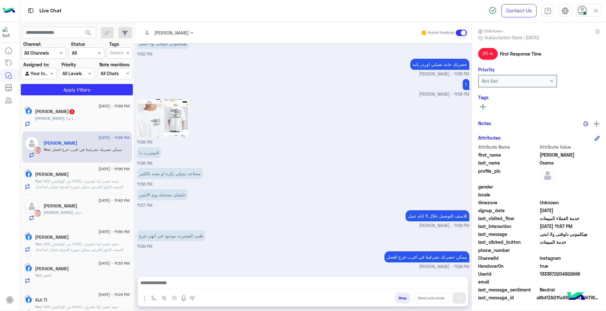
click at [82, 119] on div "[DEMOGRAPHIC_DATA] : [PERSON_NAME]" at bounding box center [82, 121] width 95 height 11
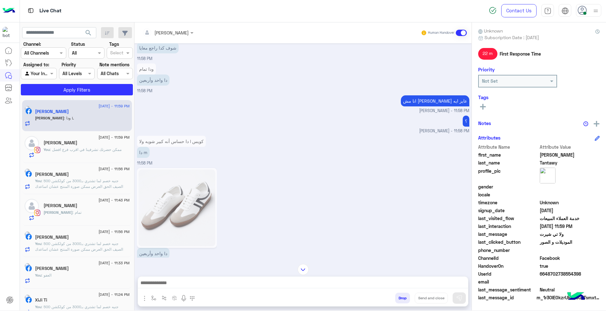
scroll to position [328, 0]
click at [182, 136] on p "دا حساس أنه كبير شويه ولا l كويس" at bounding box center [171, 141] width 69 height 11
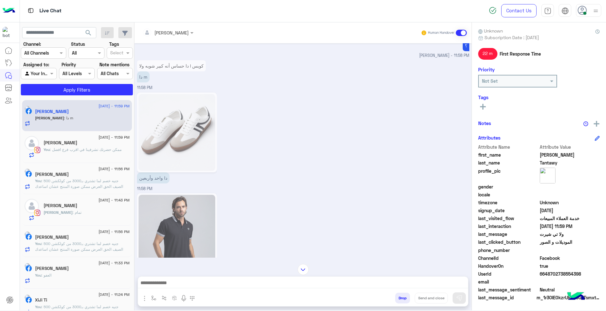
scroll to position [614, 0]
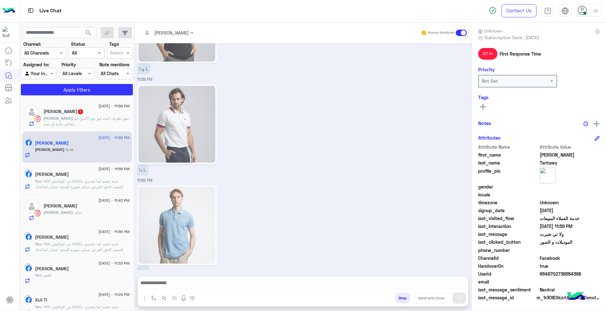
click at [91, 123] on p "[PERSON_NAME] : مش هعرف اخده غير يوم الاتنين لو مجاش بكره او بعده" at bounding box center [87, 121] width 86 height 11
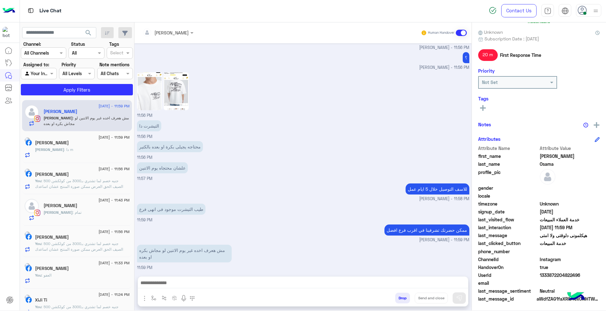
scroll to position [55, 0]
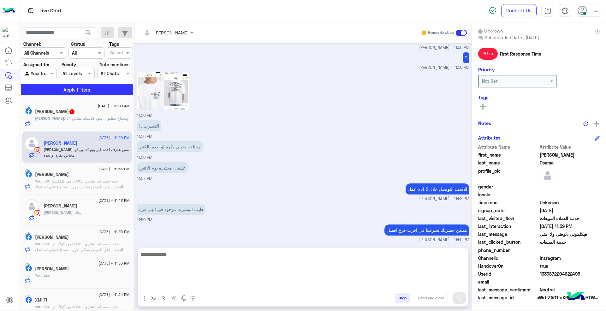
click at [286, 281] on textarea at bounding box center [303, 269] width 330 height 38
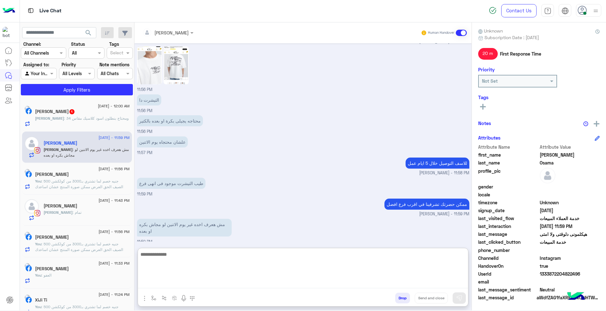
scroll to position [249, 0]
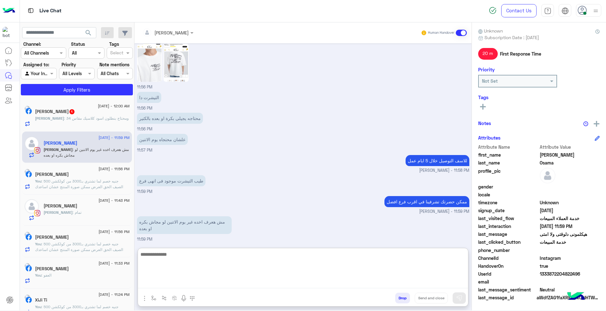
click at [303, 269] on textarea at bounding box center [303, 269] width 330 height 38
type textarea "*"
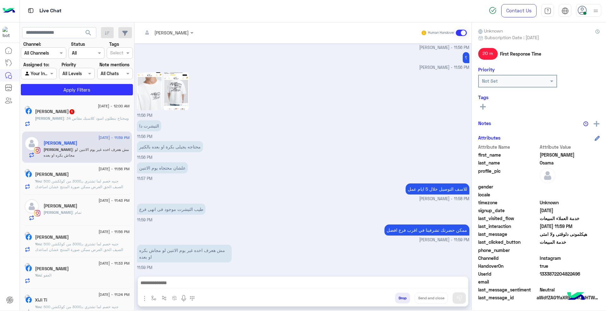
click at [442, 206] on div "طيب التيشرت موجود فى انهى فرع 11:59 PM" at bounding box center [303, 212] width 332 height 21
click at [431, 229] on p "ممكن حضرتك تشرفينا في اقرب فرع افضل" at bounding box center [426, 229] width 85 height 11
copy app-message "ممكن حضرتك تشرفينا في اقرب فرع افضل"
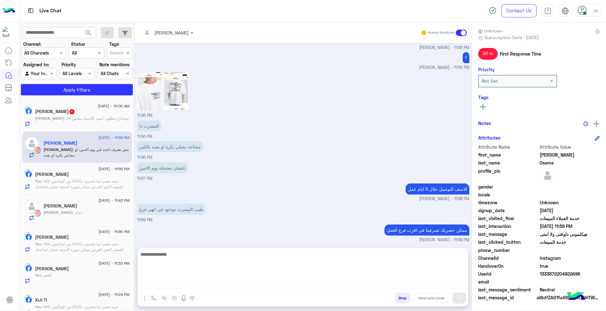
click at [353, 286] on textarea at bounding box center [303, 269] width 330 height 38
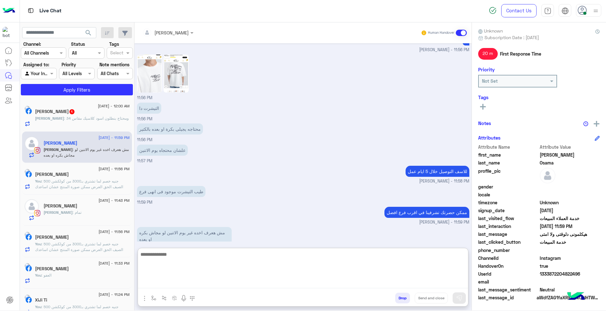
paste textarea "**********"
type textarea "**********"
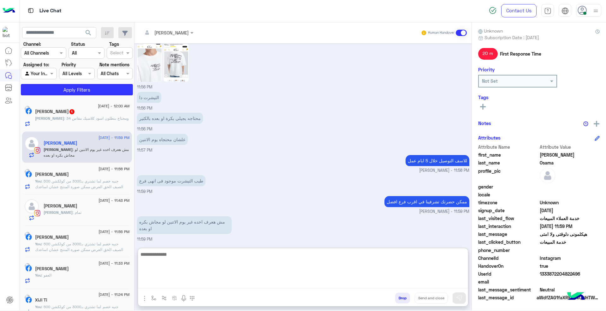
scroll to position [281, 0]
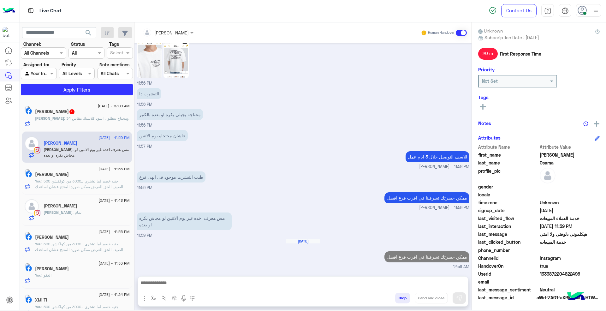
click at [69, 120] on span ": ومحتاج بنطلون اسود كلاسيك مقاس 34" at bounding box center [96, 118] width 65 height 5
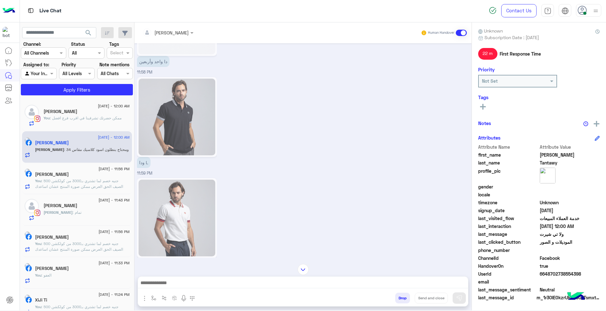
scroll to position [553, 0]
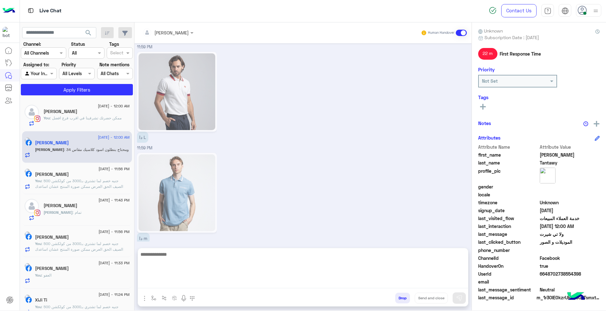
click at [272, 283] on textarea at bounding box center [303, 269] width 330 height 38
type textarea "**********"
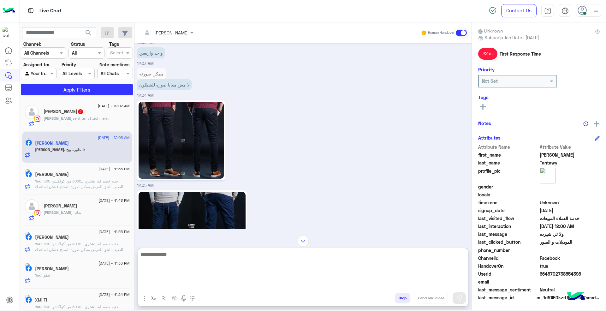
scroll to position [814, 0]
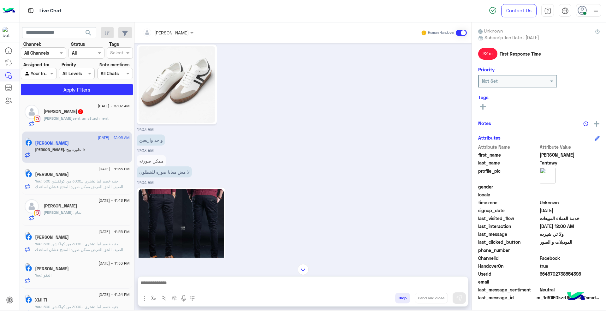
click at [211, 189] on img at bounding box center [181, 227] width 85 height 77
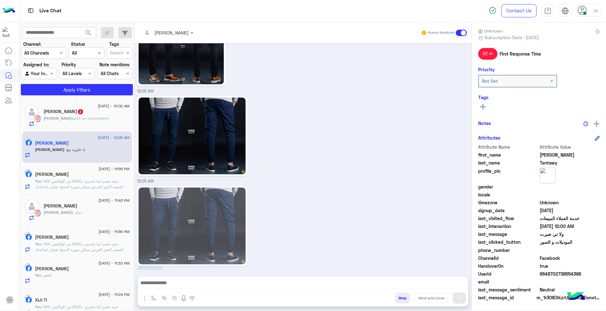
scroll to position [996, 0]
click at [230, 131] on img at bounding box center [192, 135] width 107 height 77
click at [211, 132] on img at bounding box center [192, 135] width 107 height 77
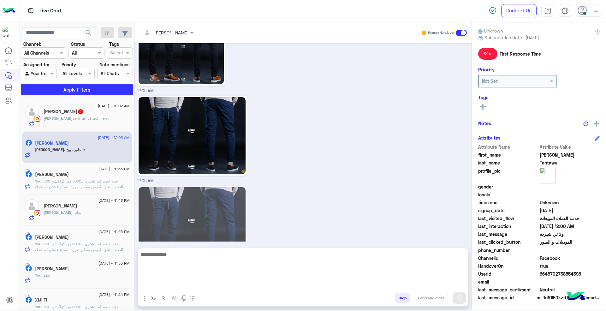
click at [293, 282] on textarea at bounding box center [303, 269] width 330 height 38
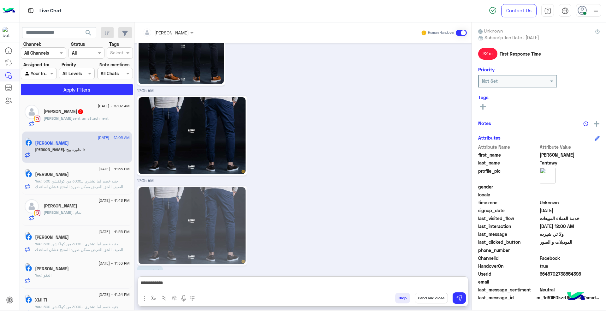
click at [198, 97] on img at bounding box center [192, 135] width 107 height 77
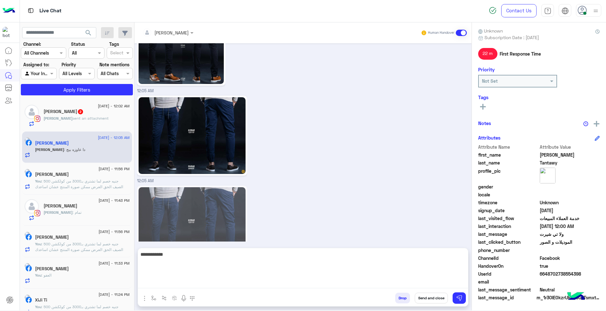
click at [429, 278] on textarea "**********" at bounding box center [303, 269] width 330 height 38
type textarea "**********"
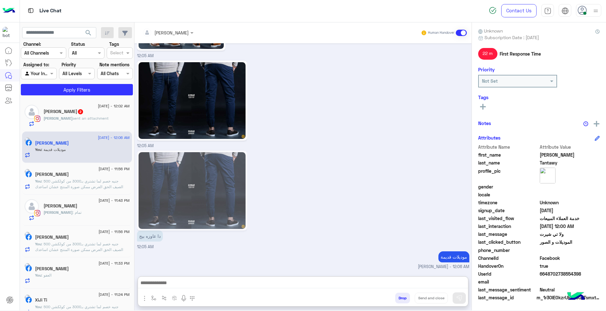
click at [85, 114] on div "[PERSON_NAME] 2" at bounding box center [87, 112] width 86 height 7
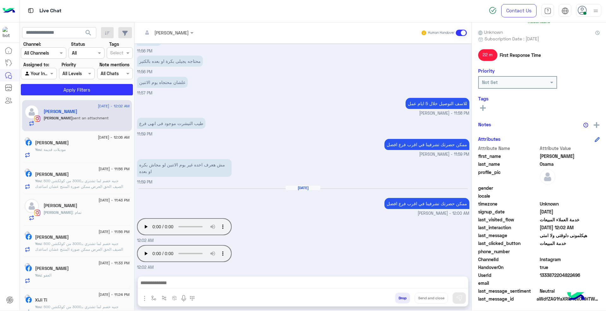
scroll to position [55, 0]
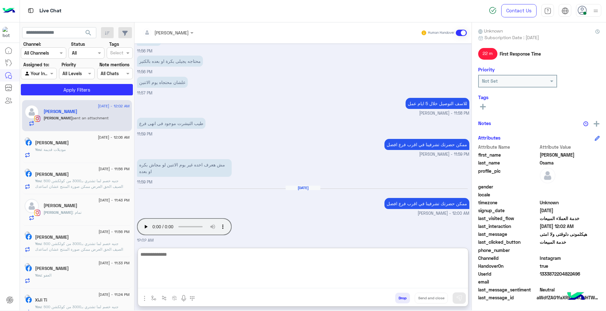
click at [328, 283] on textarea at bounding box center [303, 269] width 330 height 38
paste textarea "**********"
type textarea "**********"
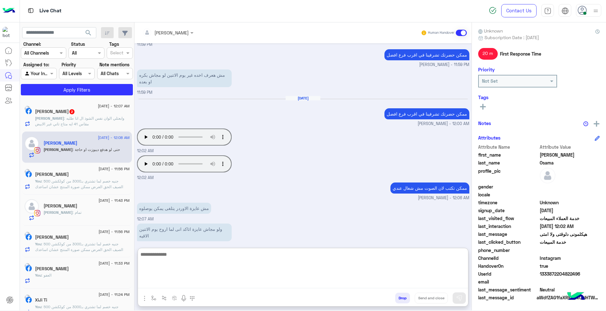
scroll to position [362, 0]
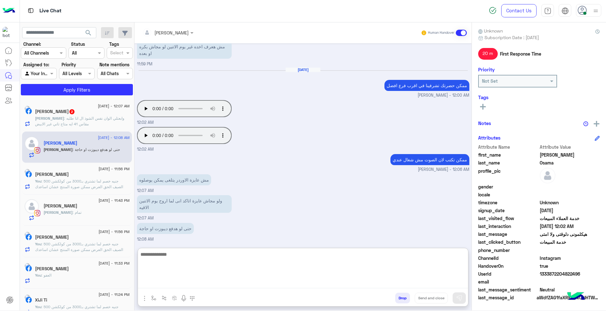
click at [349, 261] on textarea at bounding box center [303, 269] width 330 height 38
type textarea "**********"
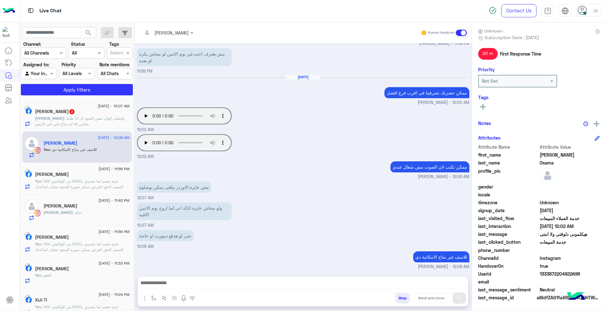
click at [75, 109] on h5 "[PERSON_NAME] 2" at bounding box center [55, 111] width 40 height 5
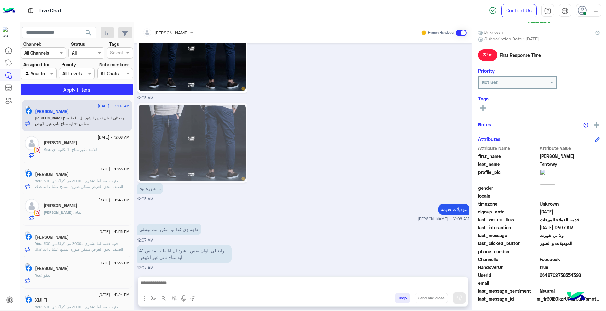
scroll to position [55, 0]
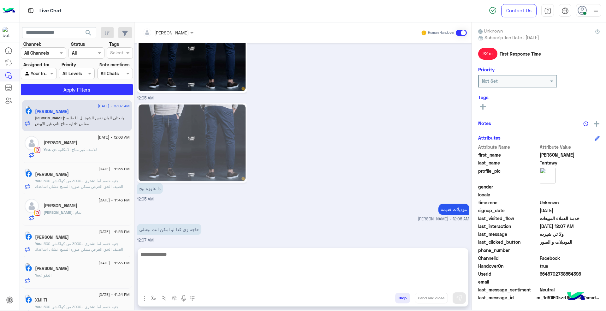
click at [327, 281] on textarea at bounding box center [303, 269] width 330 height 38
paste textarea "**********"
type textarea "**********"
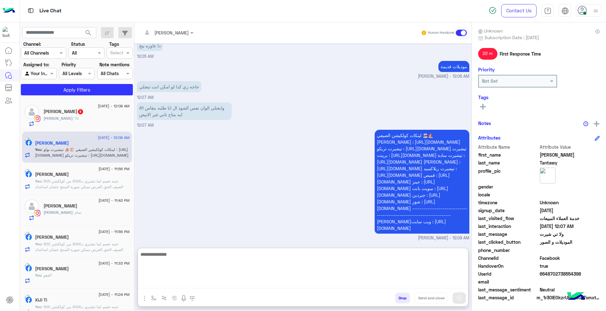
scroll to position [1065, 0]
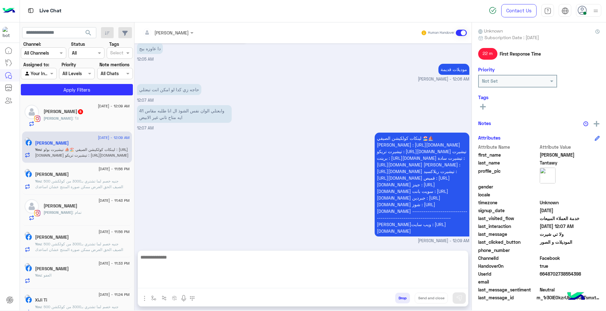
click at [84, 123] on div "[PERSON_NAME] : ؟!!" at bounding box center [87, 121] width 86 height 11
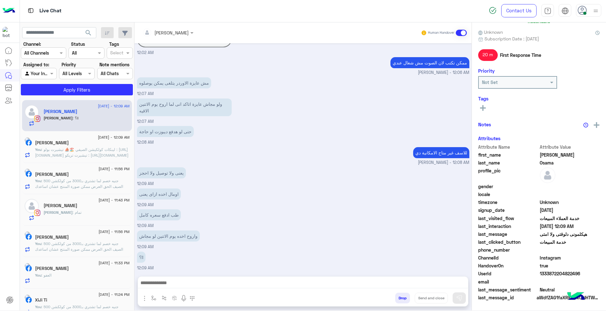
scroll to position [55, 0]
click at [317, 284] on textarea at bounding box center [303, 281] width 330 height 15
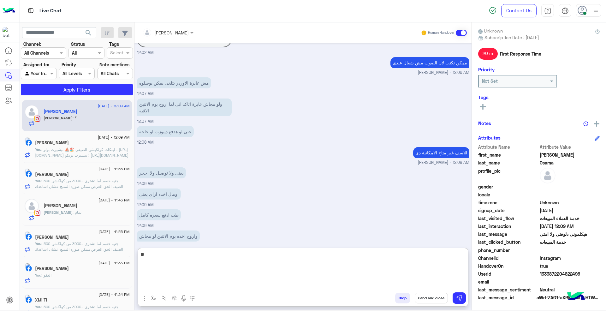
type textarea "*"
click at [315, 259] on textarea at bounding box center [303, 269] width 330 height 38
click at [424, 149] on p "للاسف غير متاح الامكانية دي" at bounding box center [441, 152] width 56 height 11
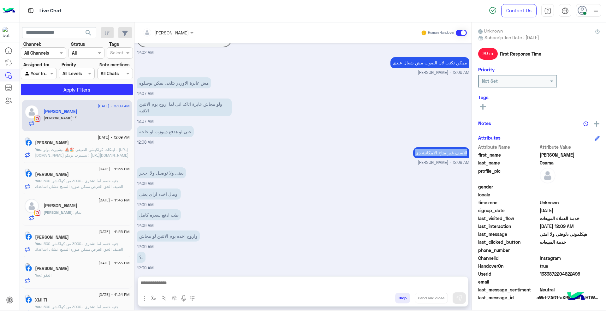
click at [424, 149] on p "للاسف غير متاح الامكانية دي" at bounding box center [441, 152] width 56 height 11
click at [365, 277] on div at bounding box center [303, 284] width 330 height 16
click at [366, 279] on textarea at bounding box center [303, 283] width 330 height 9
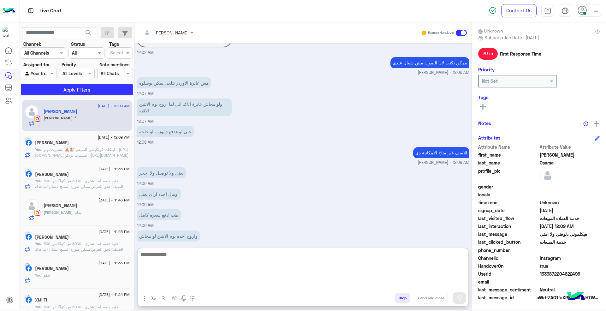
paste textarea "**********"
type textarea "**********"
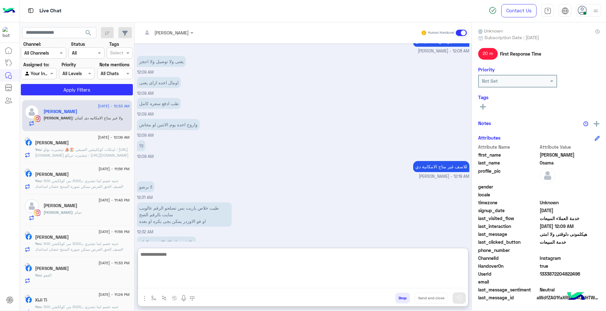
scroll to position [361, 0]
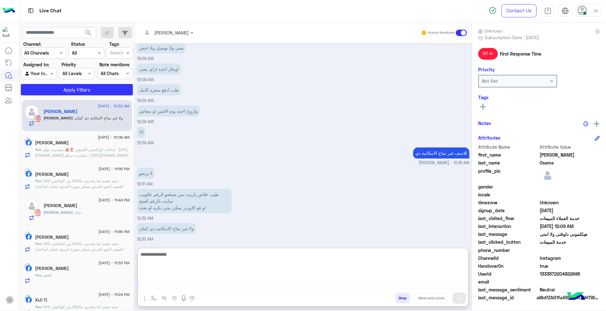
click at [296, 265] on textarea at bounding box center [303, 269] width 330 height 38
type textarea "*"
type textarea "**********"
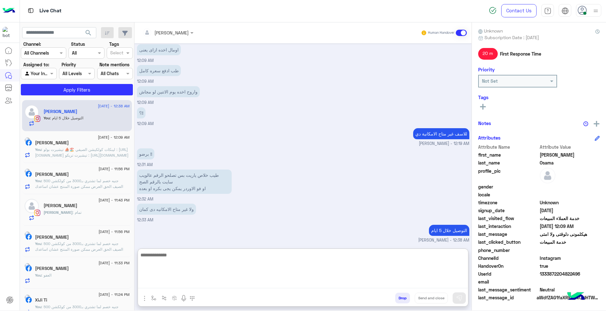
scroll to position [381, 0]
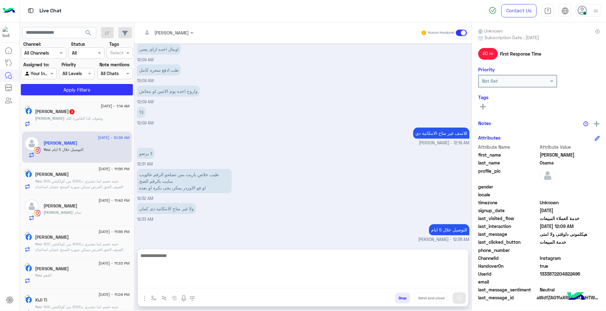
click at [78, 117] on span ": وشوف كدا الفاتوره كام" at bounding box center [83, 118] width 39 height 5
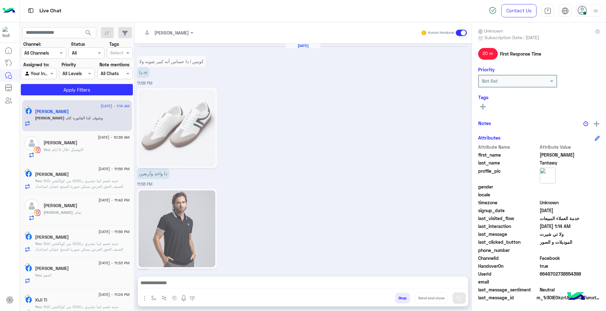
scroll to position [1039, 0]
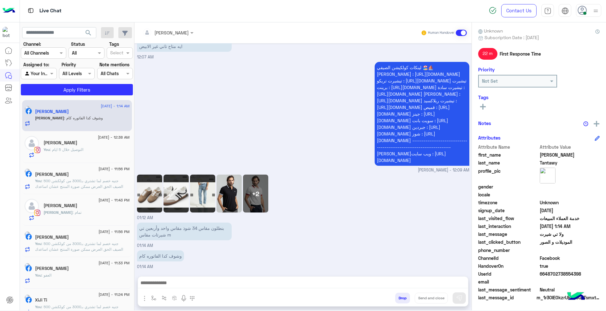
click at [264, 202] on div "+2" at bounding box center [255, 194] width 25 height 38
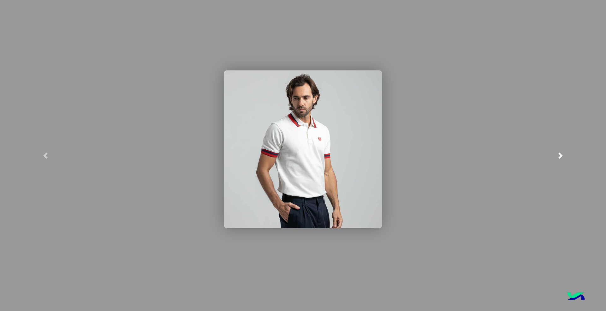
click at [562, 155] on span at bounding box center [560, 155] width 6 height 6
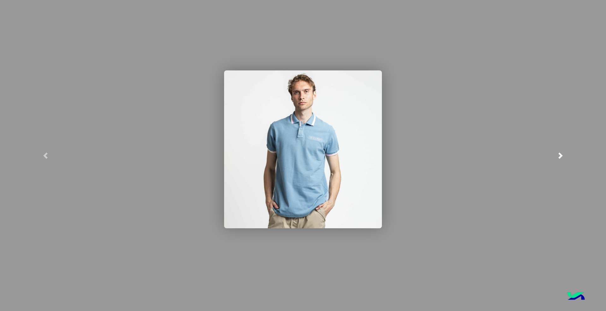
click at [562, 155] on span at bounding box center [560, 155] width 6 height 6
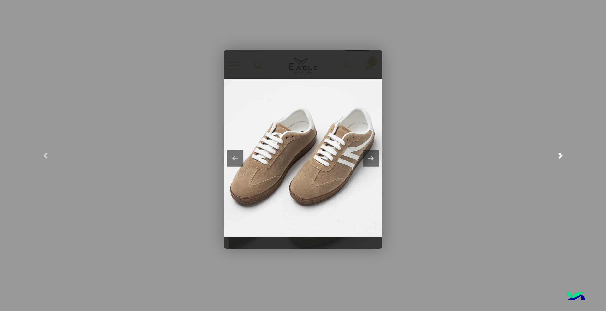
click at [562, 155] on span at bounding box center [560, 155] width 6 height 6
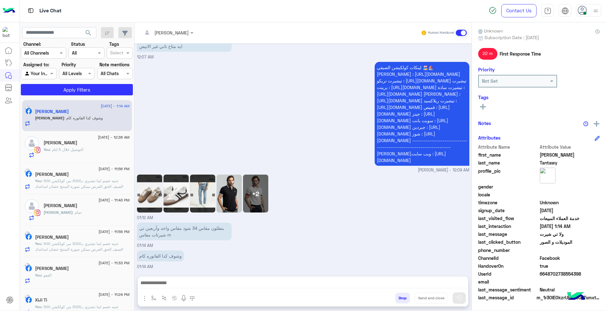
click at [262, 198] on div "+2" at bounding box center [255, 194] width 25 height 38
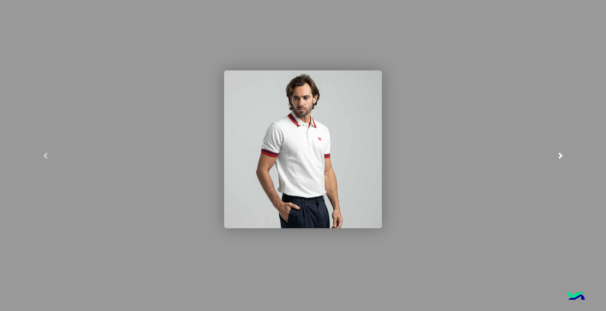
click at [554, 159] on link at bounding box center [560, 155] width 91 height 311
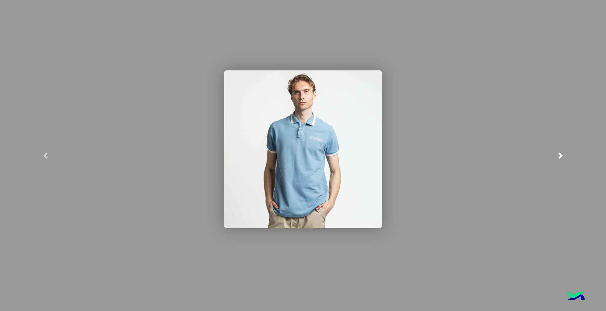
click at [561, 157] on span at bounding box center [560, 155] width 6 height 6
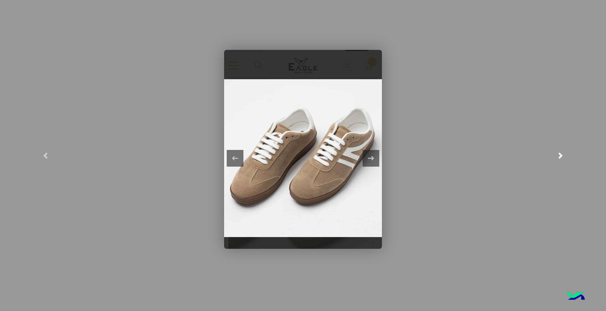
click at [561, 157] on span at bounding box center [560, 155] width 6 height 6
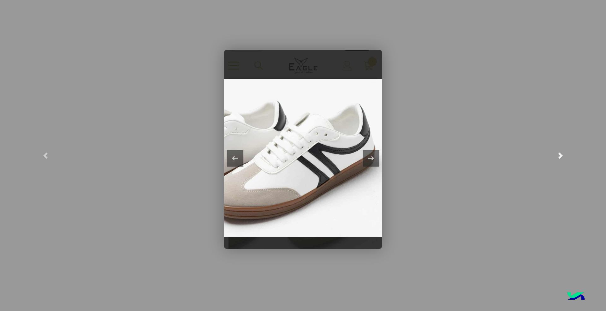
click at [561, 157] on span at bounding box center [560, 155] width 6 height 6
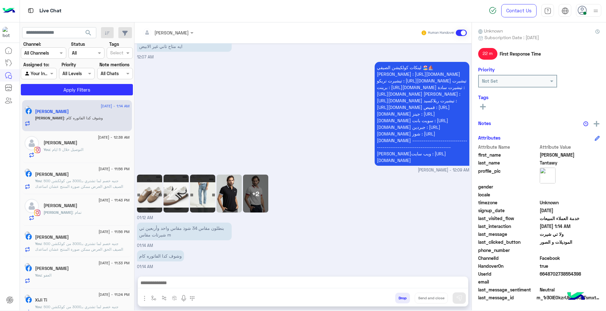
click at [259, 195] on div "+2" at bounding box center [255, 194] width 25 height 38
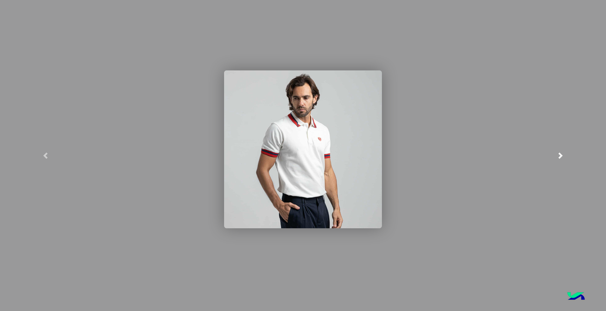
click at [561, 159] on link at bounding box center [560, 155] width 91 height 311
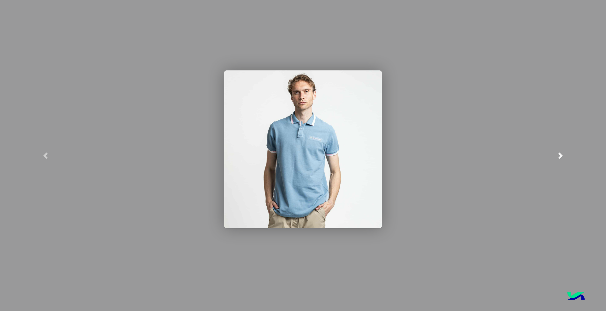
click at [561, 159] on link at bounding box center [560, 155] width 91 height 311
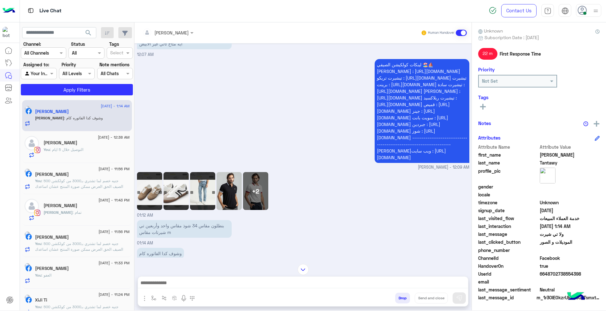
scroll to position [3503, 0]
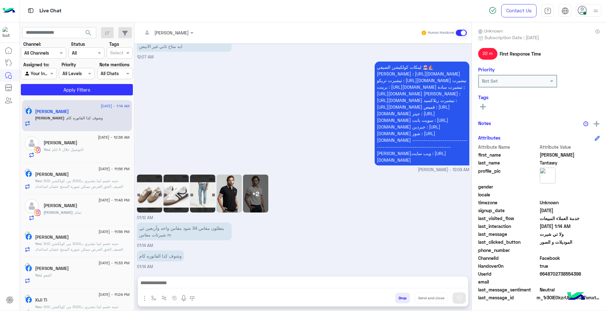
click at [223, 116] on div "لينكات كولكيشن الصيفي 🏖️⛵ [PERSON_NAME] : [URL][DOMAIN_NAME] تيشيرت تريكو : [UR…" at bounding box center [303, 116] width 332 height 113
click at [349, 284] on textarea at bounding box center [303, 283] width 330 height 9
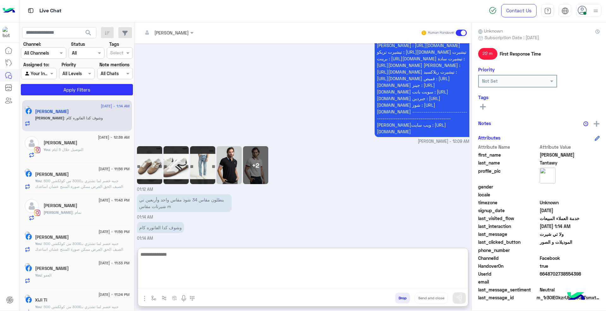
click at [269, 263] on textarea at bounding box center [303, 269] width 330 height 38
paste textarea "**********"
type textarea "**********"
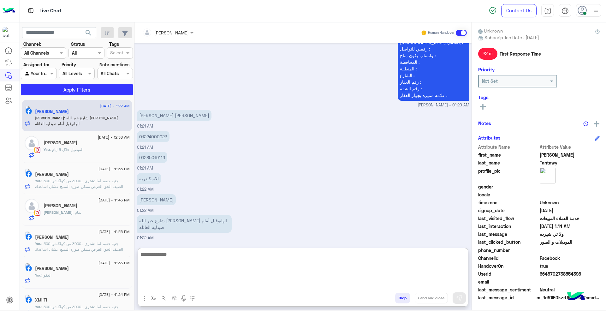
scroll to position [3757, 0]
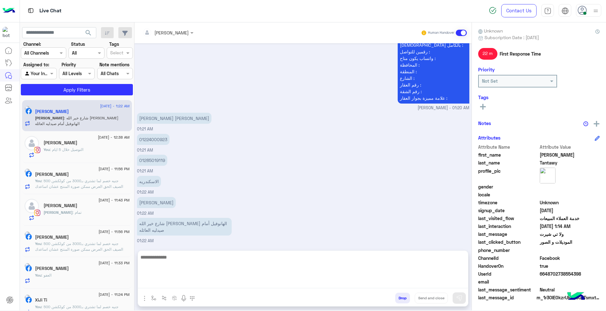
scroll to position [3728, 0]
click at [154, 134] on div "[DATE] 500 جنيه خصم لما تشتري بـ3000 من كولكشن الصيف الحق العرض ممكن صورة المنت…" at bounding box center [302, 143] width 337 height 201
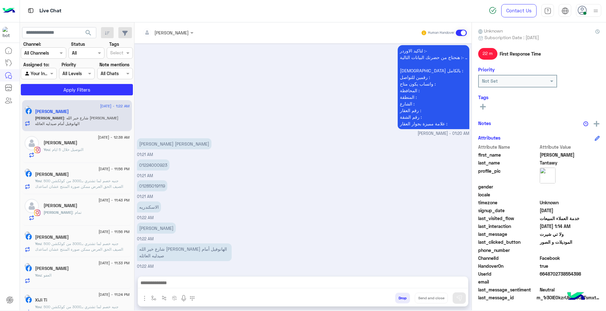
click at [157, 162] on p "01224000923" at bounding box center [153, 164] width 33 height 11
click at [165, 143] on p "[PERSON_NAME] [PERSON_NAME]" at bounding box center [174, 143] width 74 height 11
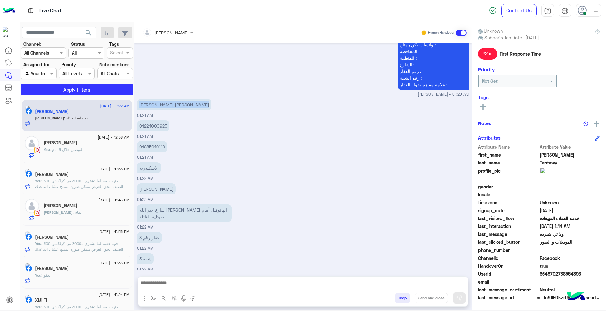
scroll to position [3791, 0]
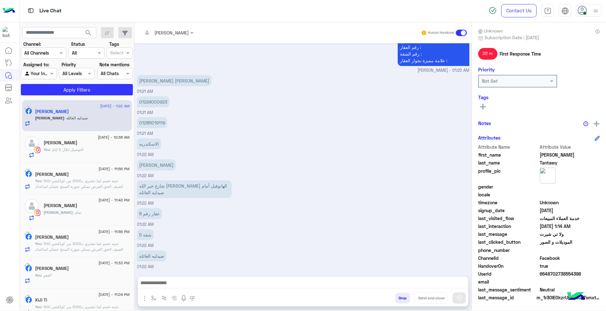
click at [150, 105] on p "01224000923" at bounding box center [153, 101] width 33 height 11
click at [157, 84] on p "[PERSON_NAME] [PERSON_NAME]" at bounding box center [174, 80] width 74 height 11
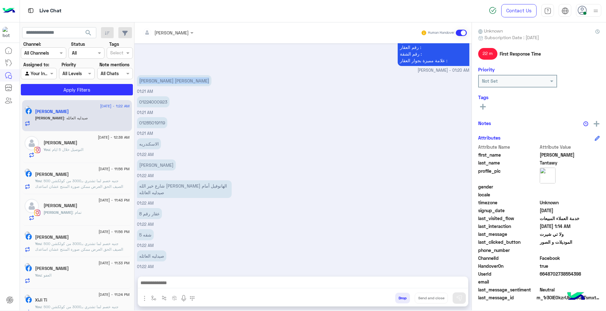
click at [157, 84] on p "[PERSON_NAME] [PERSON_NAME]" at bounding box center [174, 80] width 74 height 11
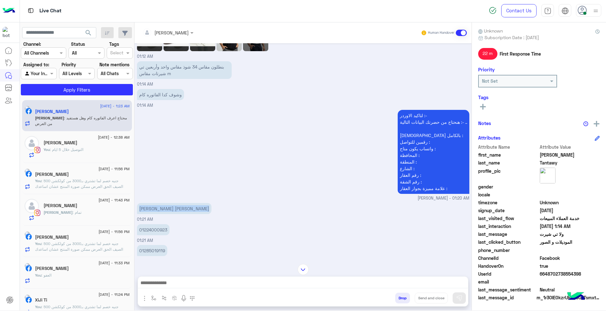
scroll to position [3608, 0]
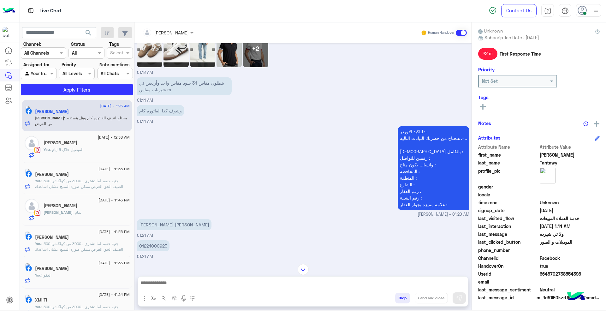
click at [174, 27] on div "[PERSON_NAME]" at bounding box center [165, 32] width 46 height 13
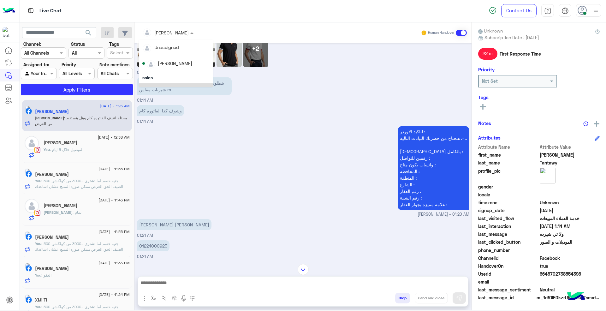
scroll to position [44, 0]
click at [178, 76] on div "[PERSON_NAME][DATE]" at bounding box center [186, 78] width 48 height 7
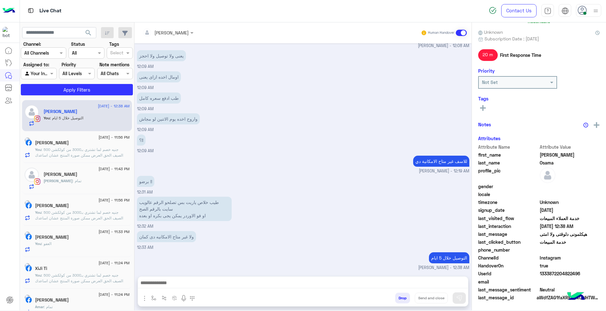
scroll to position [55, 0]
click at [406, 293] on button "Drop" at bounding box center [402, 298] width 15 height 11
click at [405, 295] on button "Drop" at bounding box center [402, 298] width 15 height 11
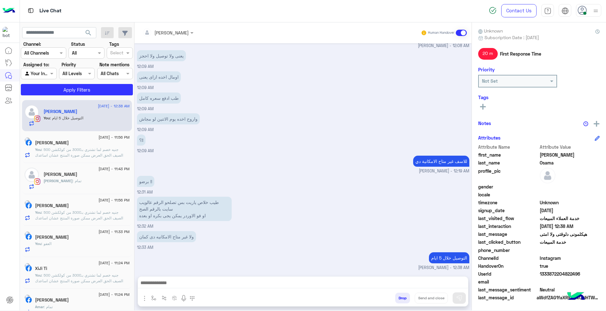
click at [405, 295] on div "[PERSON_NAME] Human Handover [DATE] ممكن حضرتك تشرفينا في اقرب فرع افضل [PERSON…" at bounding box center [302, 167] width 337 height 290
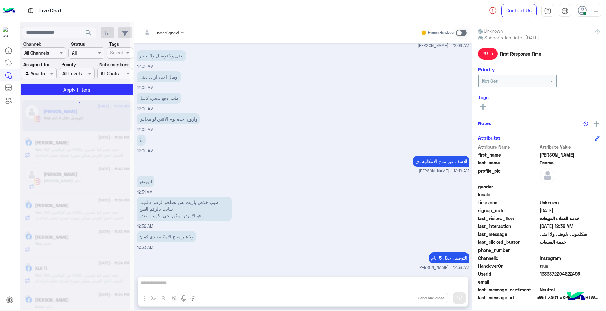
scroll to position [260, 0]
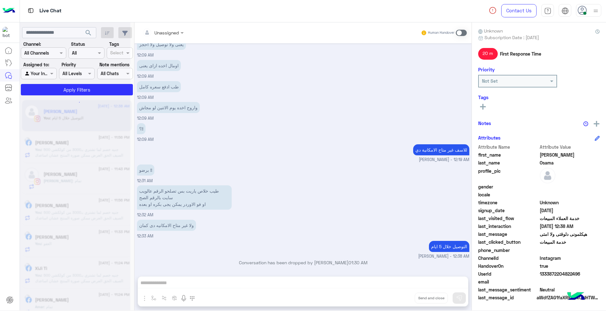
click at [405, 295] on div "Unassigned Human Handover [DATE] ممكن حضرتك تشرفينا في اقرب فرع افضل [PERSON_NA…" at bounding box center [302, 167] width 337 height 290
click at [0, 0] on button "Drop" at bounding box center [0, 0] width 0 height 0
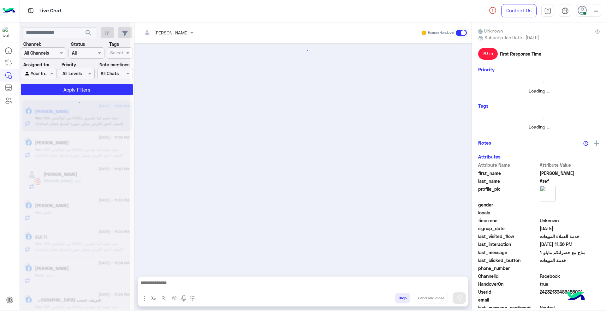
click at [405, 295] on button "Drop" at bounding box center [402, 298] width 15 height 11
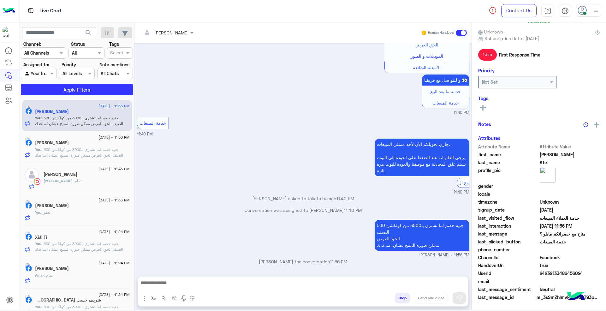
scroll to position [110, 0]
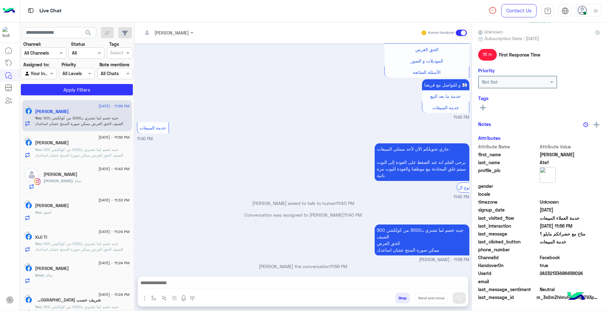
click at [405, 295] on div "[PERSON_NAME] Human Handover [DATE] متاح مع حضراتكم مايلو ؟ 11:39 PM عميلنا [PE…" at bounding box center [302, 167] width 337 height 290
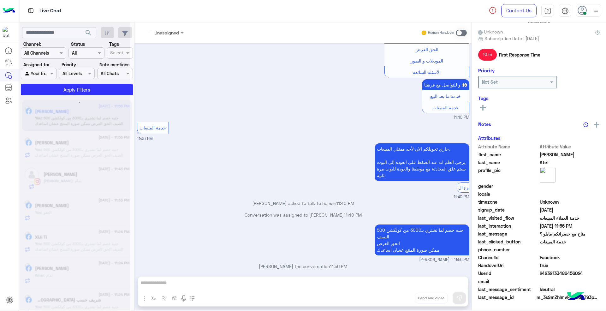
click at [405, 295] on div "Unassigned Human Handover [DATE] متاح مع حضراتكم مايلو ؟ 11:39 PM عميلنا [PERSO…" at bounding box center [302, 167] width 337 height 290
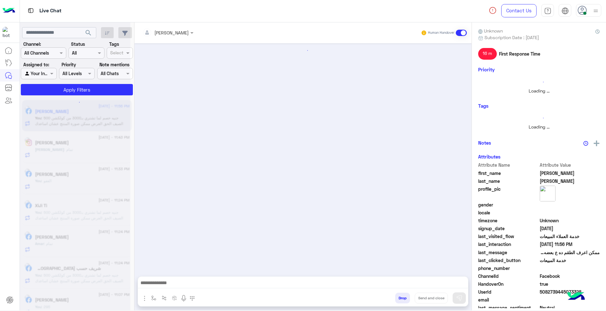
click at [405, 295] on button "Drop" at bounding box center [402, 298] width 15 height 11
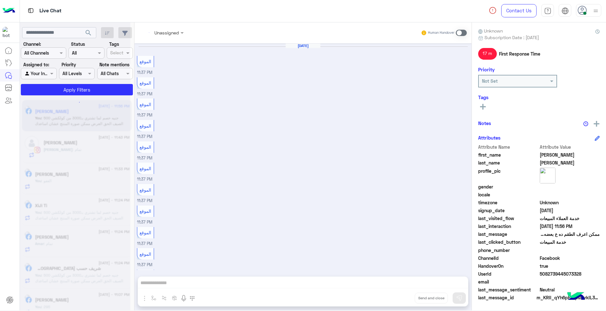
click at [405, 295] on div "Unassigned Human Handover [DATE] الموقع 11:37 PM الموقع 11:37 PM الموقع 11:37 P…" at bounding box center [302, 167] width 337 height 290
click at [0, 0] on button "Drop" at bounding box center [0, 0] width 0 height 0
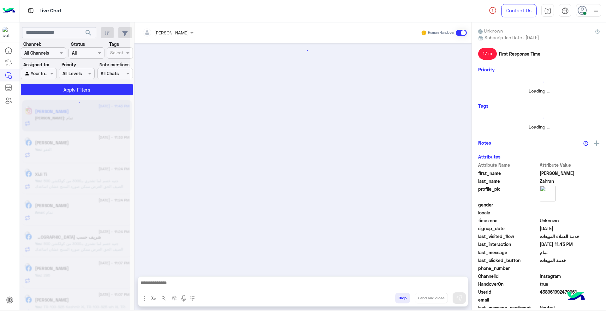
click at [405, 295] on button "Drop" at bounding box center [402, 298] width 15 height 11
click at [405, 295] on div "[PERSON_NAME] Human Handover Attachements Images enter flow name Drop Send and …" at bounding box center [302, 167] width 337 height 290
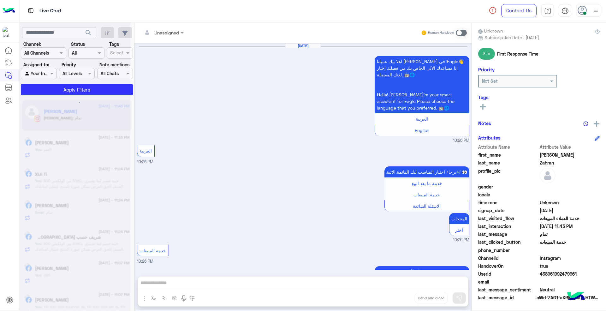
click at [405, 295] on div "Unassigned Human Handover [DATE] اهلا بيك عميلنا [PERSON_NAME] فى 𝗘agle👋 انا مس…" at bounding box center [302, 167] width 337 height 290
click at [0, 0] on button "Drop" at bounding box center [0, 0] width 0 height 0
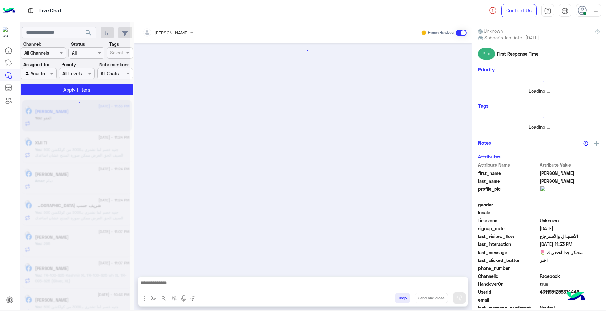
click at [405, 295] on button "Drop" at bounding box center [402, 298] width 15 height 11
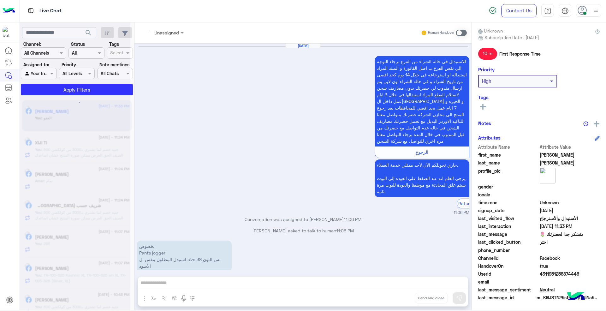
scroll to position [55, 0]
click at [405, 295] on div "Unassigned Human Handover [DATE] للاستبدال في حالة الشراء من الفرع برجاء التوجه…" at bounding box center [302, 167] width 337 height 290
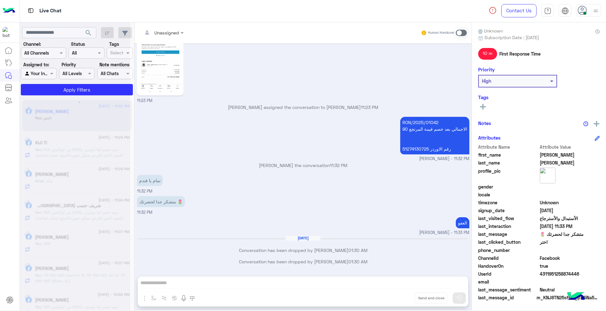
click at [405, 295] on div "Unassigned Human Handover [DATE] للاستبدال في حالة الشراء من الفرع برجاء التوجه…" at bounding box center [302, 167] width 337 height 290
click at [0, 0] on button "Drop" at bounding box center [0, 0] width 0 height 0
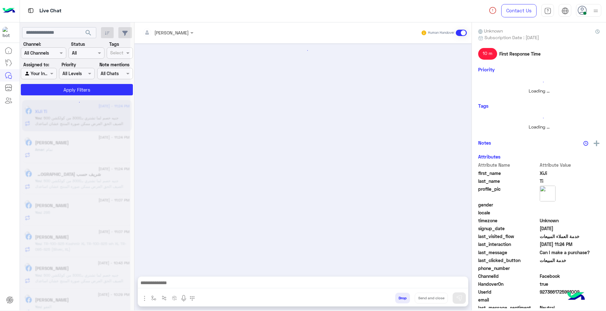
click at [405, 295] on button "Drop" at bounding box center [402, 298] width 15 height 11
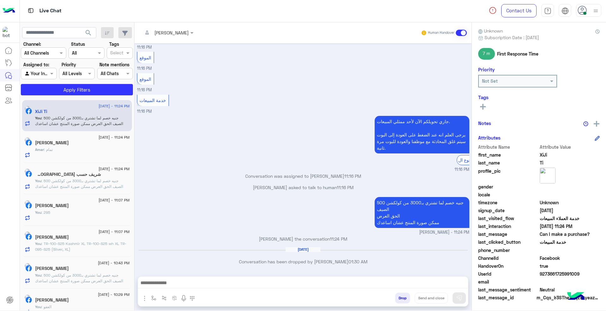
scroll to position [261, 0]
click at [405, 295] on div "[PERSON_NAME] Human Handover [DATE] الموقع 11:16 PM الموقع 11:16 PM الموقع 11:1…" at bounding box center [302, 167] width 337 height 290
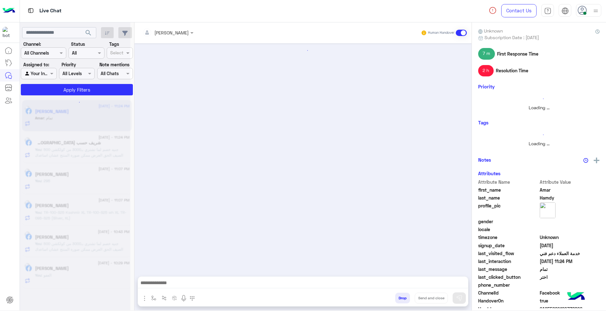
click at [405, 295] on button "Drop" at bounding box center [402, 298] width 15 height 11
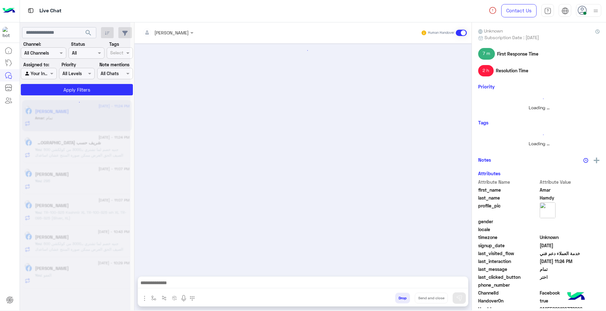
click at [405, 295] on button "Drop" at bounding box center [402, 298] width 15 height 11
click at [405, 295] on div "[PERSON_NAME] Human Handover Attachements Images enter flow name Drop Send and …" at bounding box center [302, 167] width 337 height 290
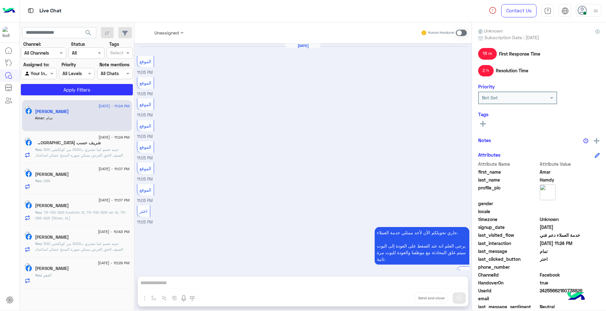
click at [405, 295] on div "Unassigned Human Handover [DATE] الموقع 11:05 PM الموقع 11:05 PM الموقع 11:05 P…" at bounding box center [302, 167] width 337 height 290
click at [0, 0] on button "Drop" at bounding box center [0, 0] width 0 height 0
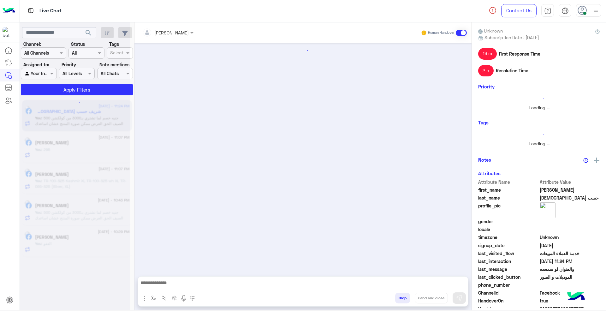
click at [405, 295] on button "Drop" at bounding box center [402, 298] width 15 height 11
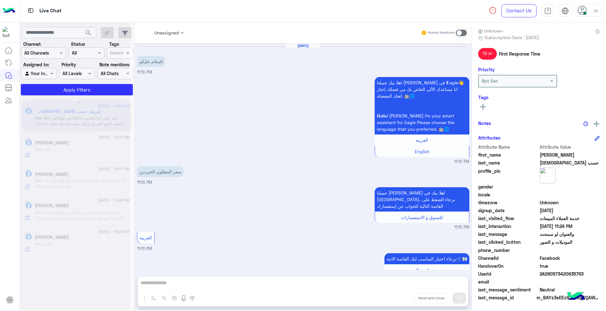
click at [405, 295] on div "Unassigned Human Handover [DATE] السلام عليكم 11:10 PM اهلا بيك عميلنا [PERSON_…" at bounding box center [302, 167] width 337 height 290
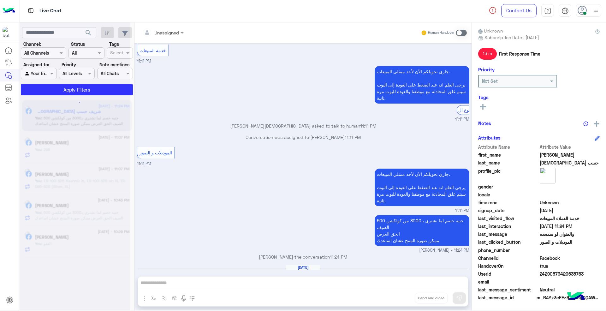
click at [405, 295] on div "Unassigned Human Handover [DATE] السلام عليكم 11:10 PM اهلا بيك عميلنا [PERSON_…" at bounding box center [302, 167] width 337 height 290
click at [0, 0] on button "Drop" at bounding box center [0, 0] width 0 height 0
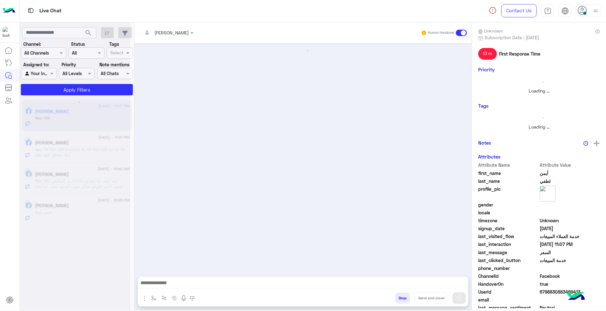
click at [405, 295] on button "Drop" at bounding box center [402, 298] width 15 height 11
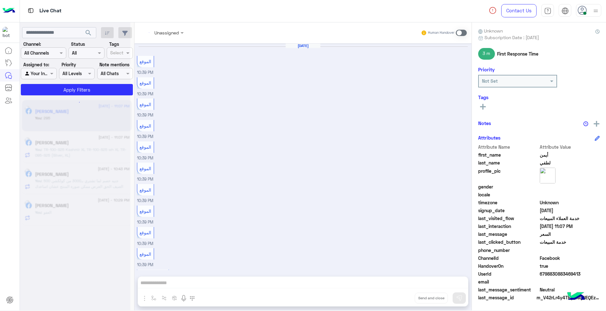
click at [405, 295] on div "Unassigned Human Handover [DATE] الموقع 10:39 PM الموقع 10:39 PM الموقع 10:39 P…" at bounding box center [302, 167] width 337 height 290
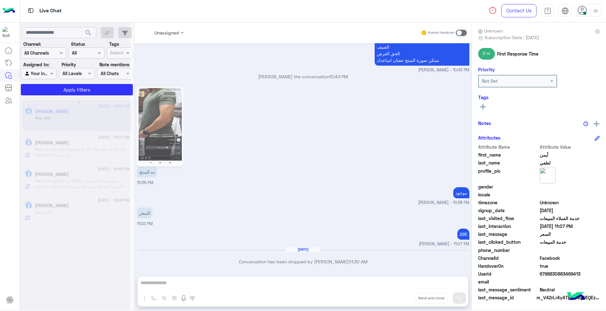
click at [405, 295] on div "Unassigned Human Handover [DATE] الموقع 10:39 PM الموقع 10:39 PM الموقع 10:39 P…" at bounding box center [302, 167] width 337 height 290
click at [0, 0] on button "Drop" at bounding box center [0, 0] width 0 height 0
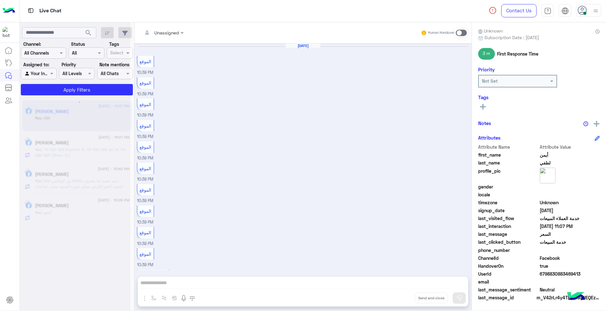
click at [0, 0] on button "Drop" at bounding box center [0, 0] width 0 height 0
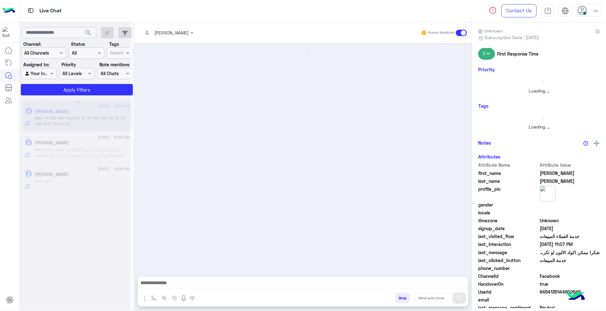
click at [405, 295] on button "Drop" at bounding box center [402, 298] width 15 height 11
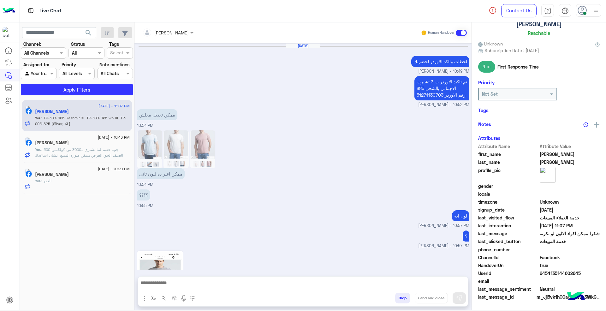
click at [405, 295] on div "[PERSON_NAME] Human Handover [DATE] لحظات وااكد الاوردر لحضرتك [PERSON_NAME] - …" at bounding box center [302, 167] width 337 height 290
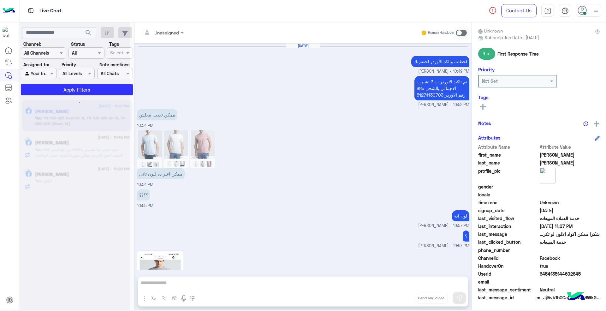
scroll to position [365, 0]
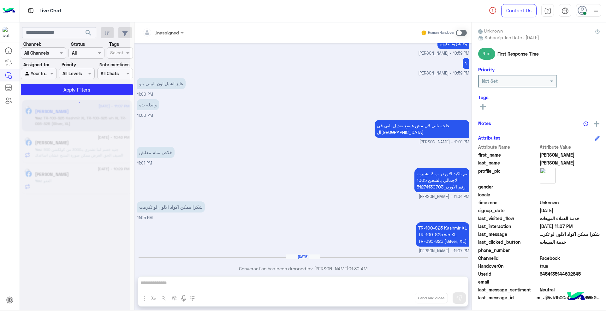
click at [0, 0] on button "Drop" at bounding box center [0, 0] width 0 height 0
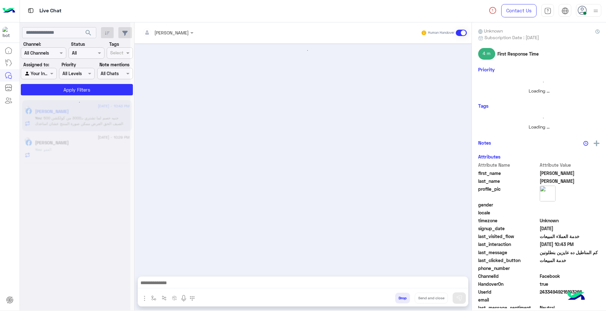
click at [405, 295] on button "Drop" at bounding box center [402, 298] width 15 height 11
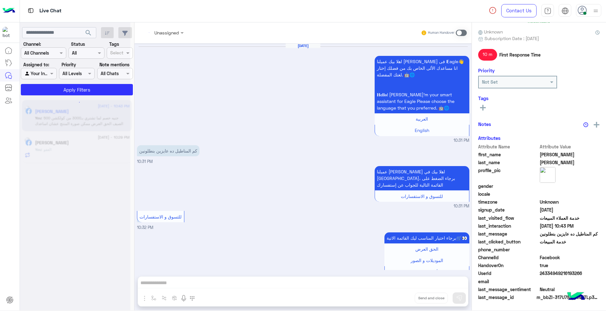
click at [405, 295] on div "Unassigned Human Handover [DATE] اهلا بيك عميلنا [PERSON_NAME] فى 𝗘agle👋 انا مس…" at bounding box center [302, 167] width 337 height 290
click at [0, 0] on button "Drop" at bounding box center [0, 0] width 0 height 0
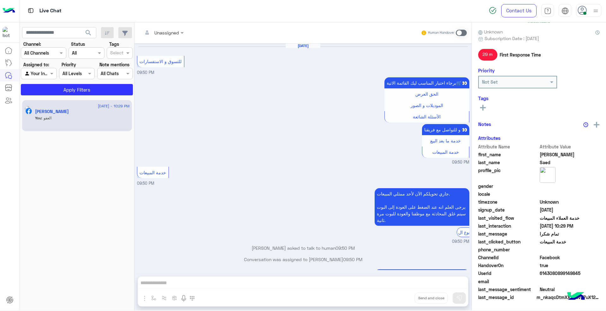
scroll to position [55, 0]
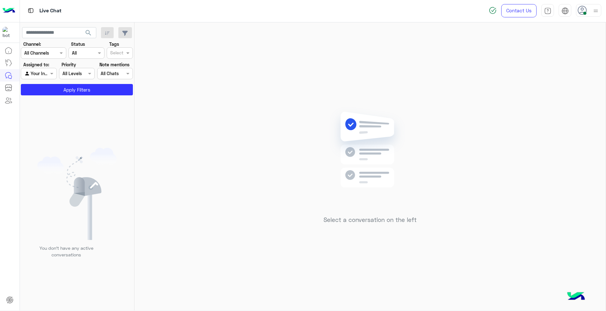
click at [405, 295] on div "Select a conversation on the left" at bounding box center [369, 167] width 471 height 290
click at [586, 6] on icon at bounding box center [582, 10] width 9 height 9
click at [553, 138] on link "Sign Out" at bounding box center [545, 138] width 18 height 5
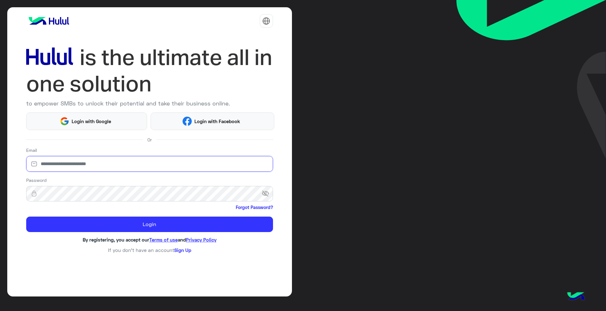
type input "**********"
